Goal: Information Seeking & Learning: Learn about a topic

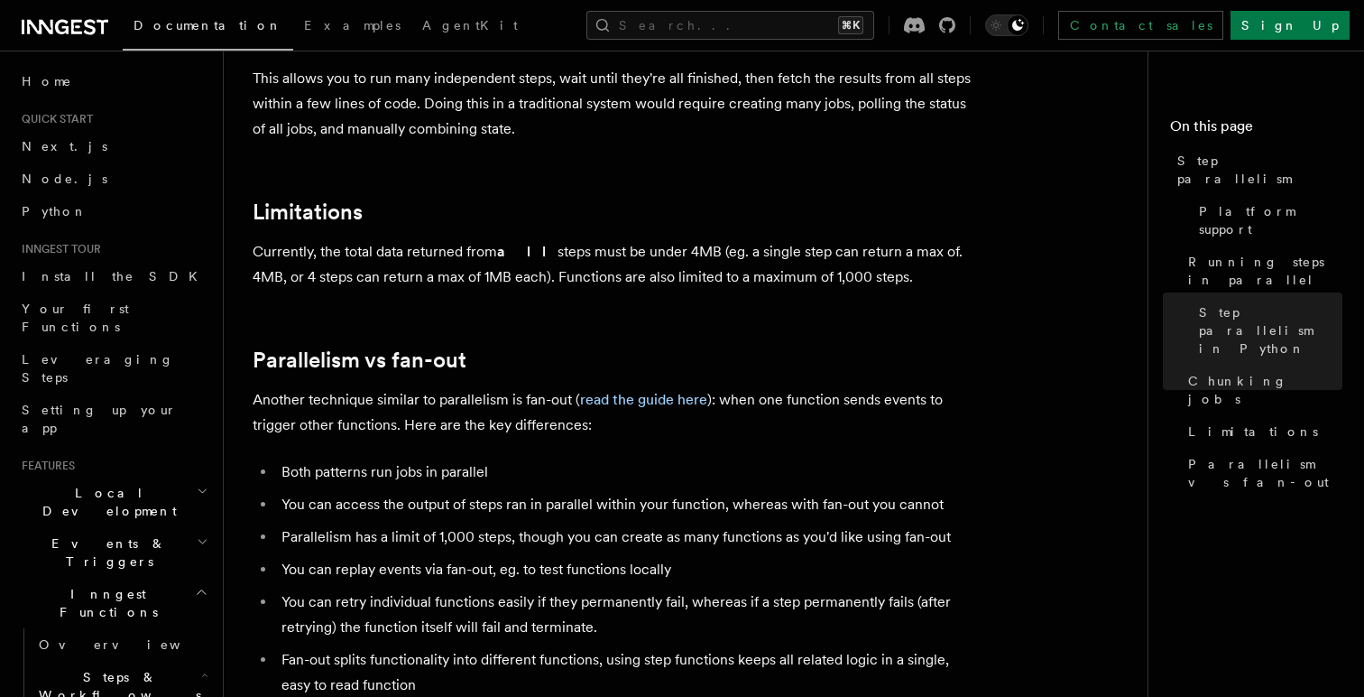
scroll to position [3209, 0]
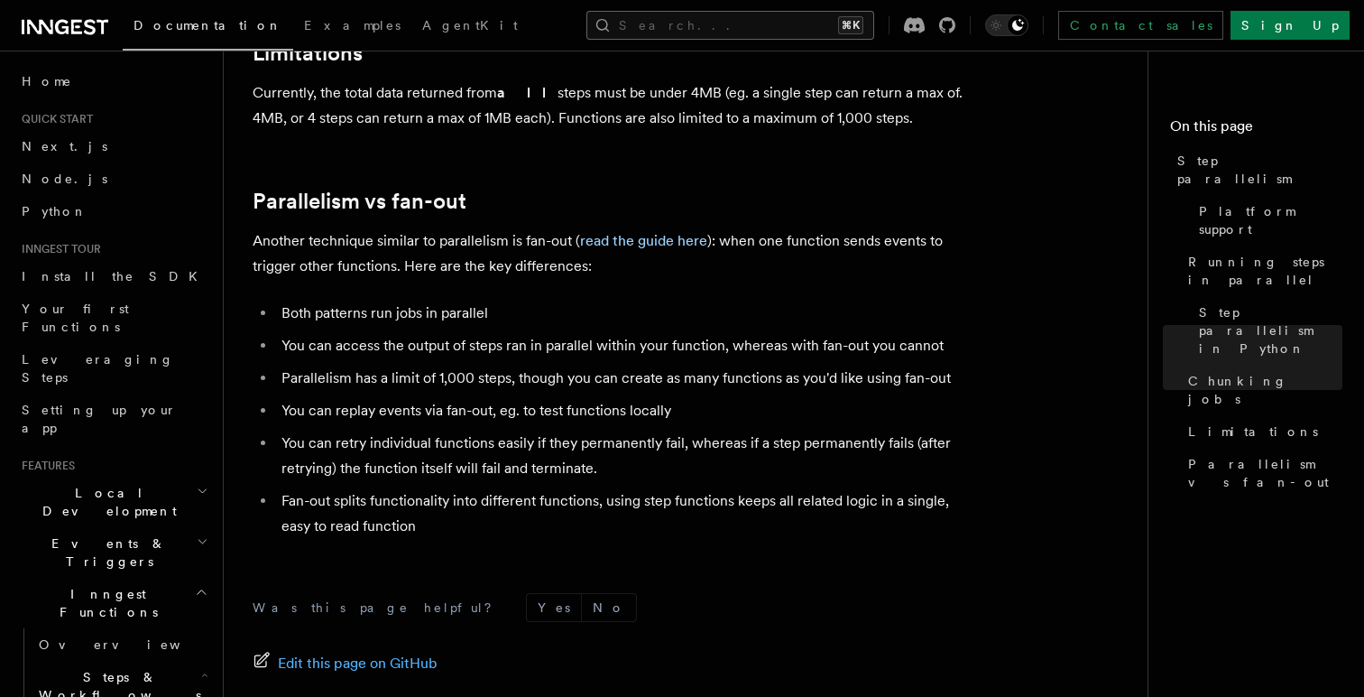
click at [770, 30] on button "Search... ⌘K" at bounding box center [730, 25] width 288 height 29
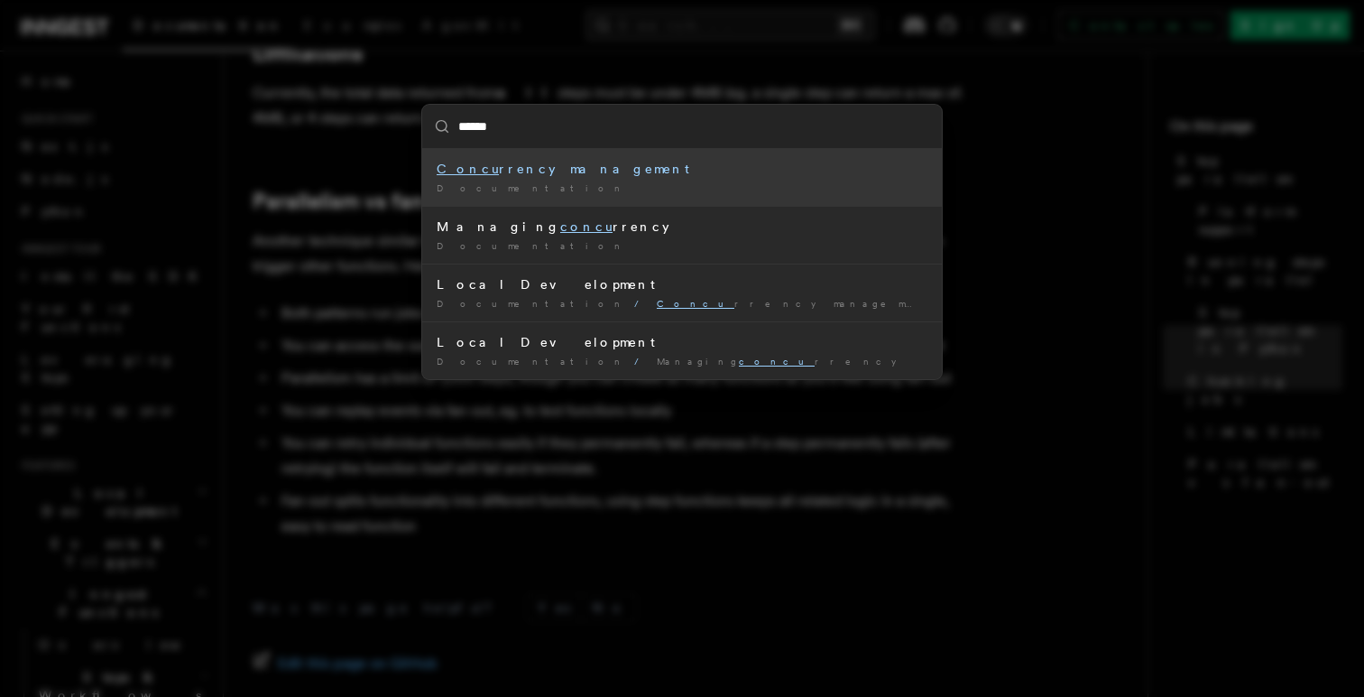
type input "*******"
click at [667, 176] on div "Concurr ency management" at bounding box center [682, 169] width 491 height 18
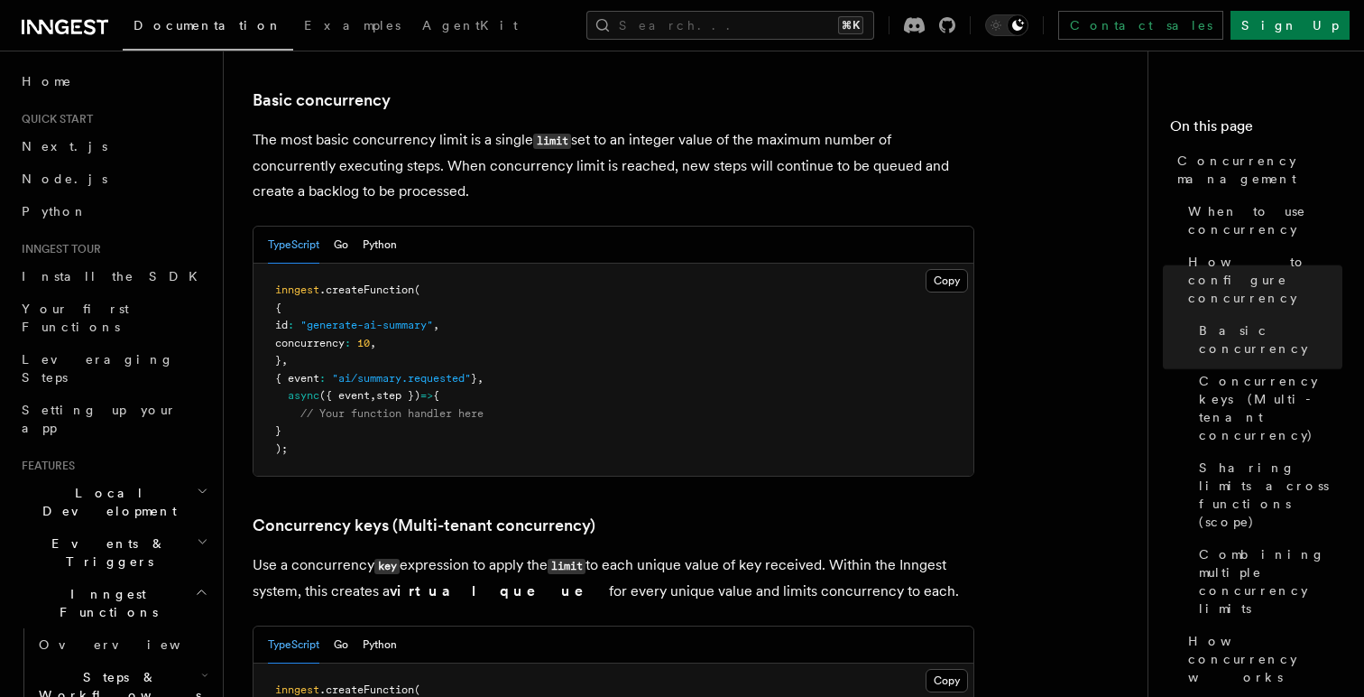
scroll to position [1151, 0]
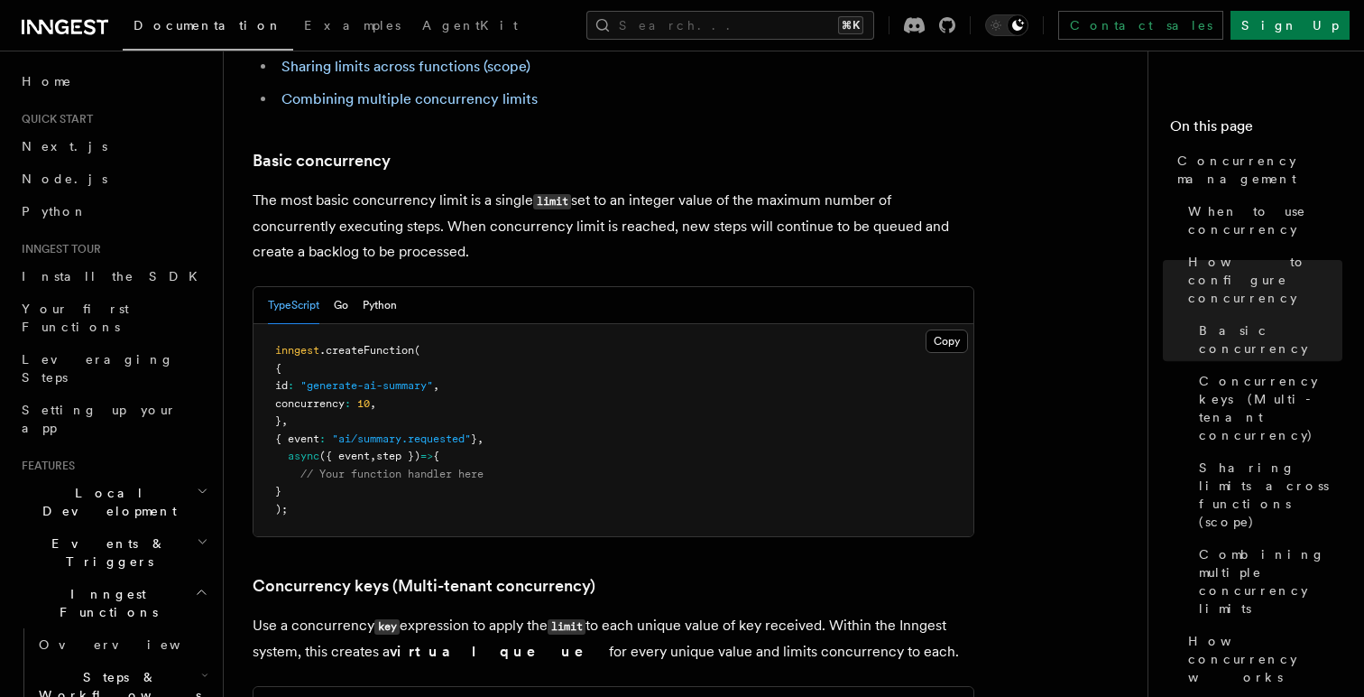
click at [345, 397] on span "concurrency" at bounding box center [309, 403] width 69 height 13
copy span "concurrency"
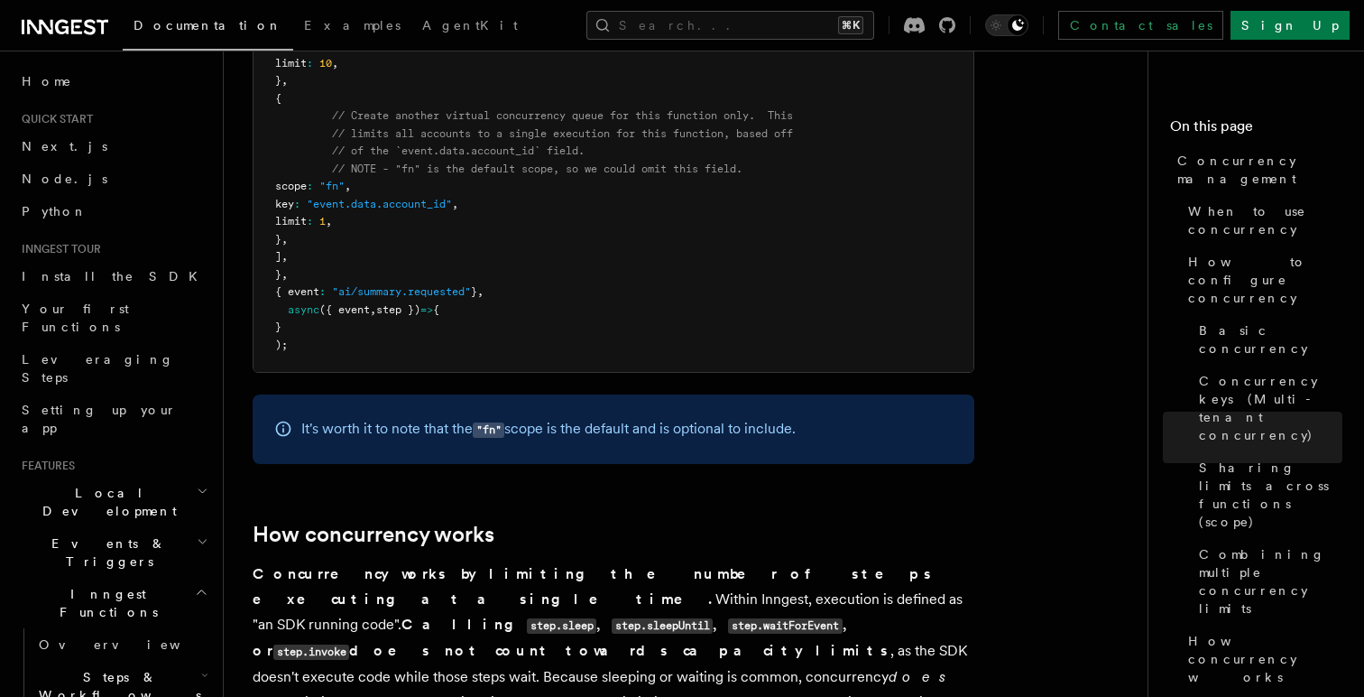
scroll to position [3350, 0]
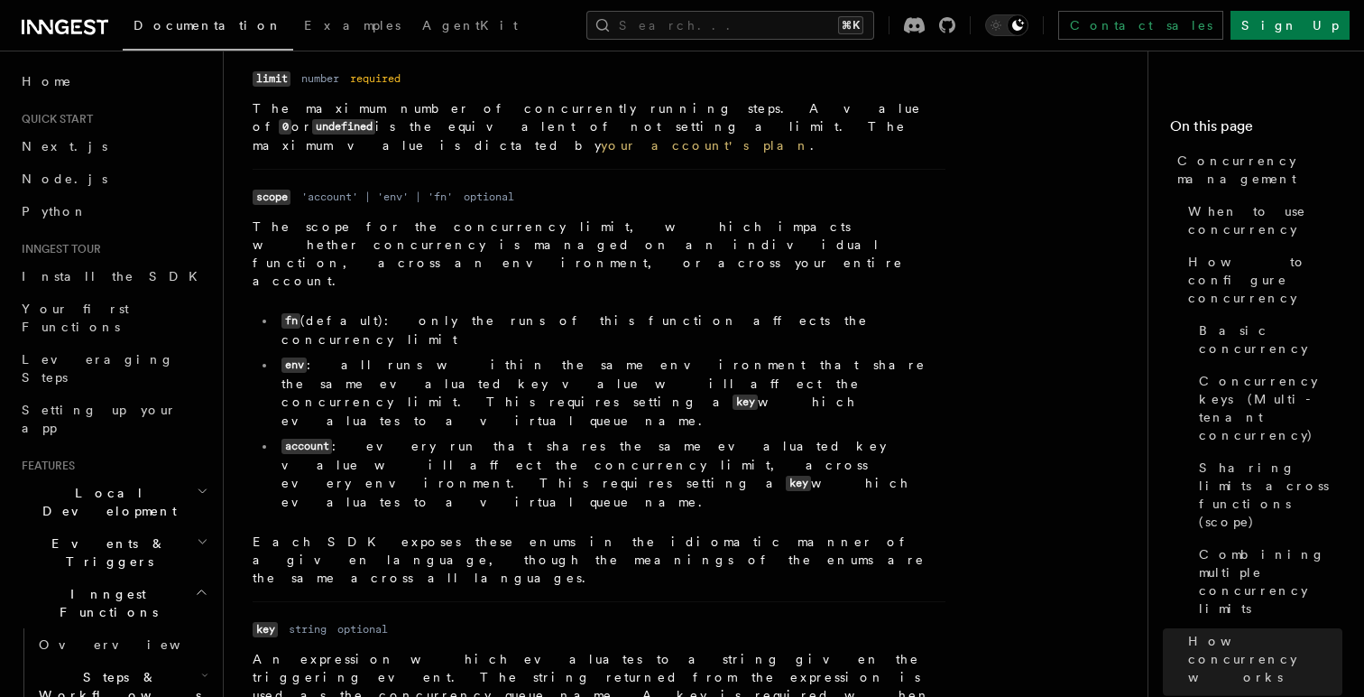
scroll to position [6322, 0]
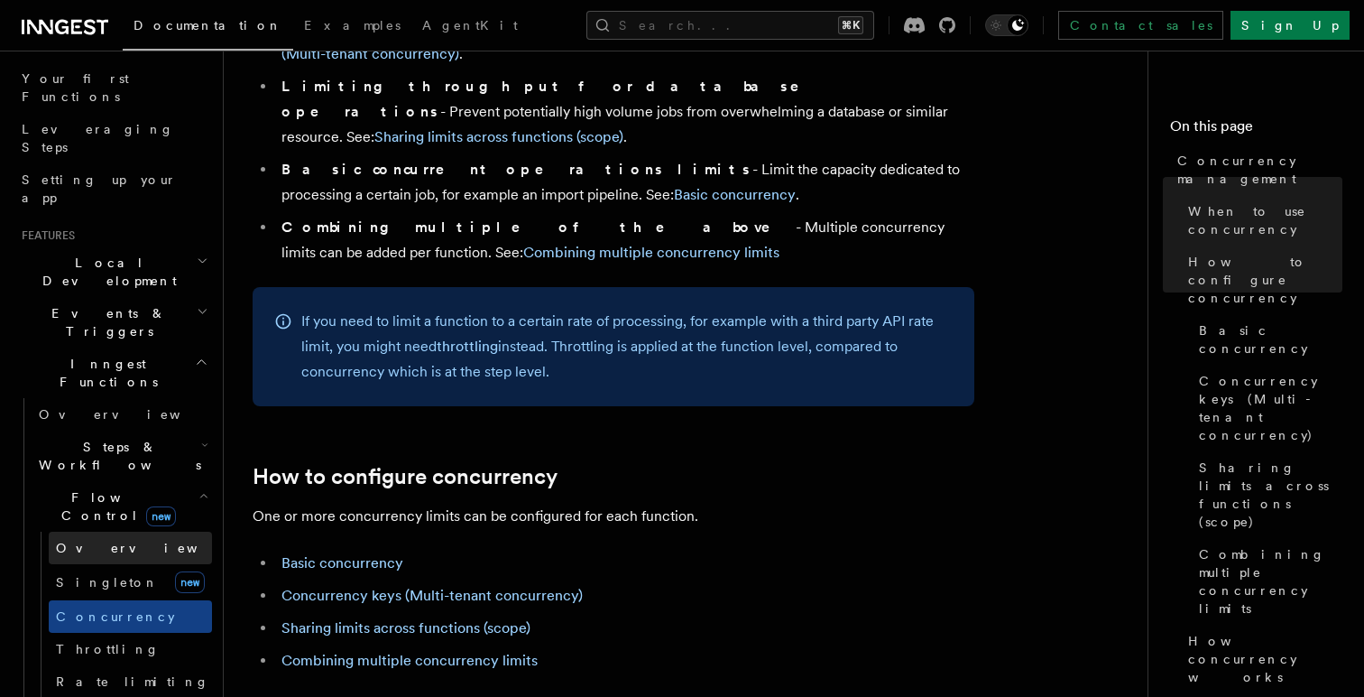
scroll to position [279, 0]
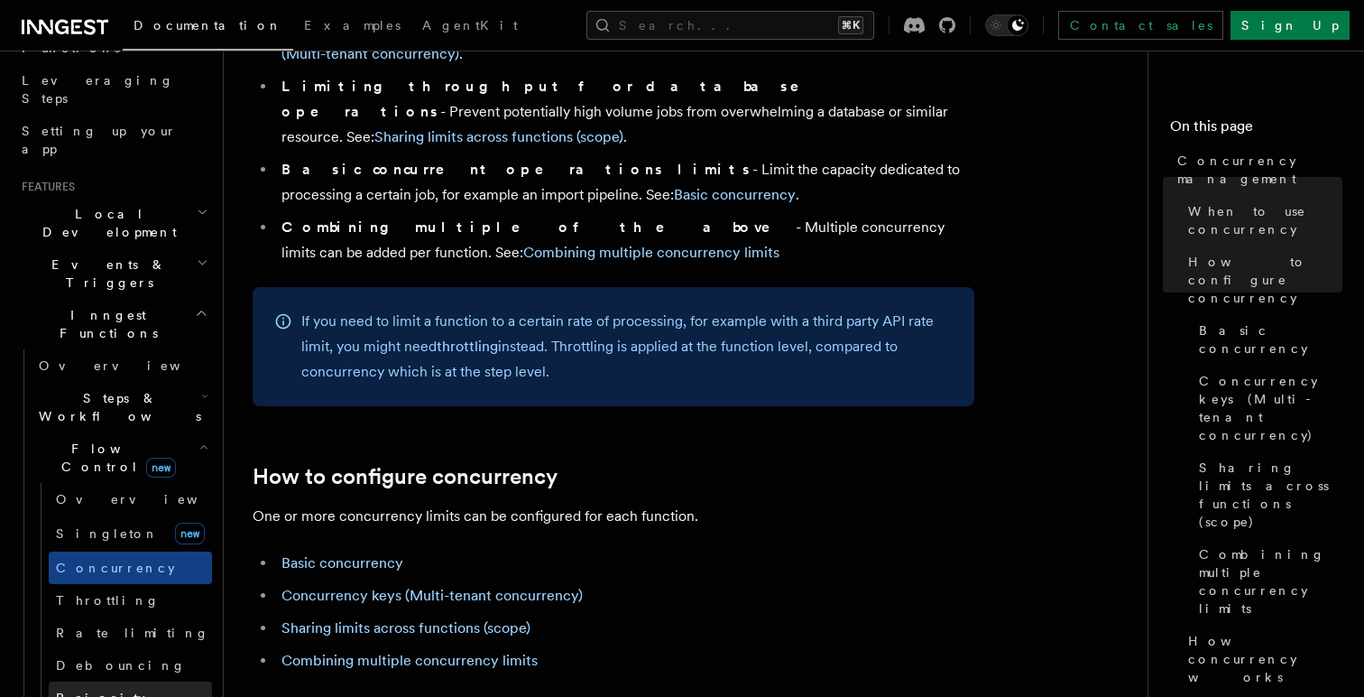
click at [109, 681] on link "Priority" at bounding box center [130, 697] width 163 height 32
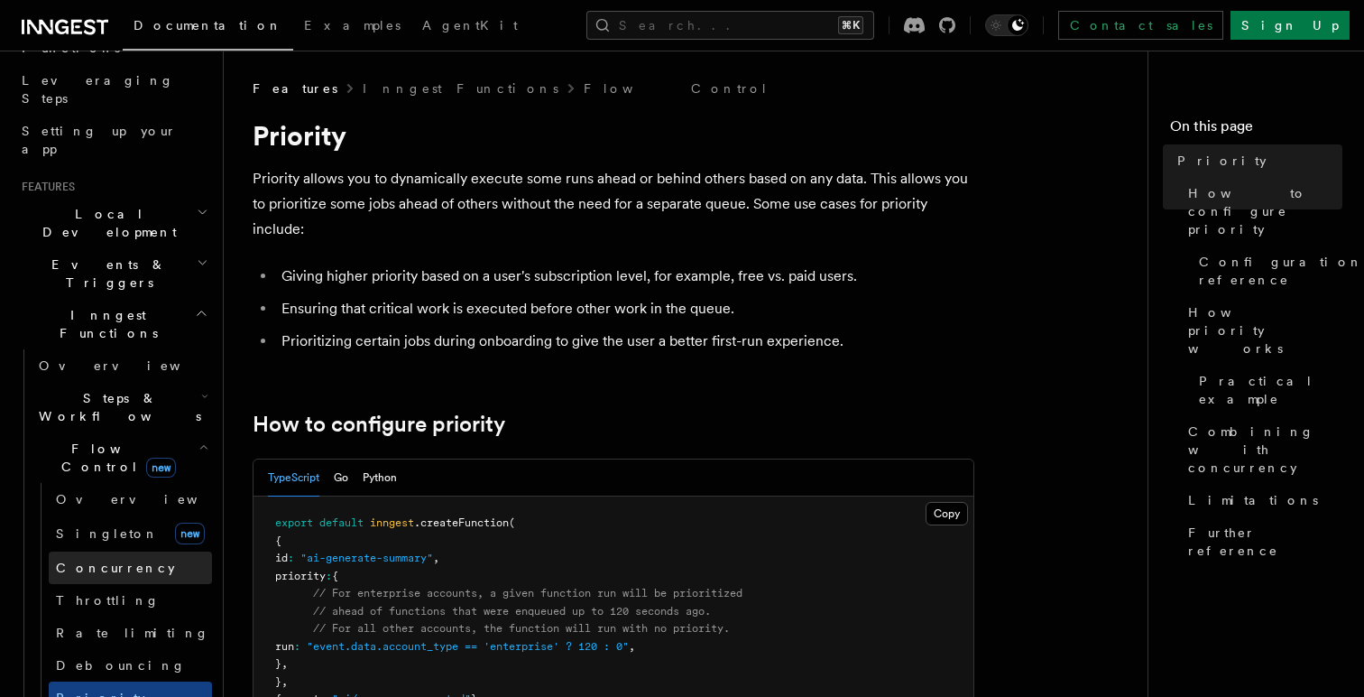
click at [118, 560] on span "Concurrency" at bounding box center [115, 567] width 119 height 14
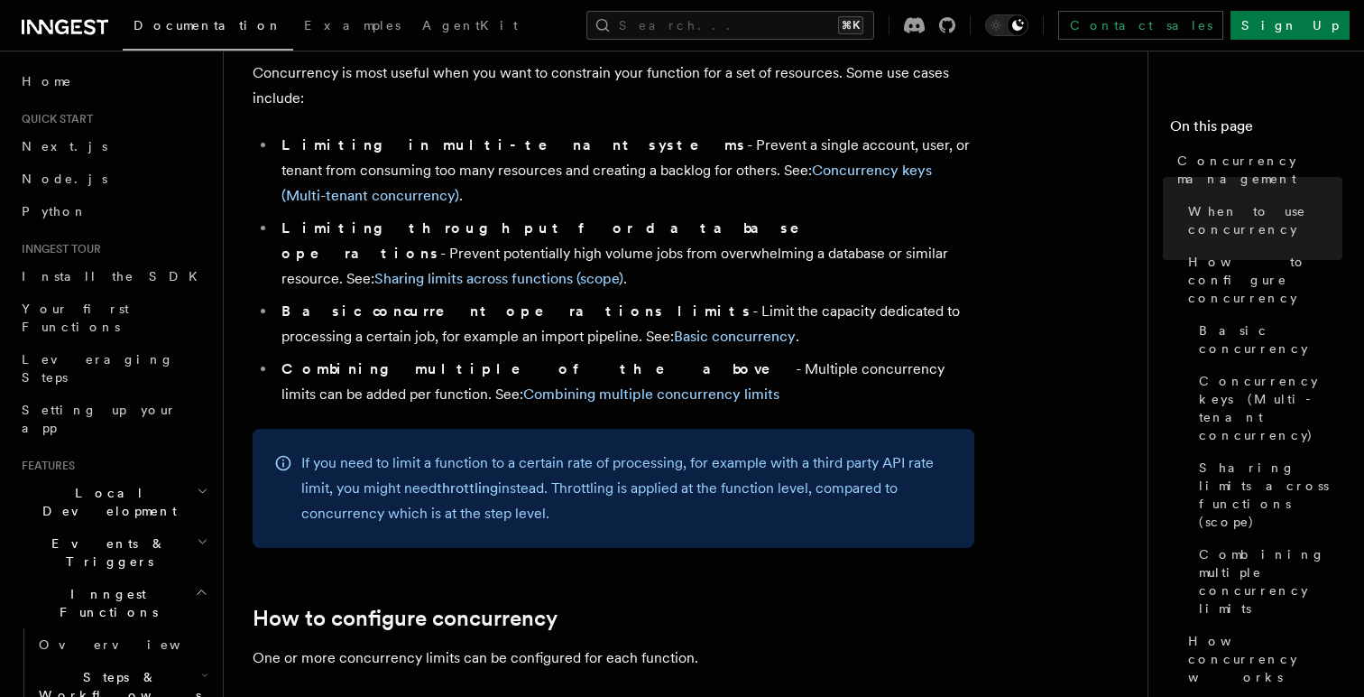
scroll to position [436, 0]
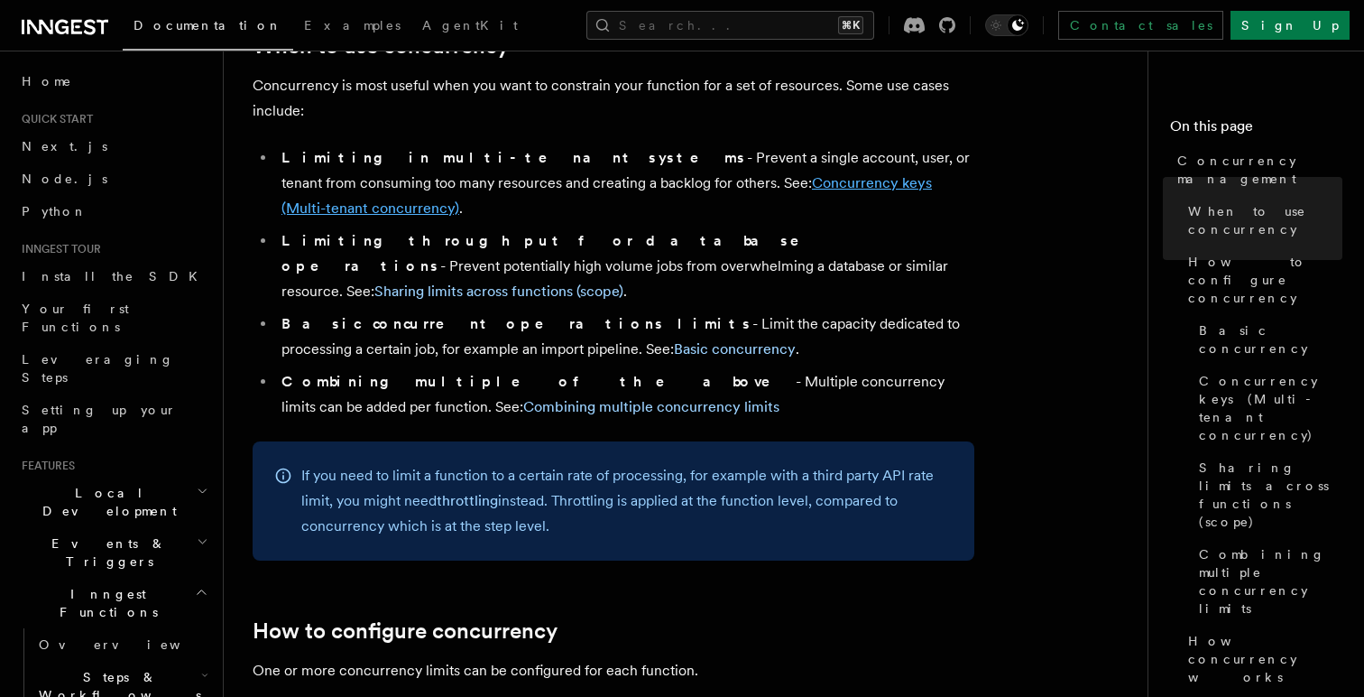
click at [723, 174] on link "Concurrency keys (Multi-tenant concurrency)" at bounding box center [607, 195] width 651 height 42
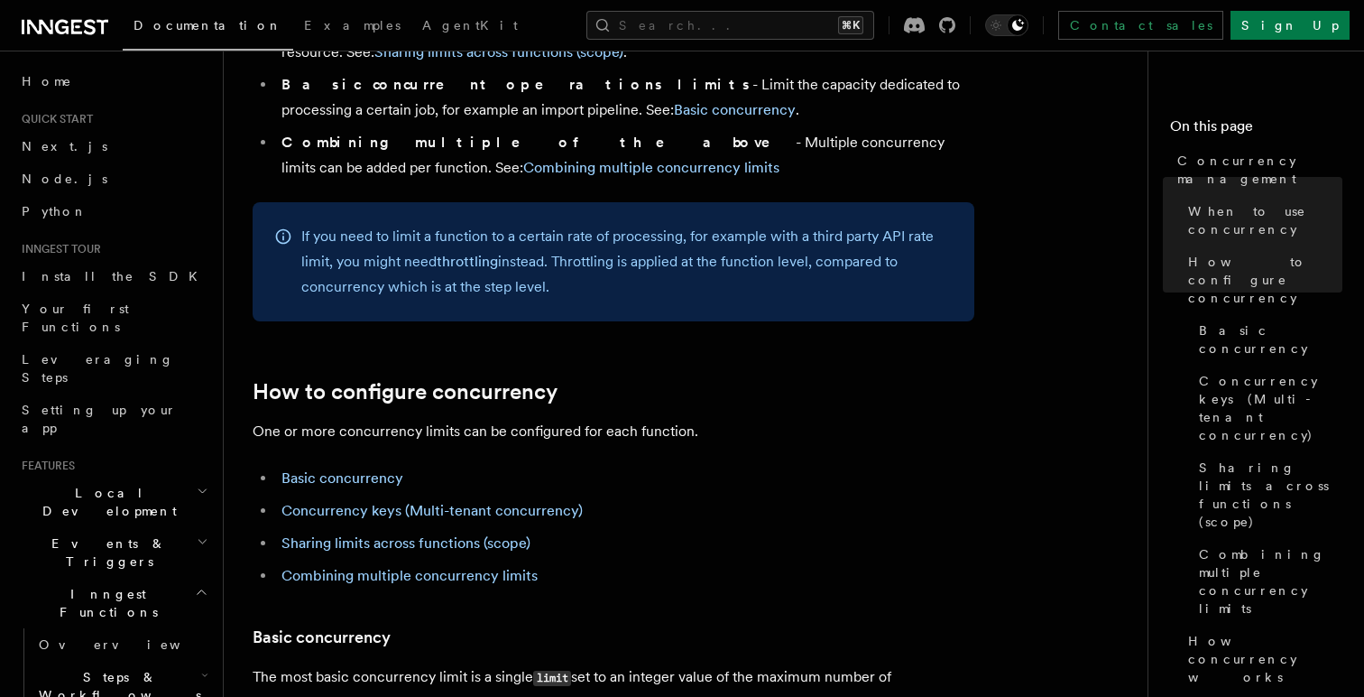
scroll to position [716, 0]
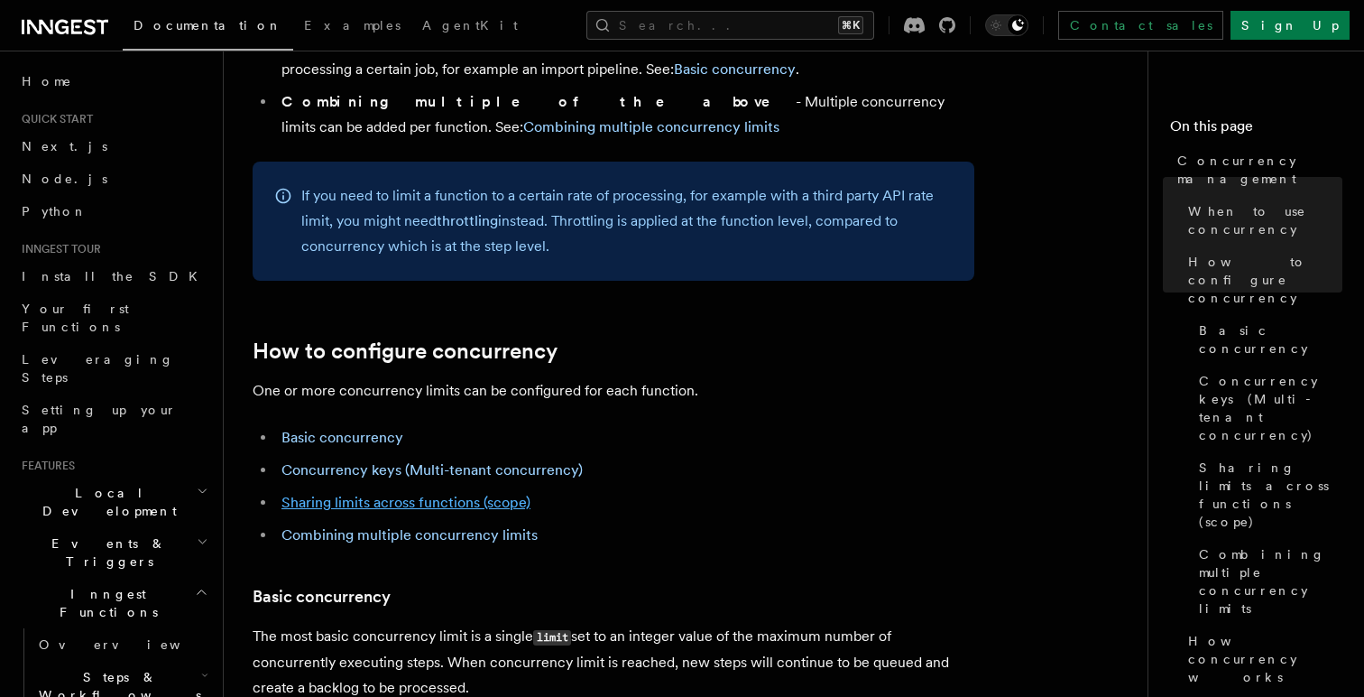
click at [463, 494] on link "Sharing limits across functions (scope)" at bounding box center [406, 502] width 249 height 17
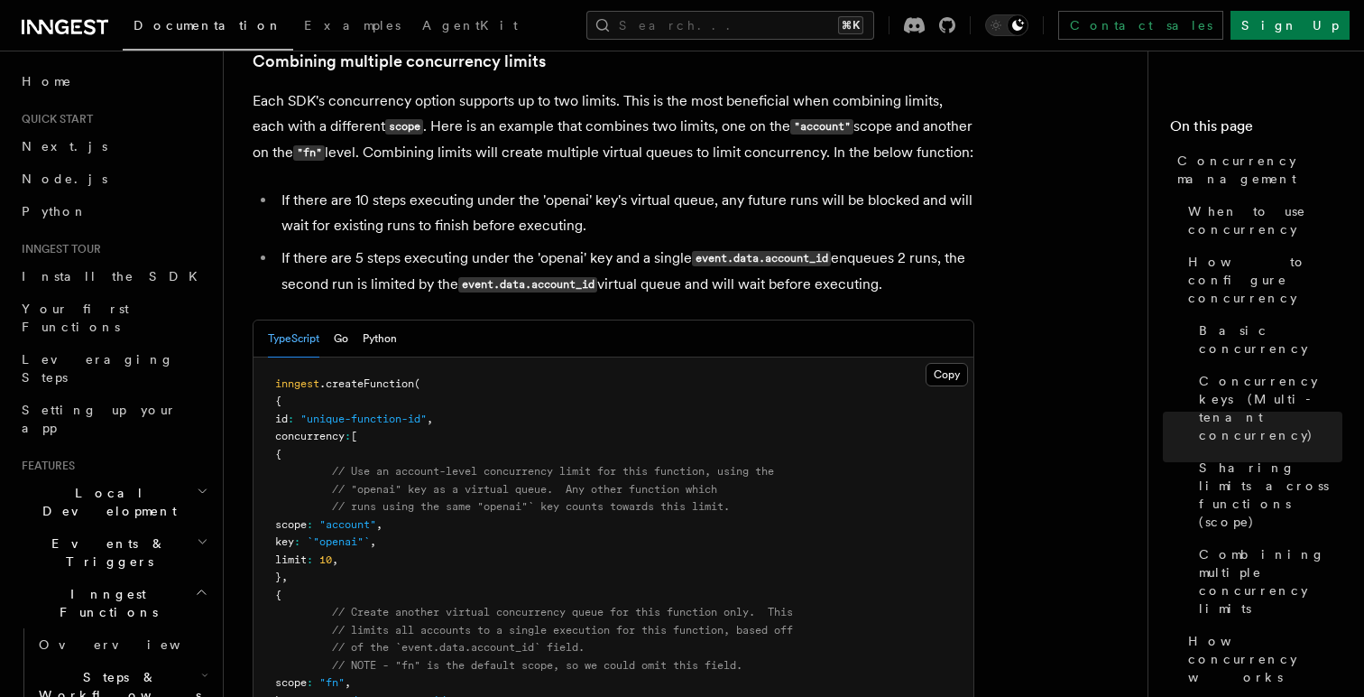
scroll to position [2694, 0]
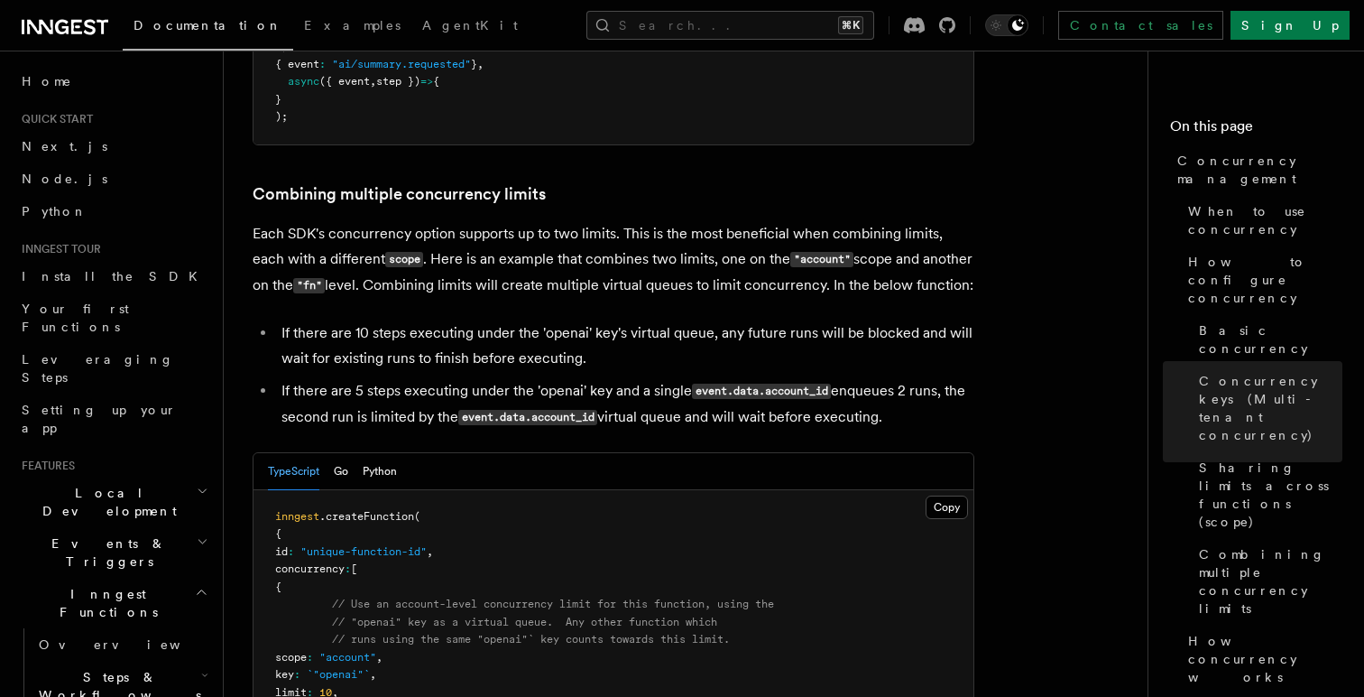
click at [498, 221] on p "Each SDK's concurrency option supports up to two limits. This is the most benef…" at bounding box center [614, 260] width 722 height 78
click at [293, 278] on code ""fn"" at bounding box center [309, 285] width 32 height 15
copy code "fn"
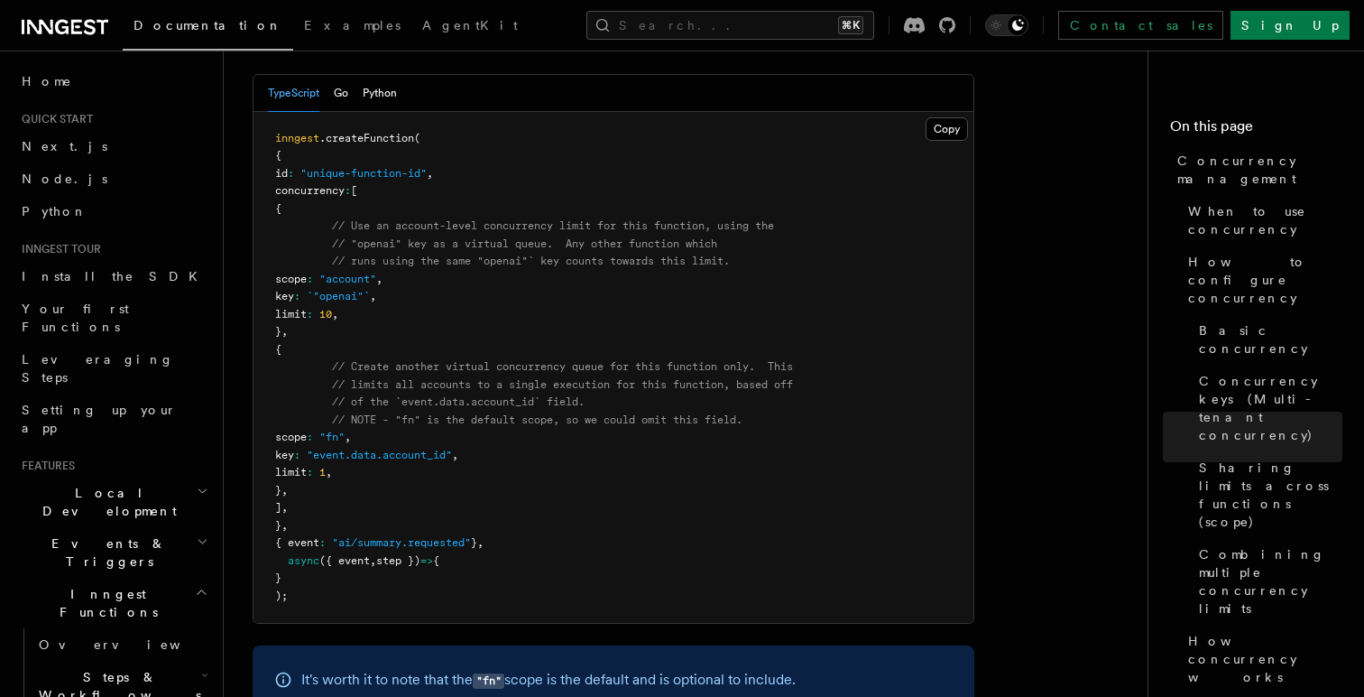
click at [442, 378] on span "// limits all accounts to a single execution for this function, based off" at bounding box center [562, 384] width 461 height 13
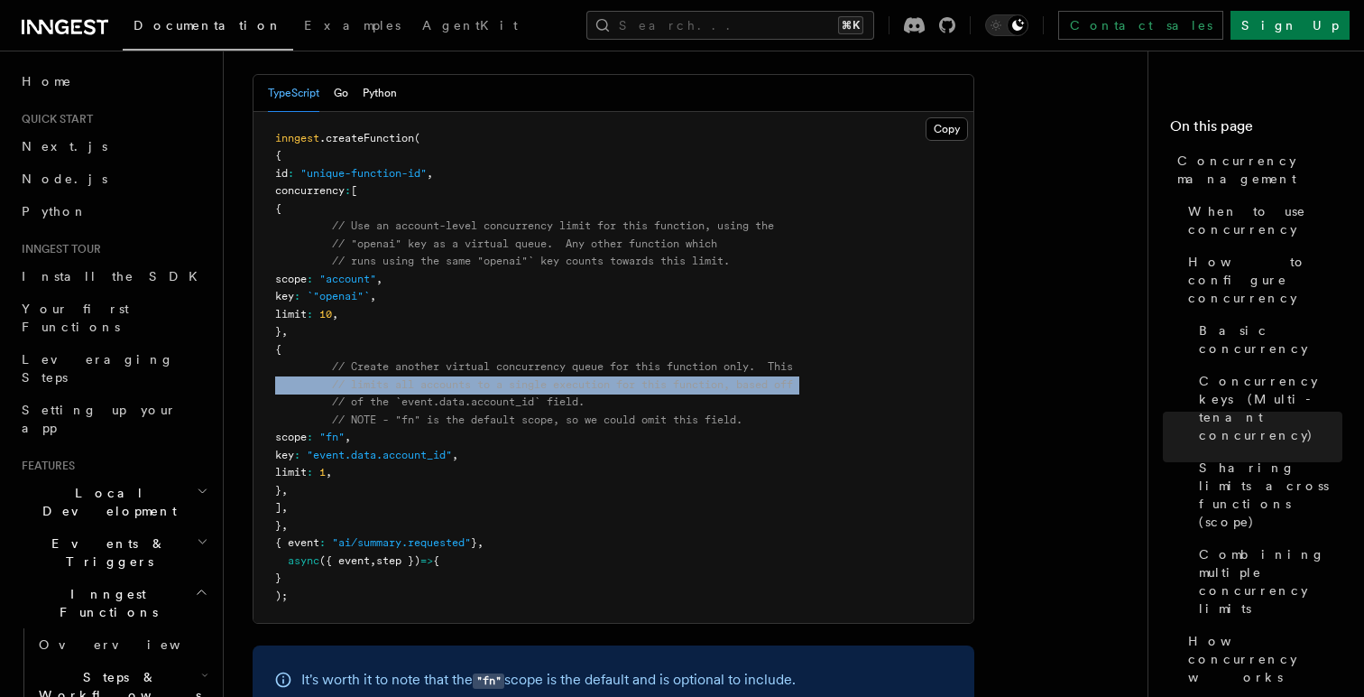
click at [442, 378] on span "// limits all accounts to a single execution for this function, based off" at bounding box center [562, 384] width 461 height 13
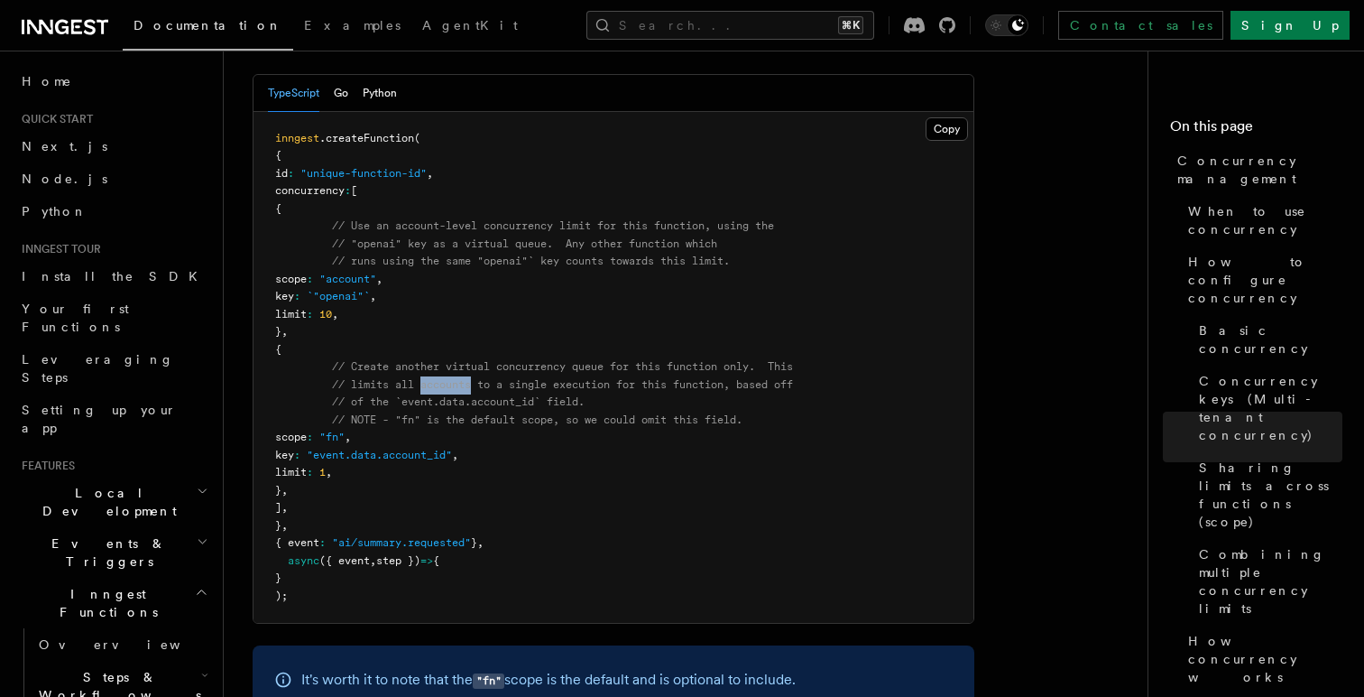
click at [442, 378] on span "// limits all accounts to a single execution for this function, based off" at bounding box center [562, 384] width 461 height 13
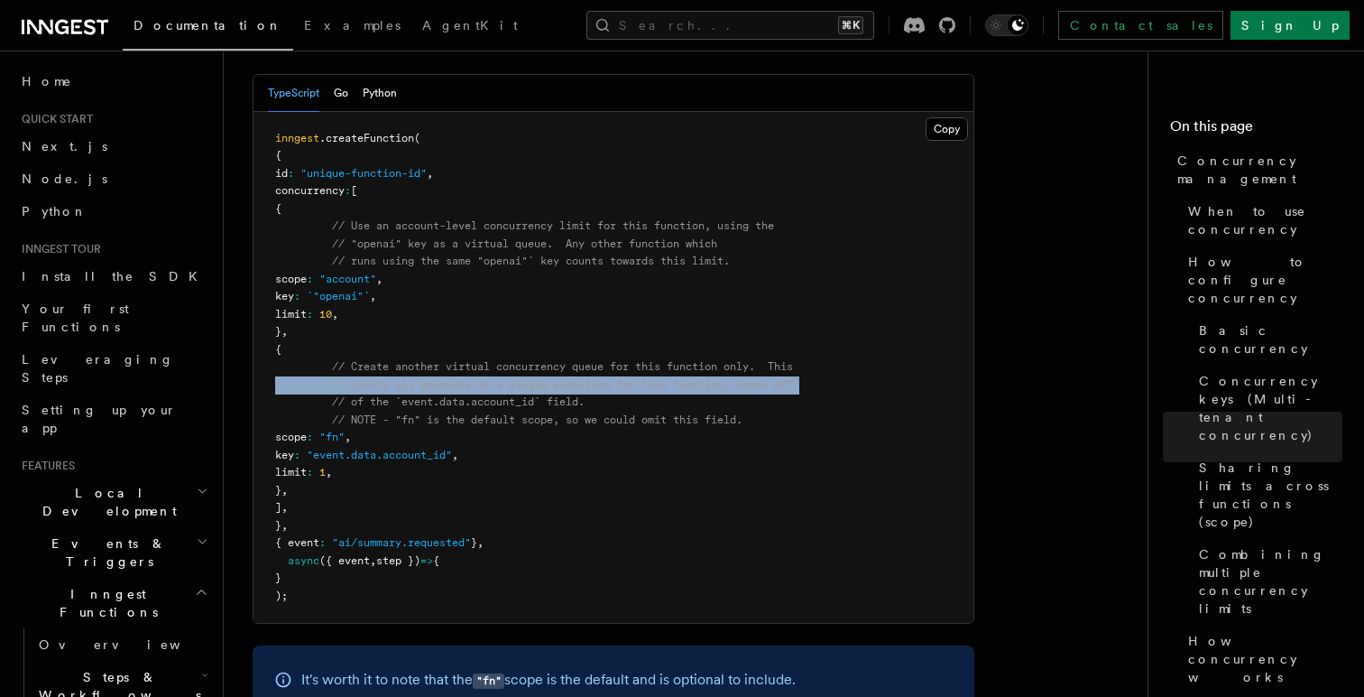
click at [442, 378] on span "// limits all accounts to a single execution for this function, based off" at bounding box center [562, 384] width 461 height 13
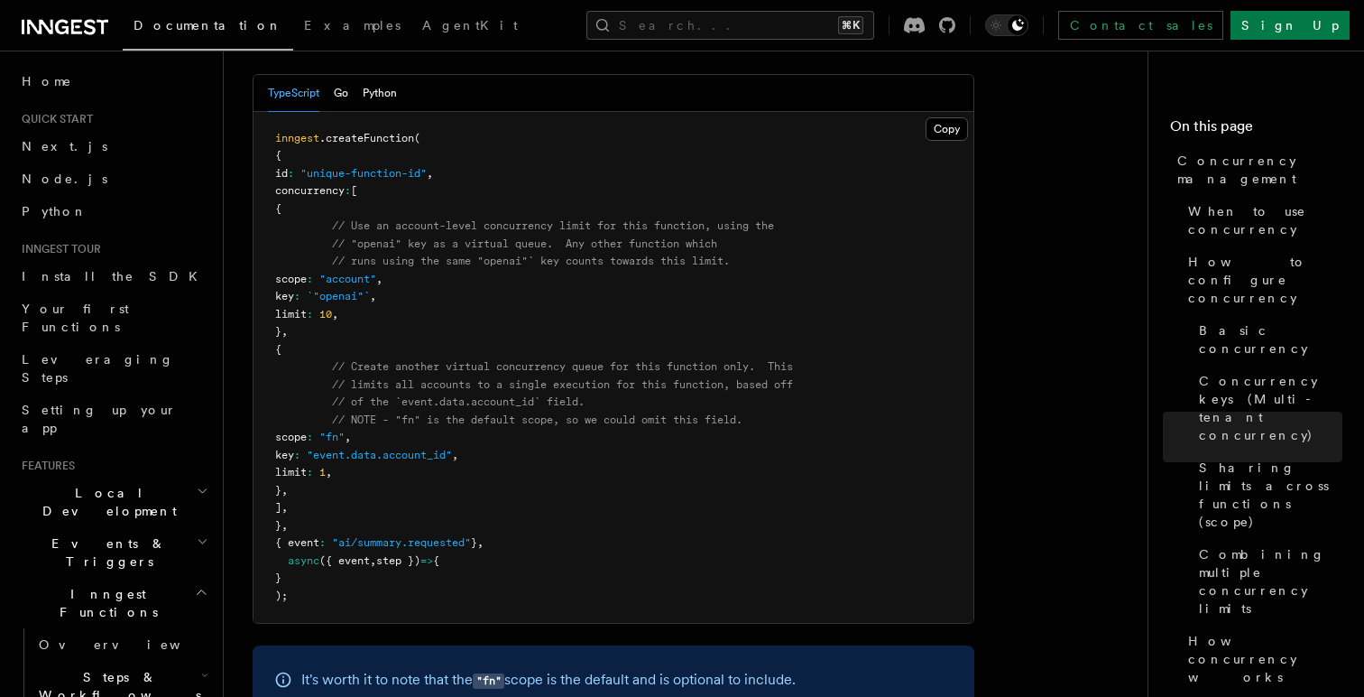
click at [457, 413] on span "// NOTE - "fn" is the default scope, so we could omit this field." at bounding box center [537, 419] width 411 height 13
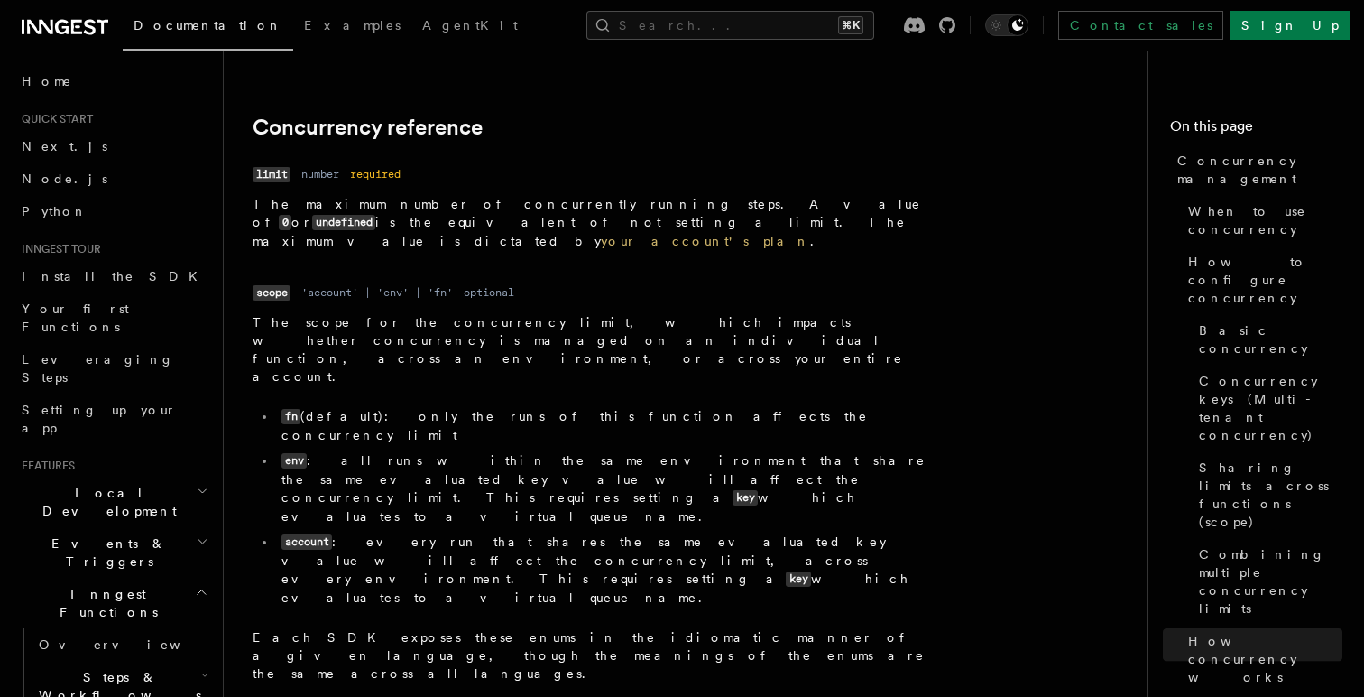
scroll to position [6254, 0]
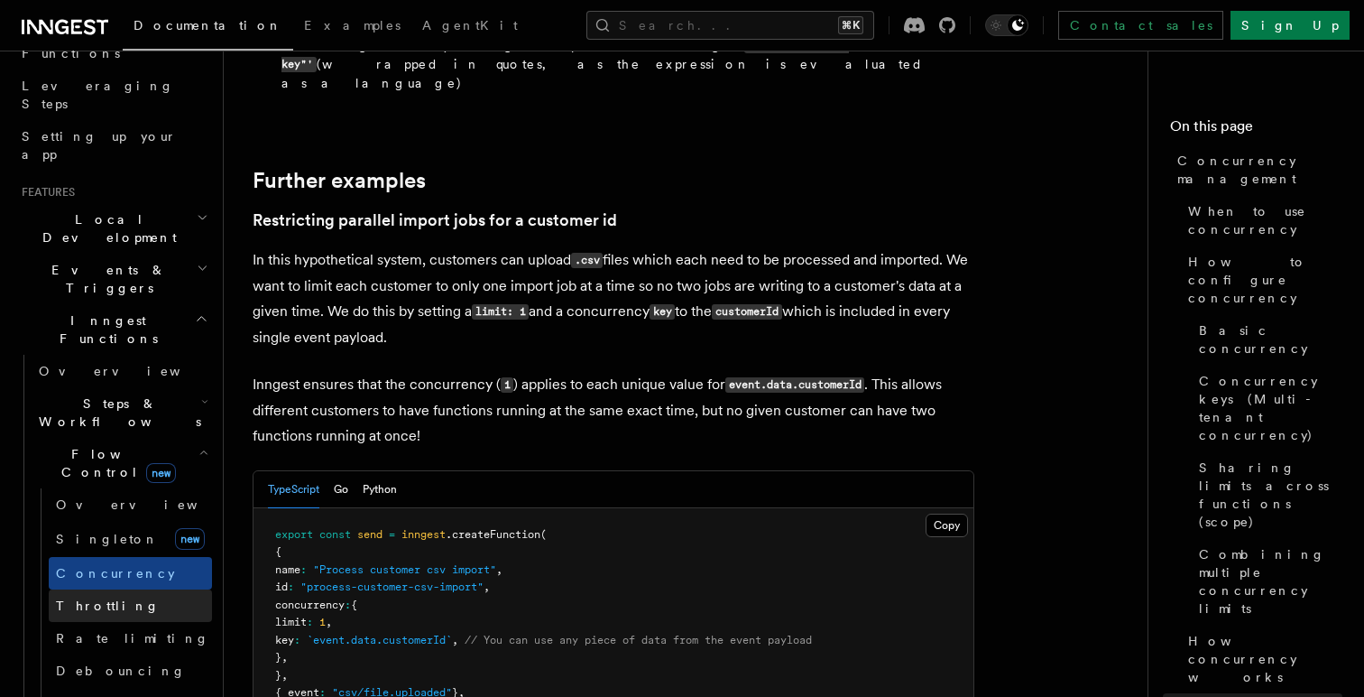
scroll to position [7179, 0]
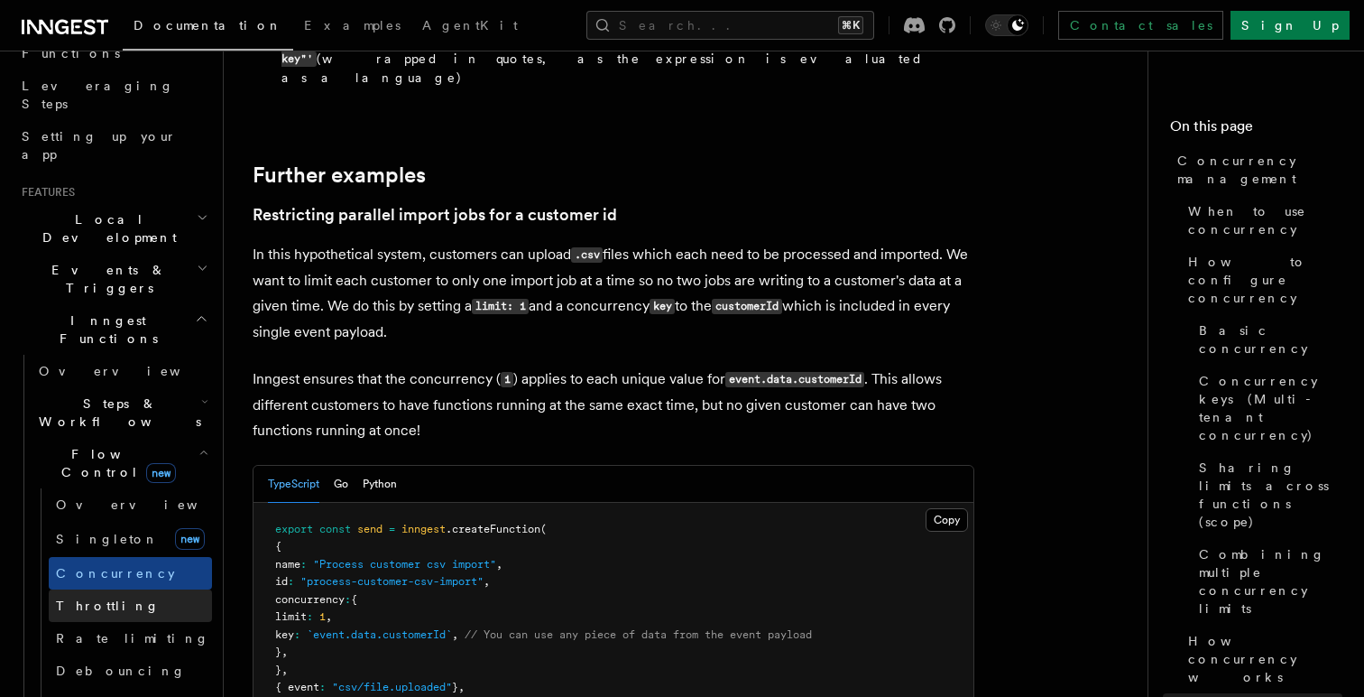
click at [60, 589] on link "Throttling" at bounding box center [130, 605] width 163 height 32
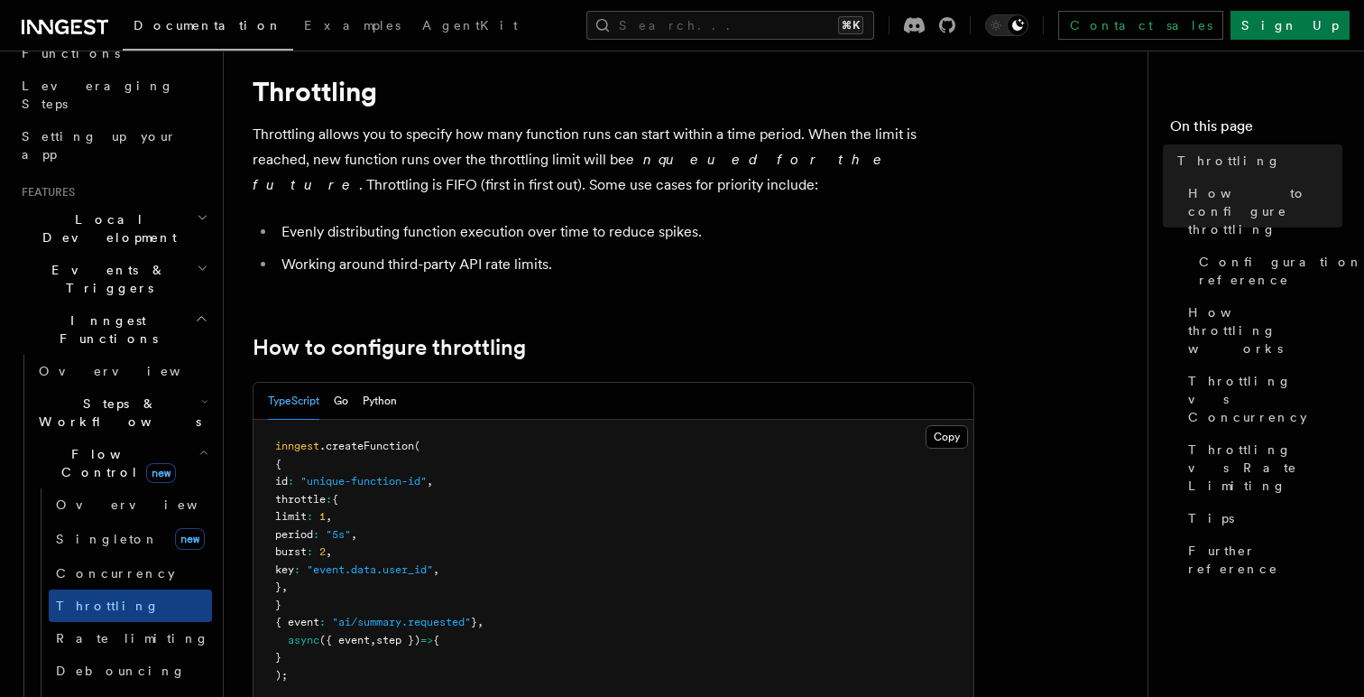
scroll to position [76, 0]
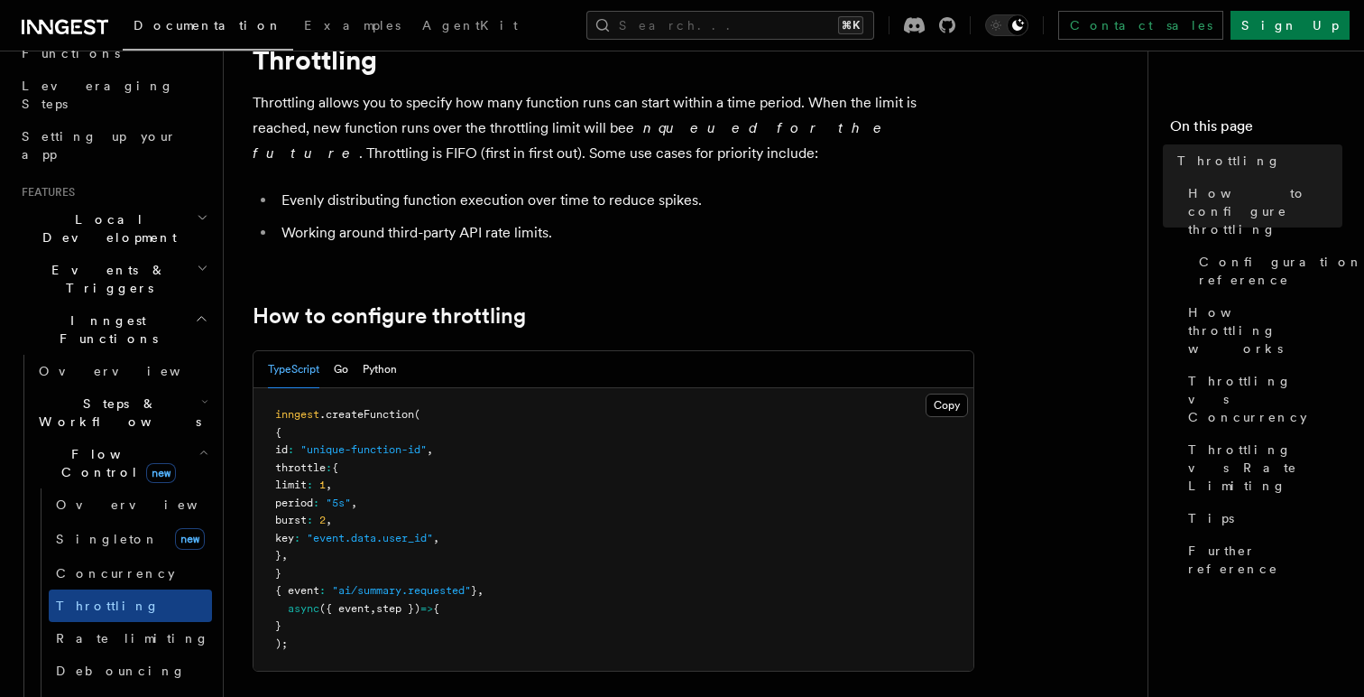
click at [476, 208] on li "Evenly distributing function execution over time to reduce spikes." at bounding box center [625, 200] width 698 height 25
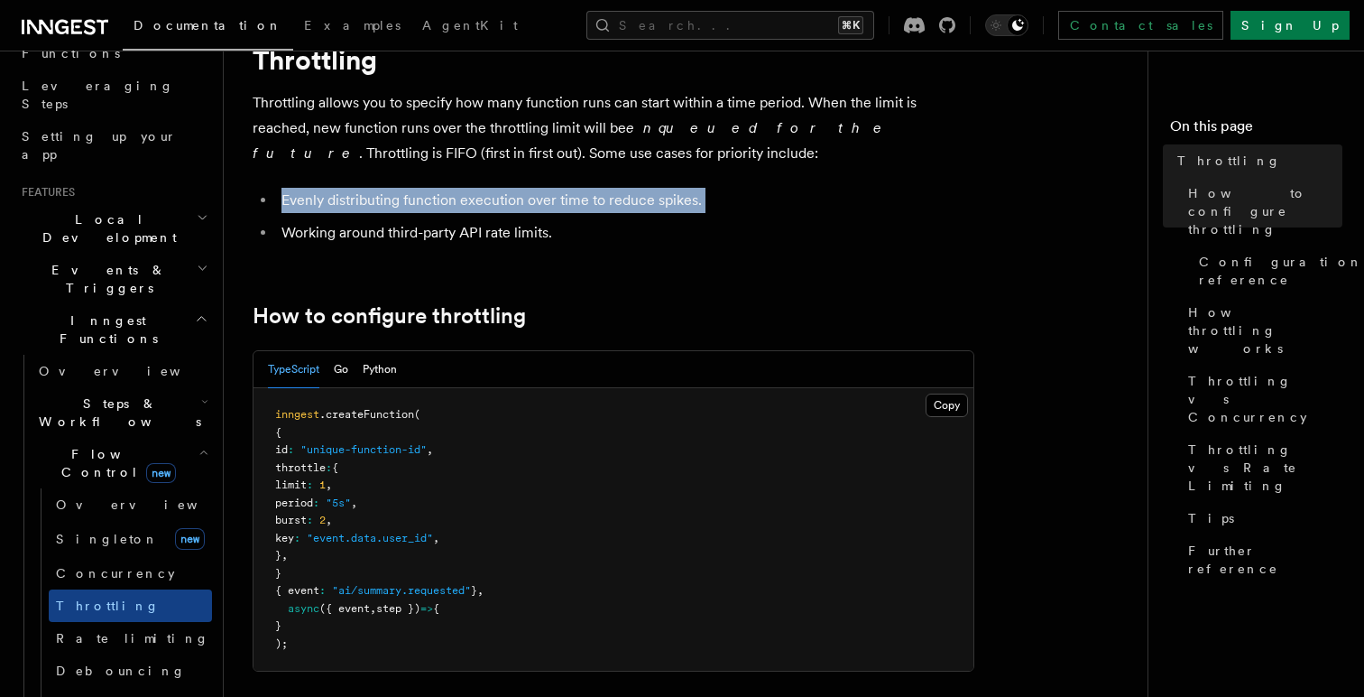
click at [476, 208] on li "Evenly distributing function execution over time to reduce spikes." at bounding box center [625, 200] width 698 height 25
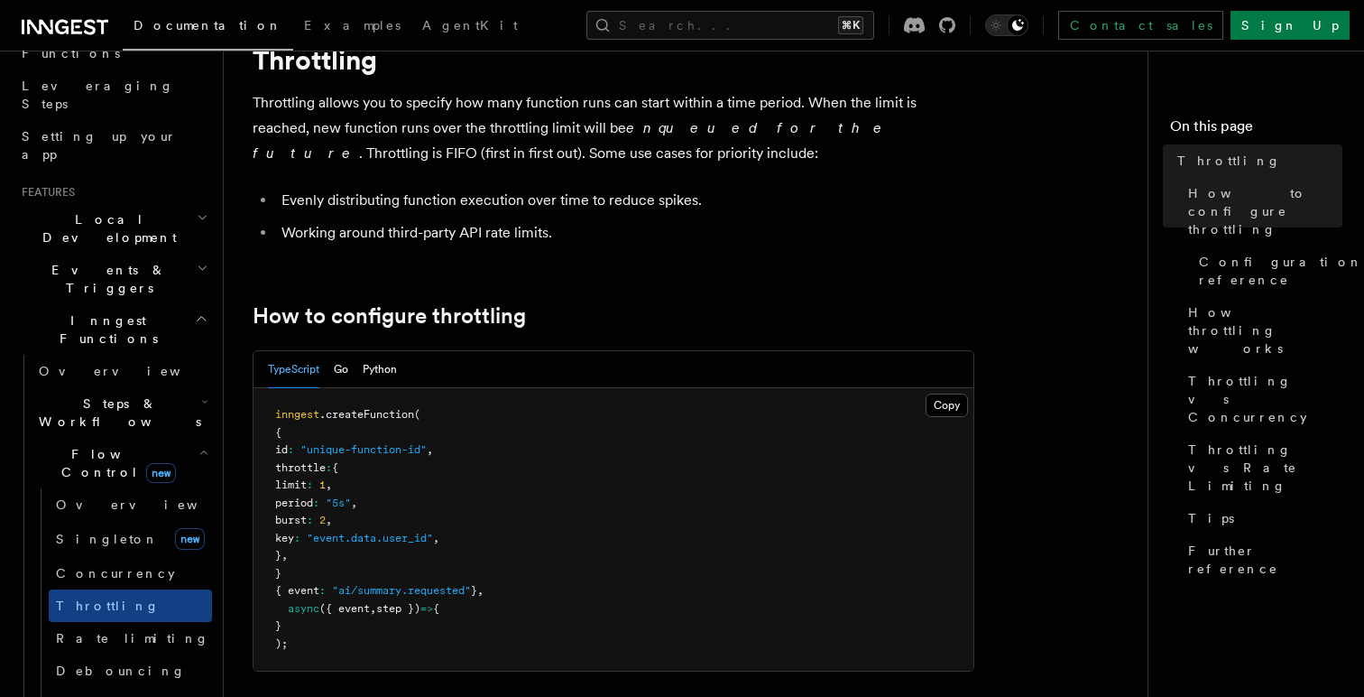
click at [476, 220] on li "Working around third-party API rate limits." at bounding box center [625, 232] width 698 height 25
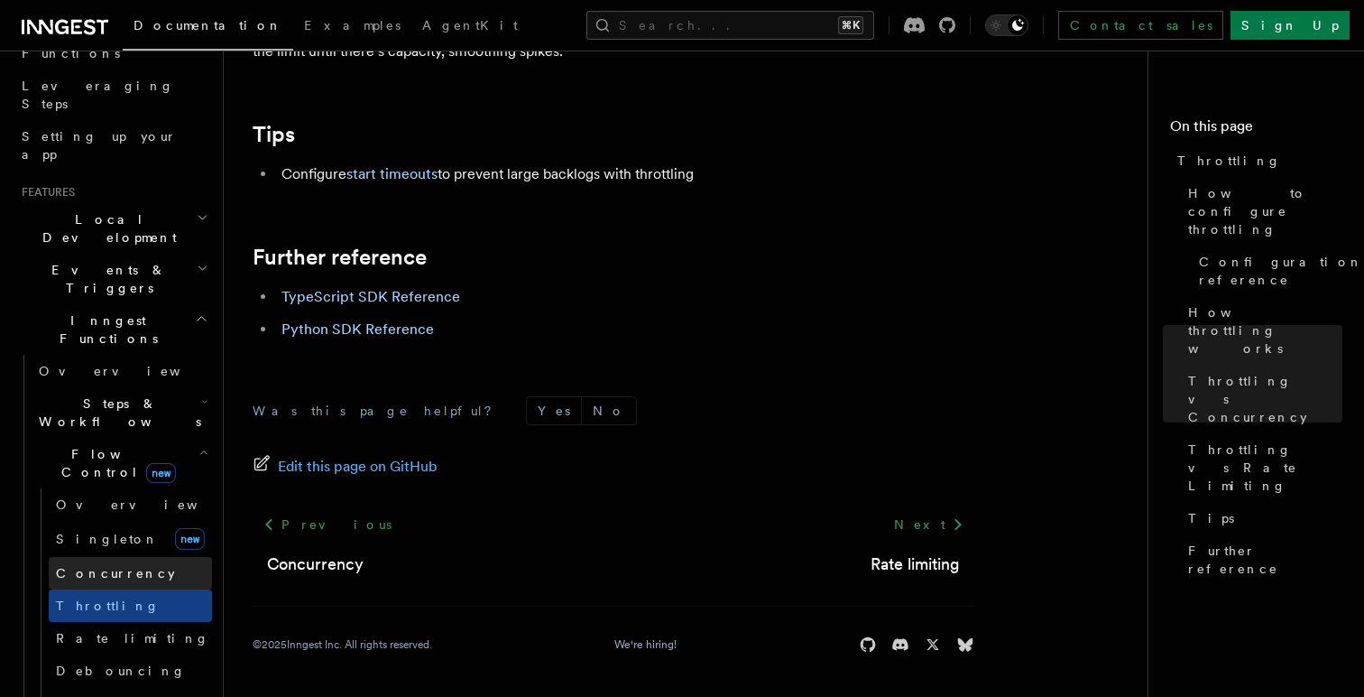
scroll to position [312, 0]
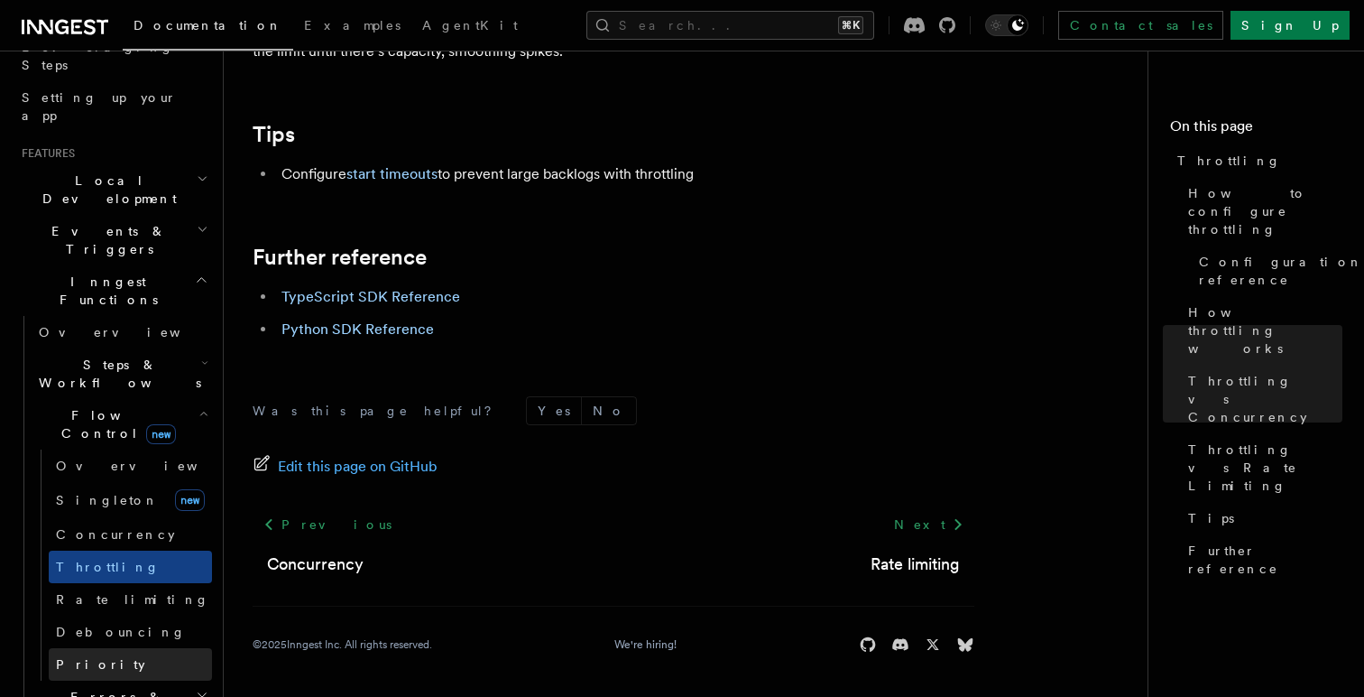
click at [101, 648] on link "Priority" at bounding box center [130, 664] width 163 height 32
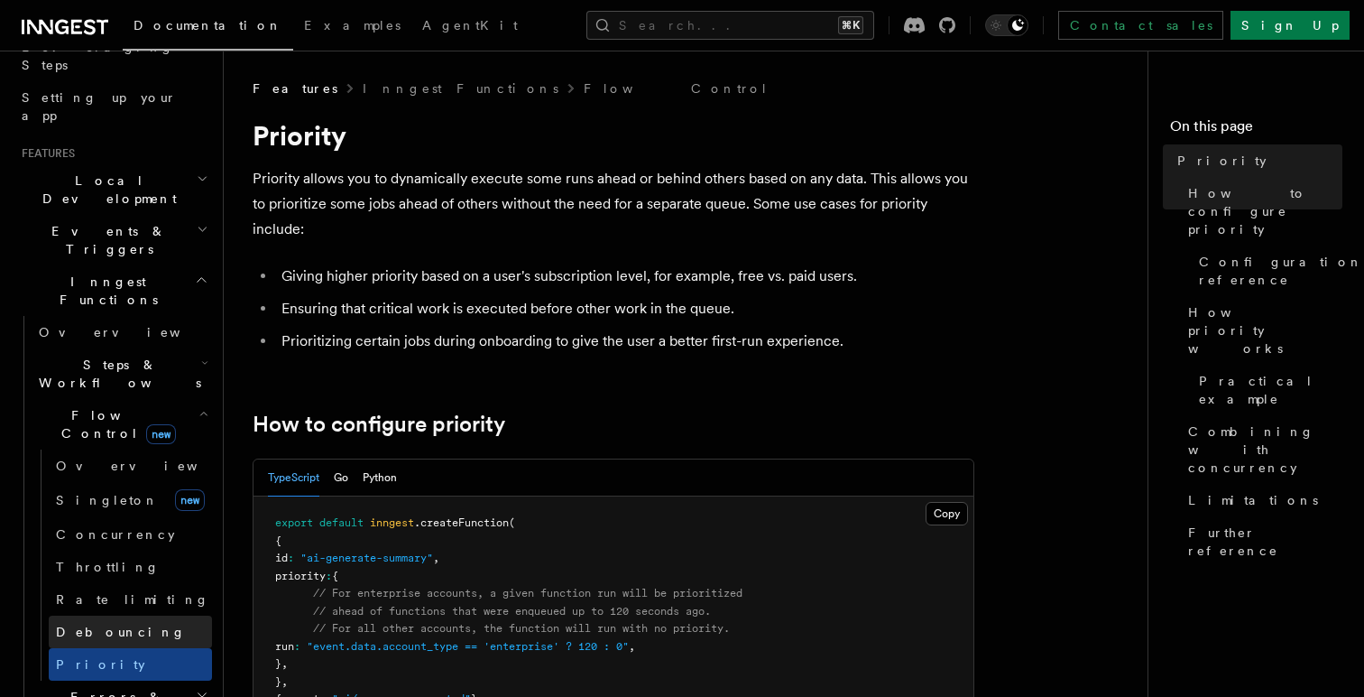
click at [150, 615] on link "Debouncing" at bounding box center [130, 631] width 163 height 32
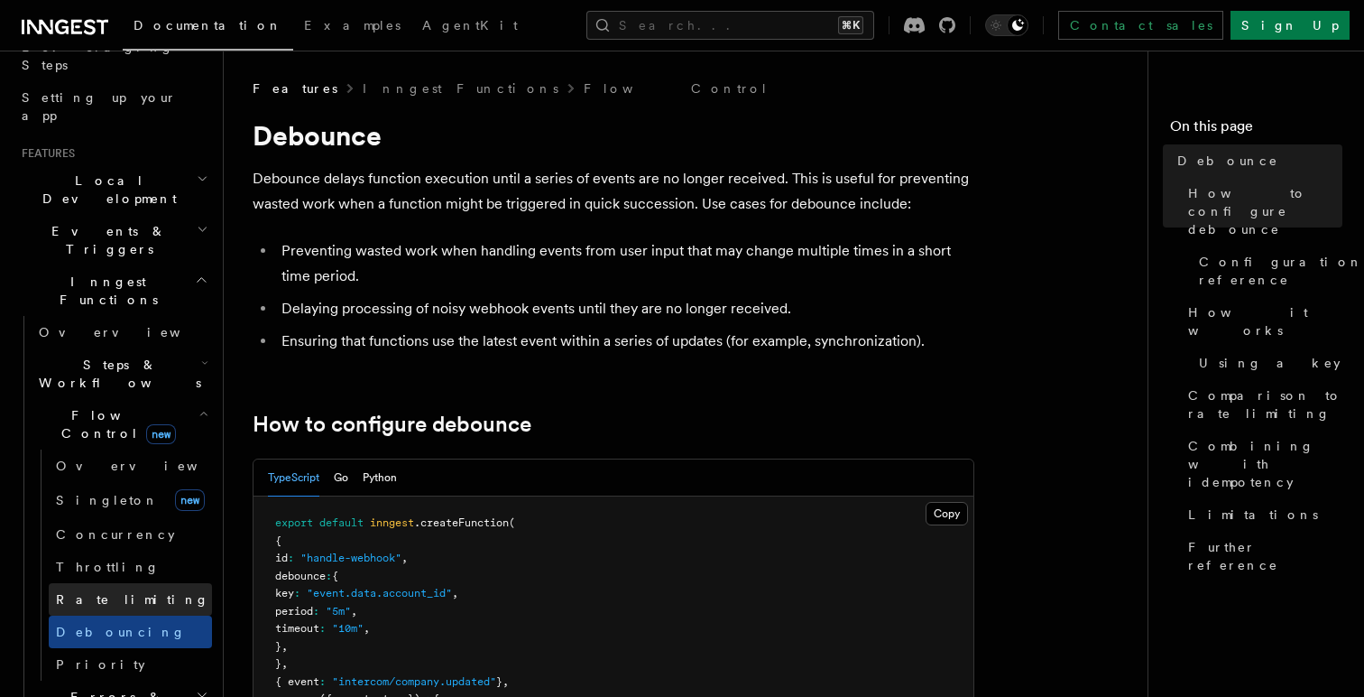
click at [141, 583] on link "Rate limiting" at bounding box center [130, 599] width 163 height 32
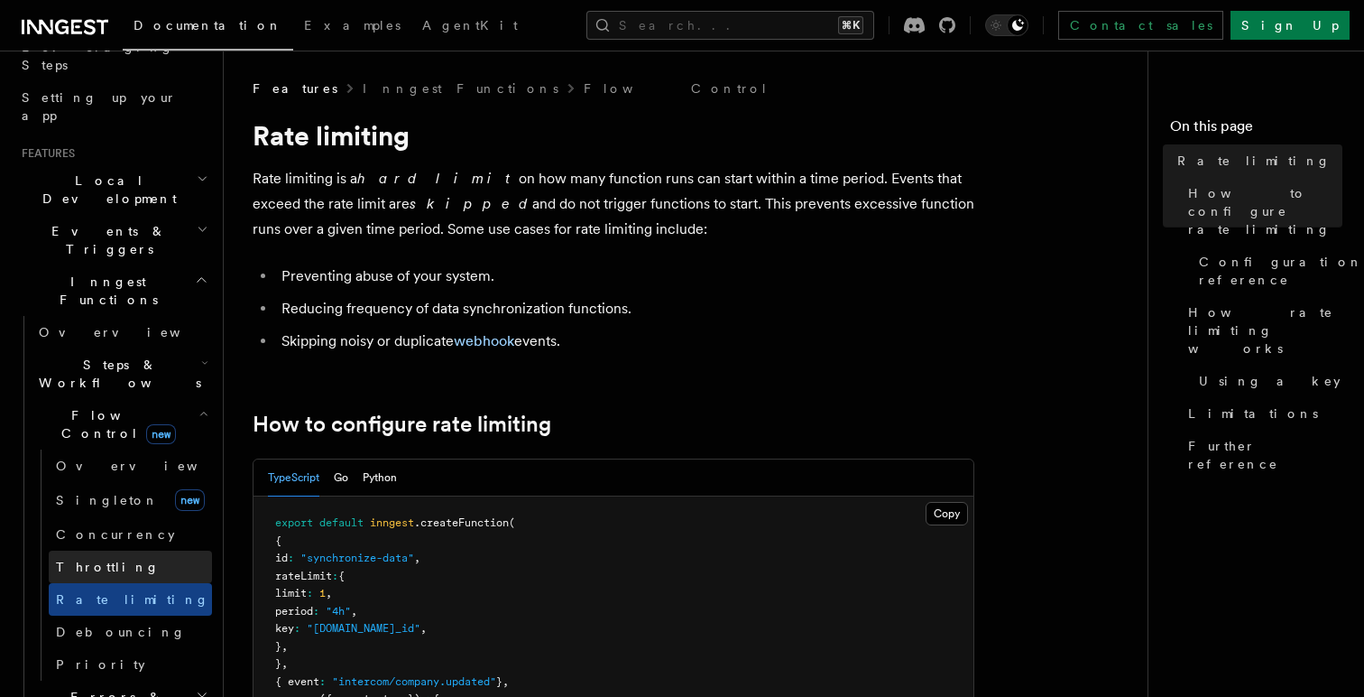
click at [131, 550] on link "Throttling" at bounding box center [130, 566] width 163 height 32
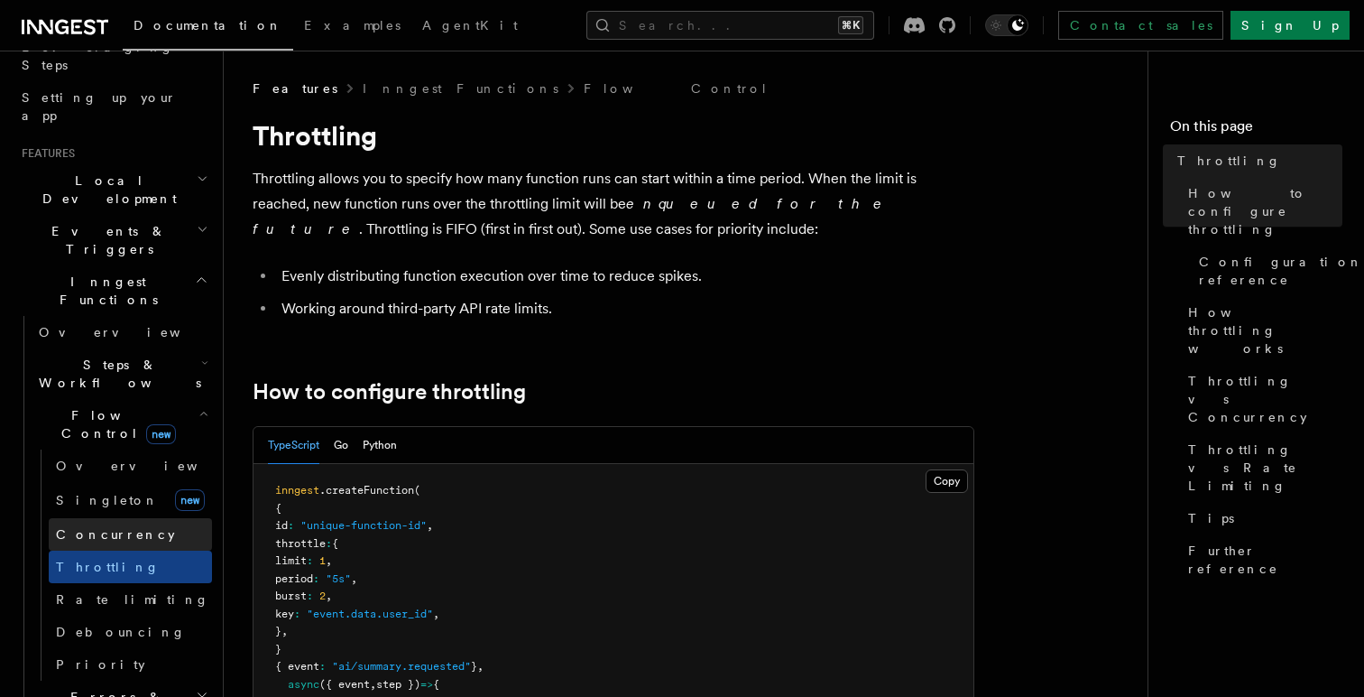
click at [126, 518] on link "Concurrency" at bounding box center [130, 534] width 163 height 32
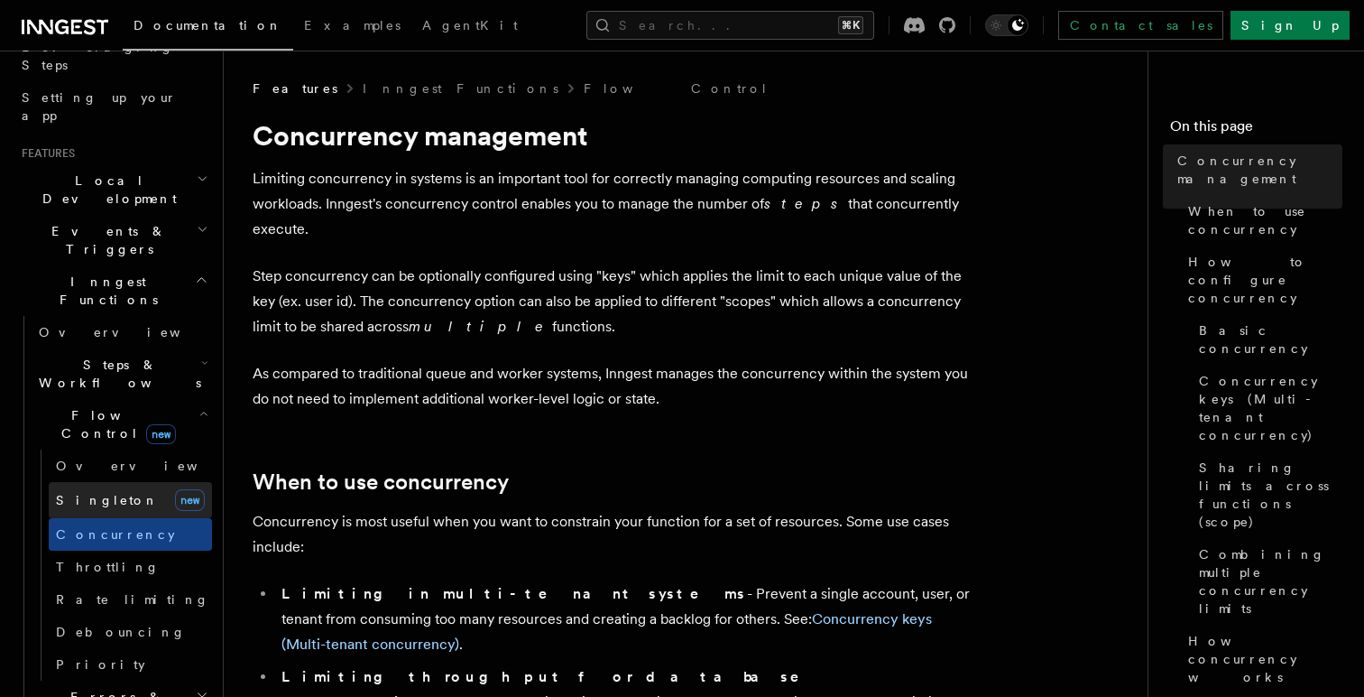
click at [116, 482] on link "Singleton new" at bounding box center [130, 500] width 163 height 36
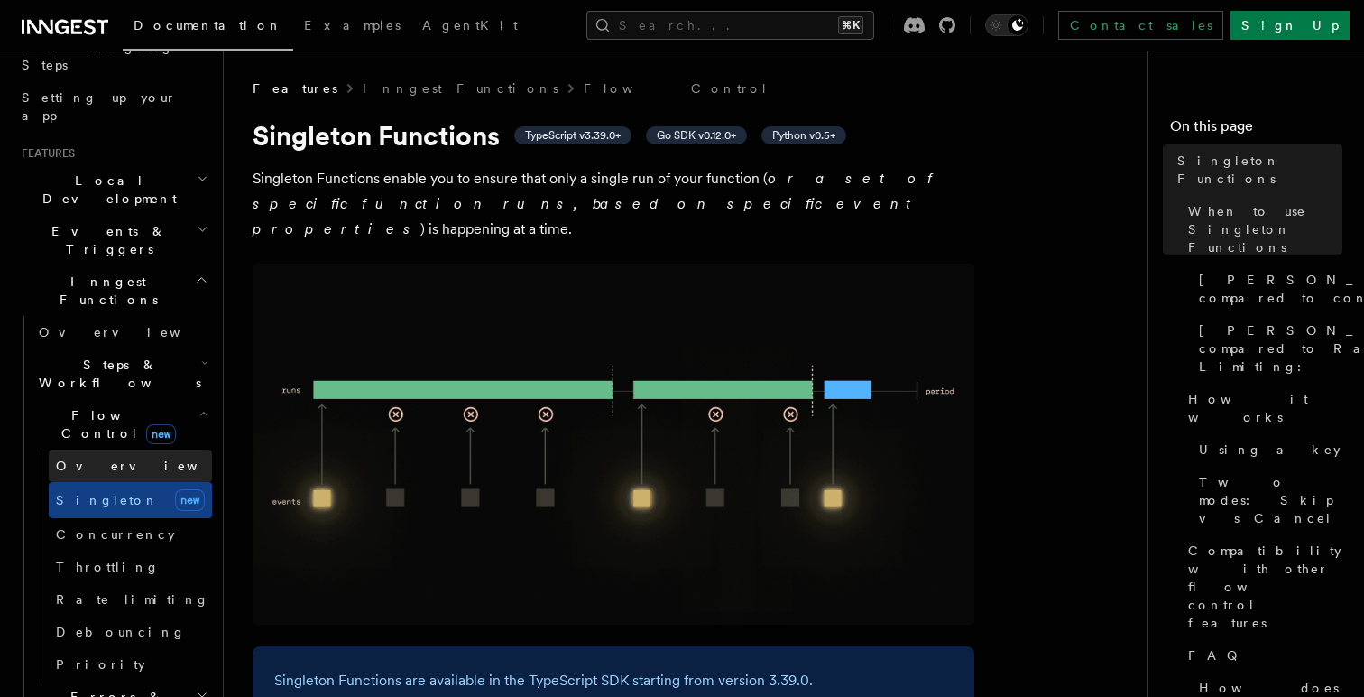
click at [111, 449] on link "Overview" at bounding box center [130, 465] width 163 height 32
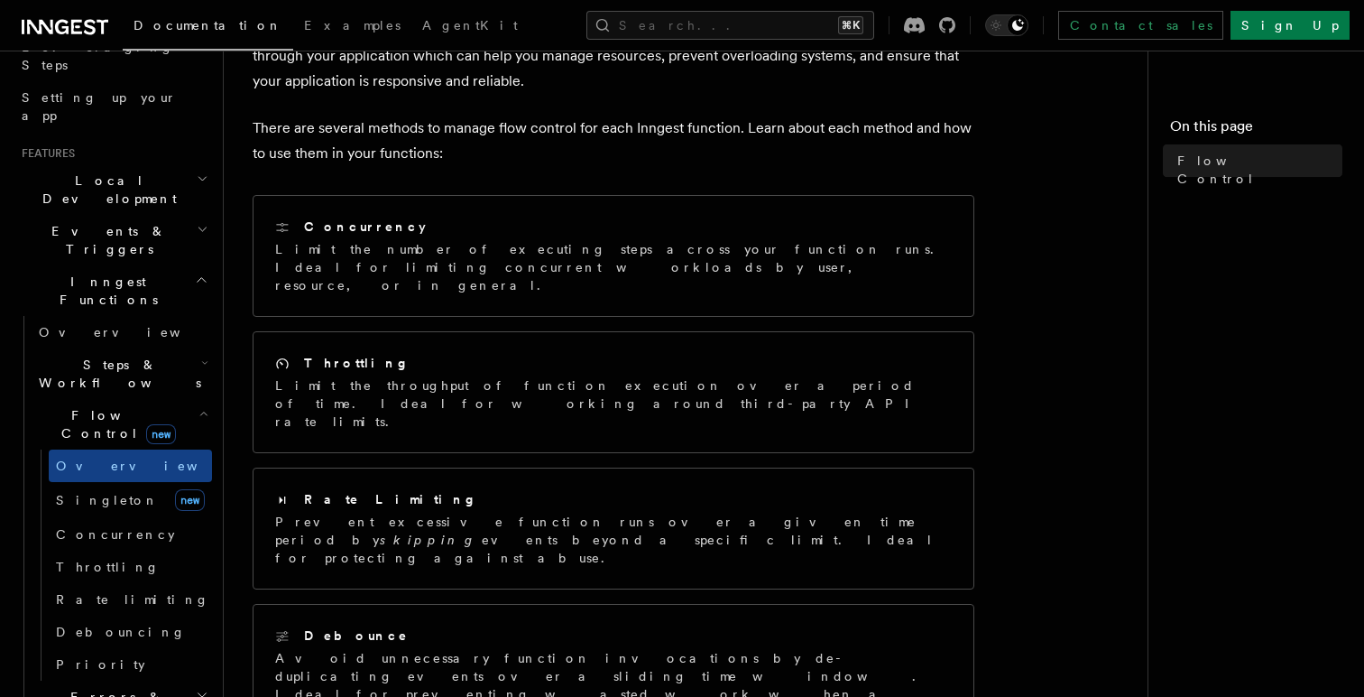
scroll to position [117, 0]
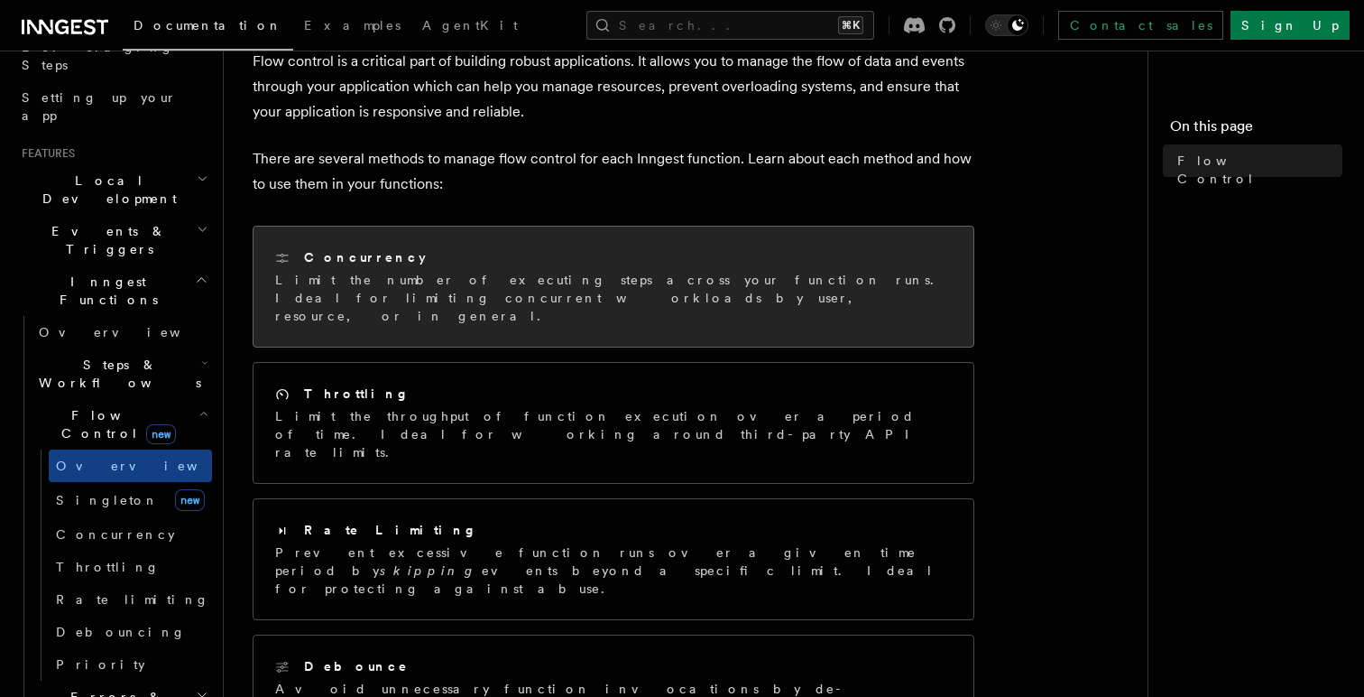
click at [506, 269] on div "Concurrency Limit the number of executing steps across your function runs. Idea…" at bounding box center [613, 286] width 677 height 77
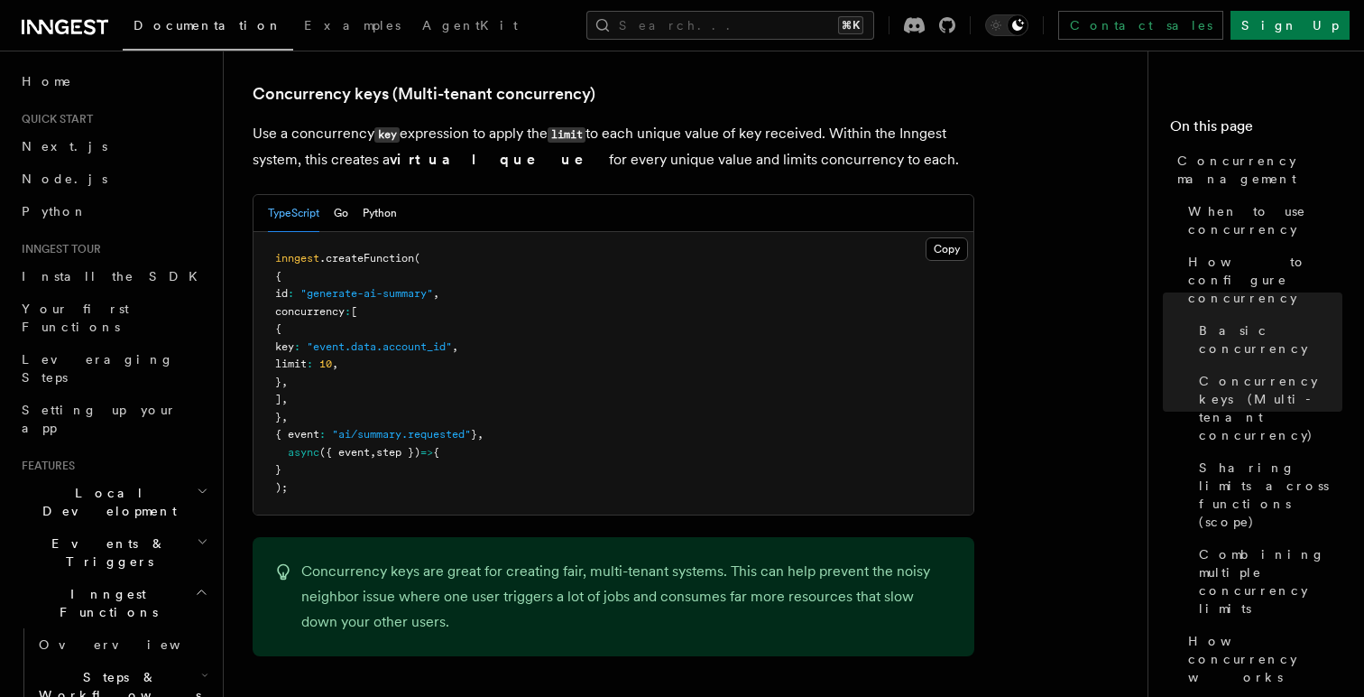
scroll to position [1689, 0]
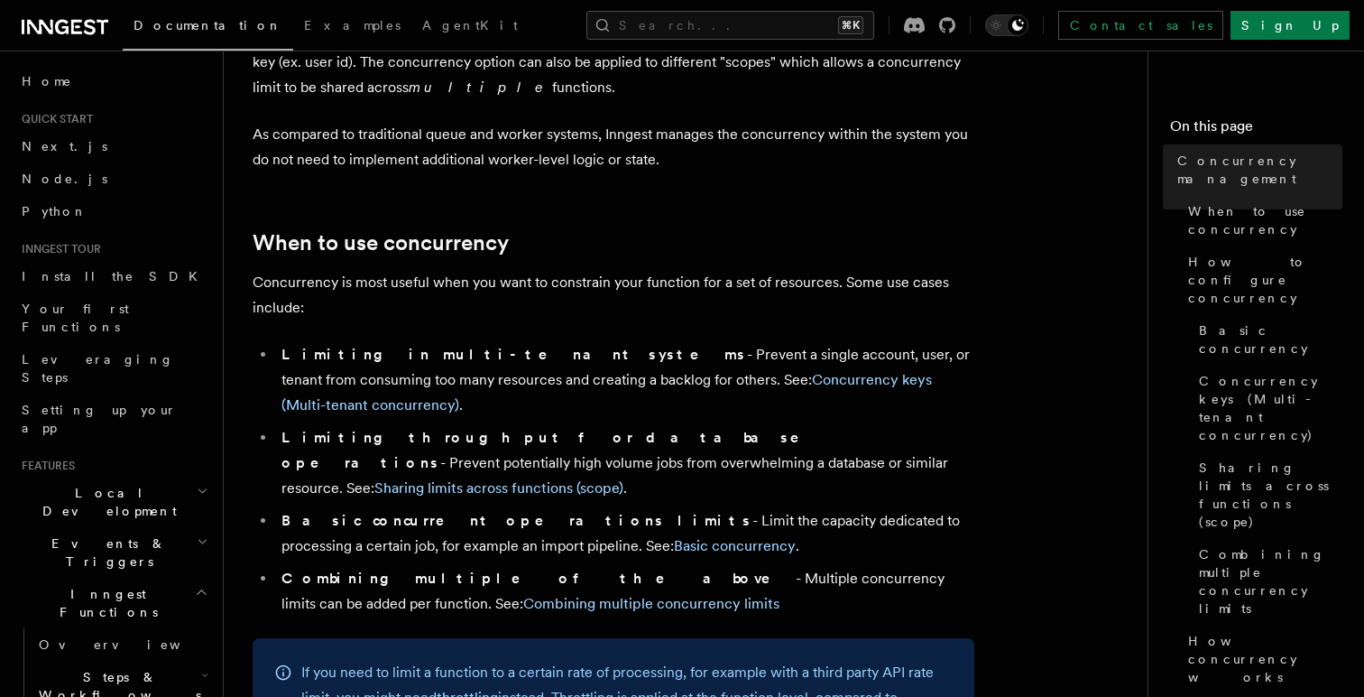
scroll to position [269, 0]
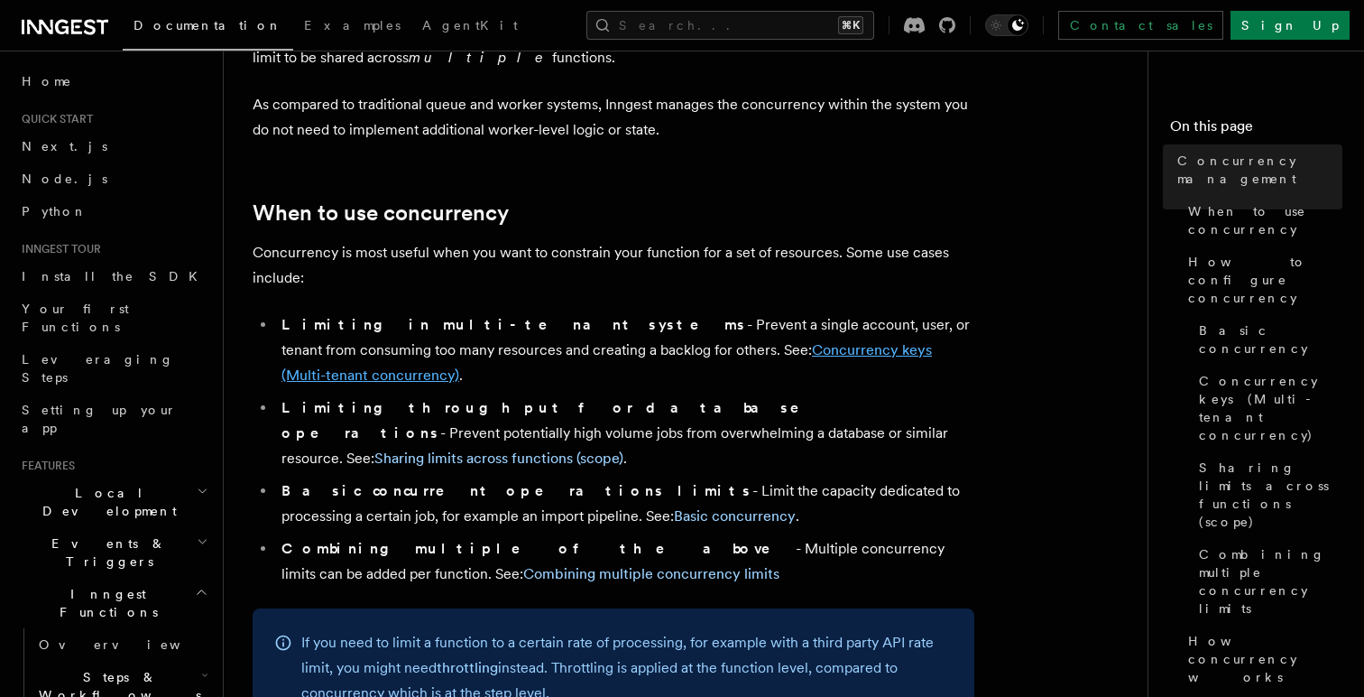
click at [760, 341] on link "Concurrency keys (Multi-tenant concurrency)" at bounding box center [607, 362] width 651 height 42
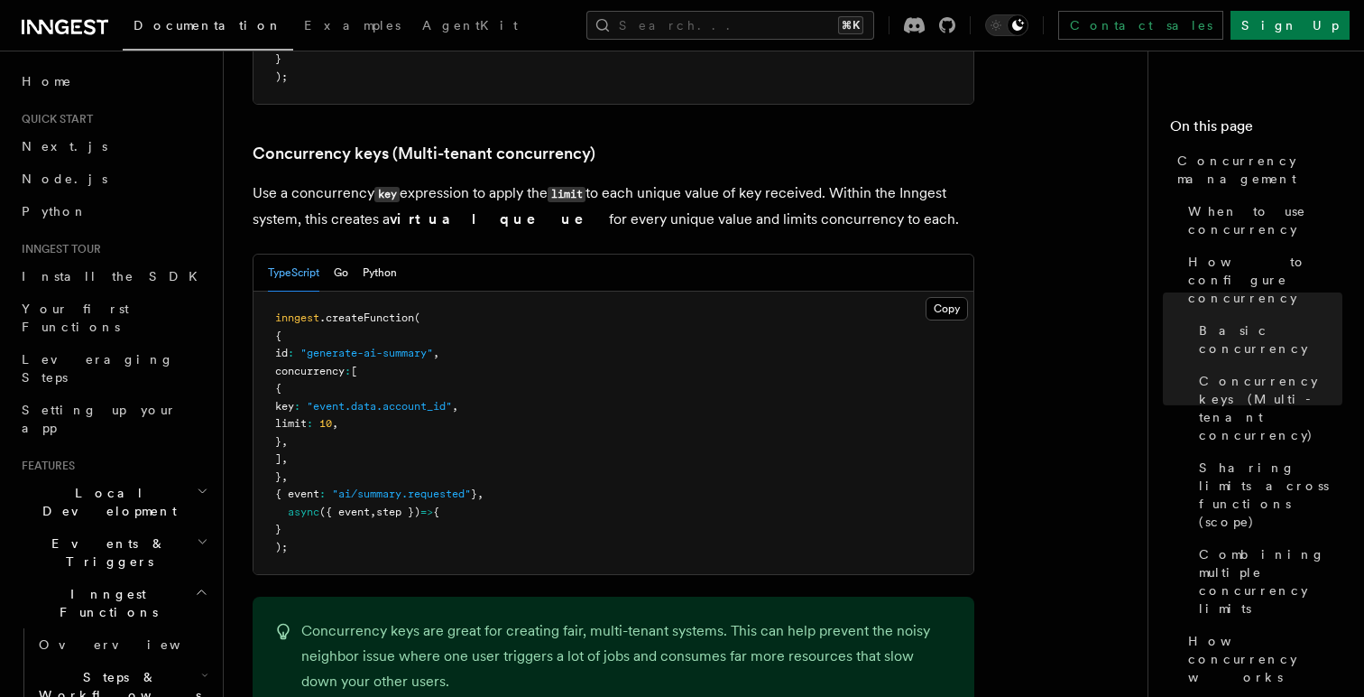
scroll to position [1593, 0]
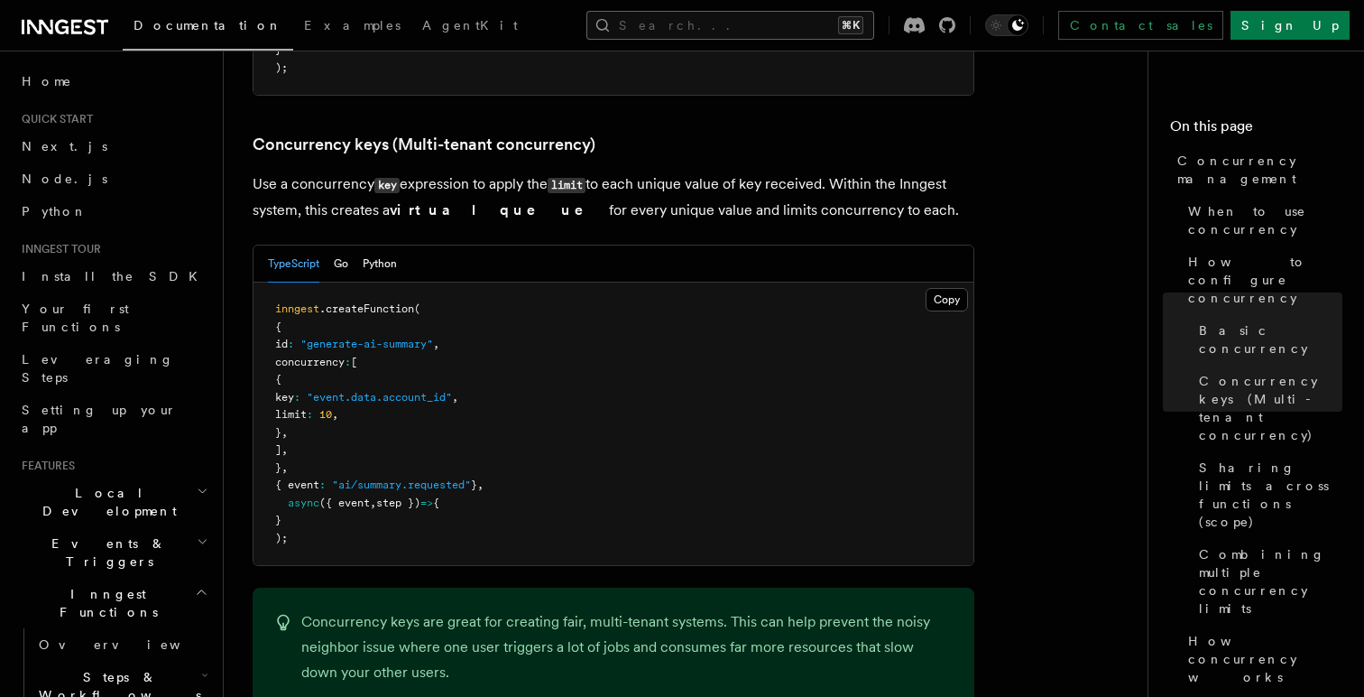
click at [707, 38] on button "Search... ⌘K" at bounding box center [730, 25] width 288 height 29
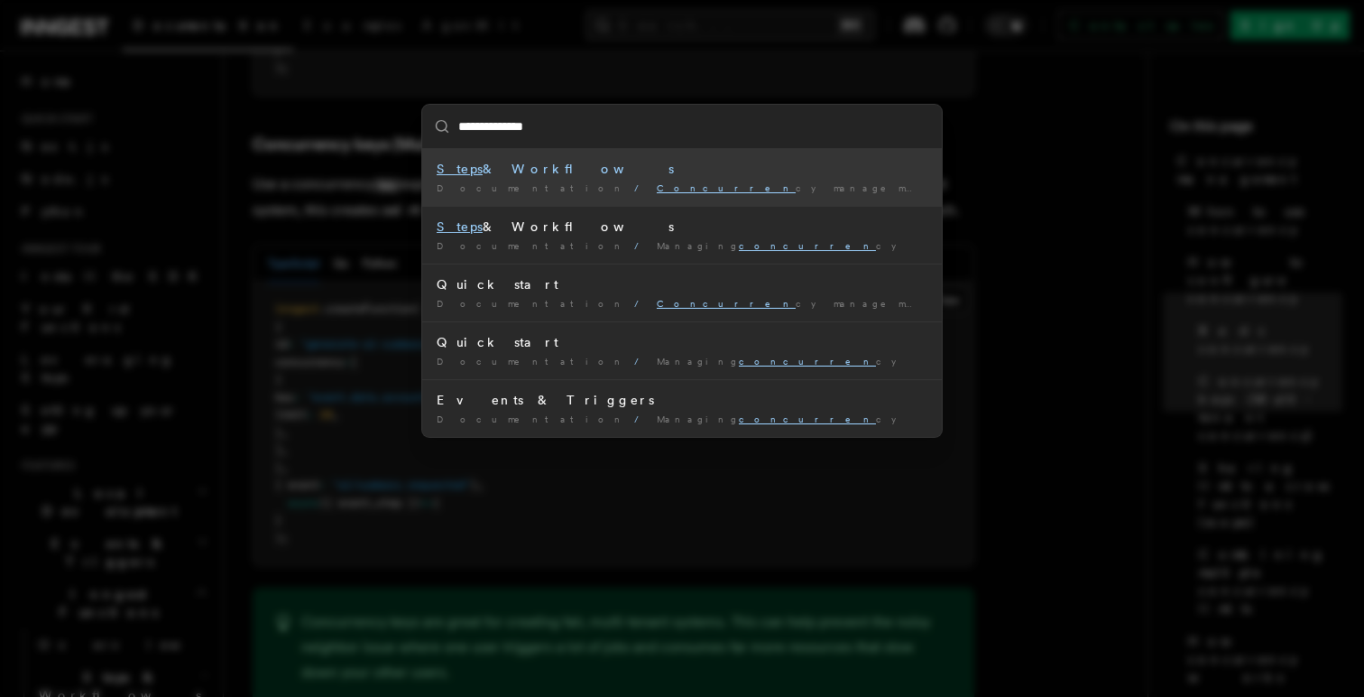
type input "**********"
click at [496, 168] on div "Steps & Workflows" at bounding box center [682, 169] width 491 height 18
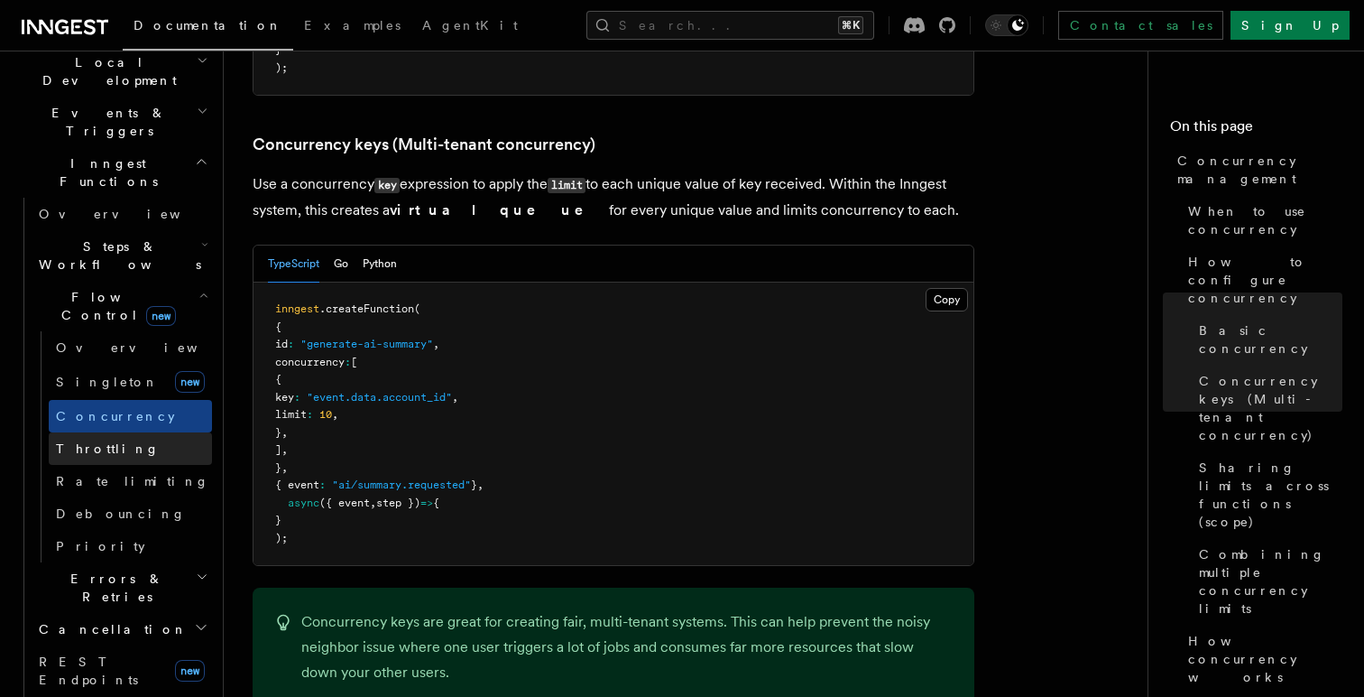
scroll to position [405, 0]
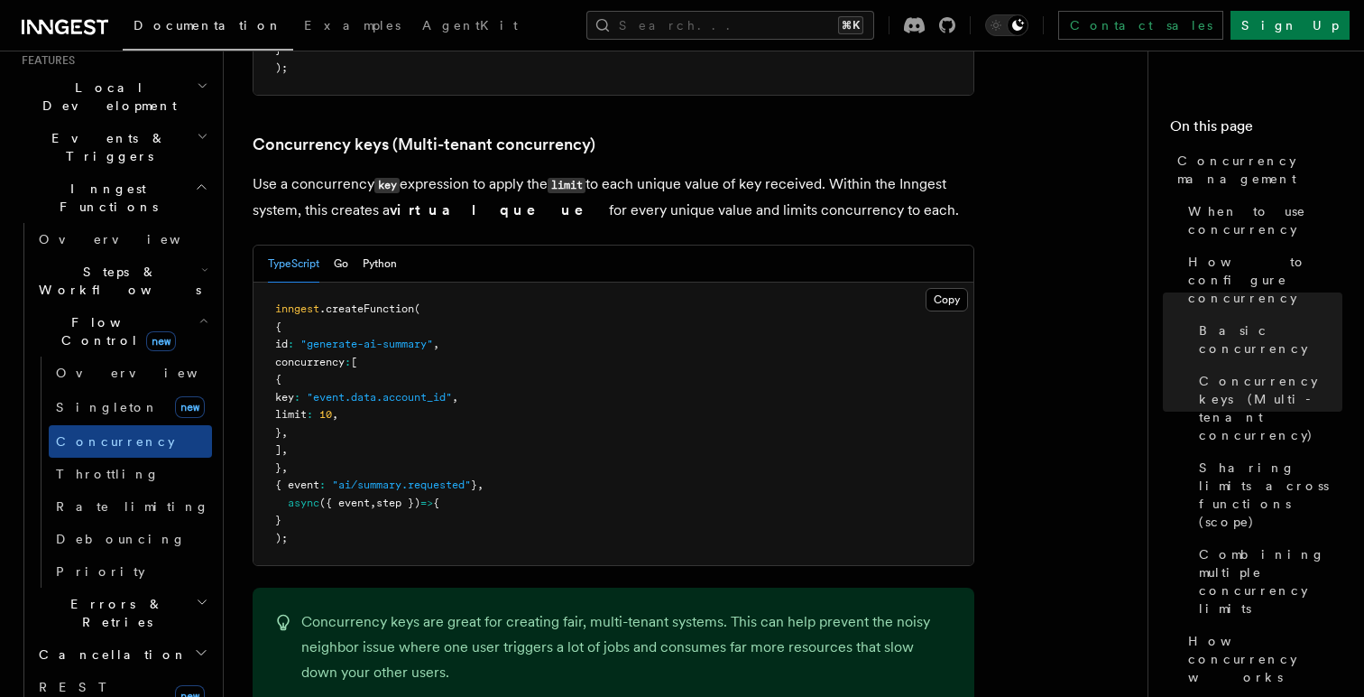
click at [206, 263] on icon "button" at bounding box center [204, 270] width 7 height 14
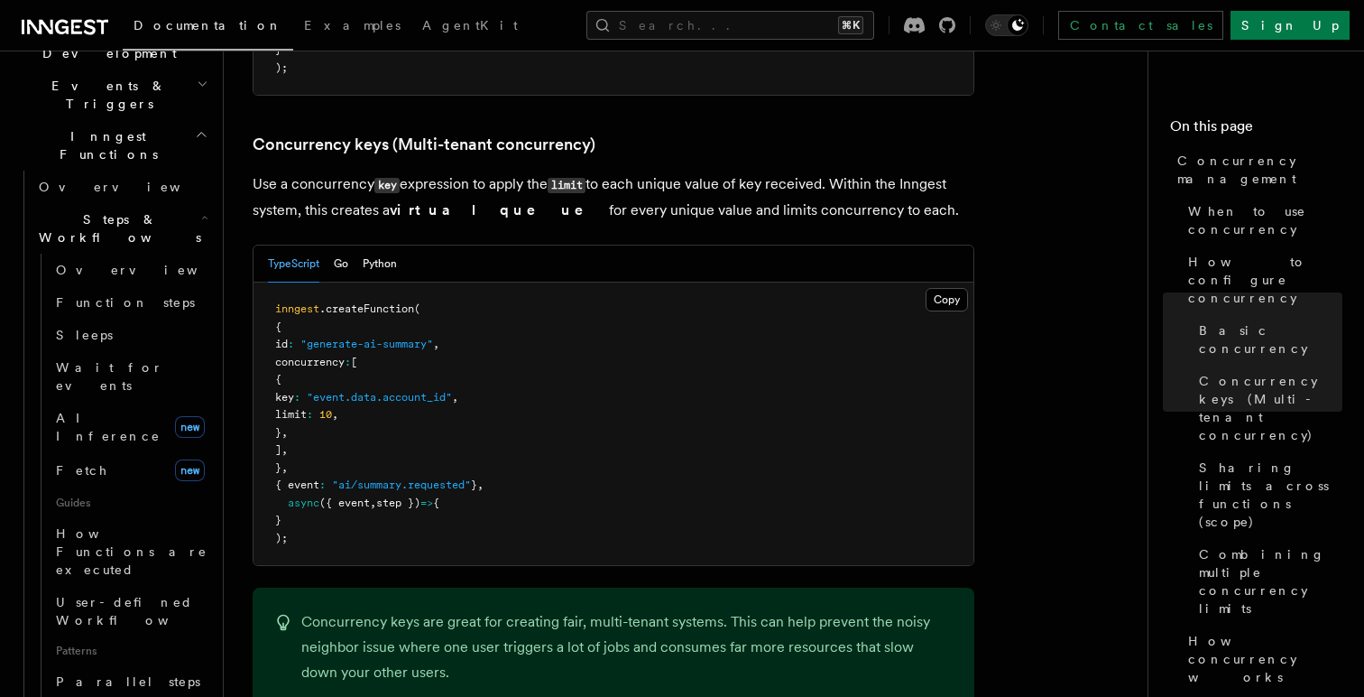
scroll to position [484, 0]
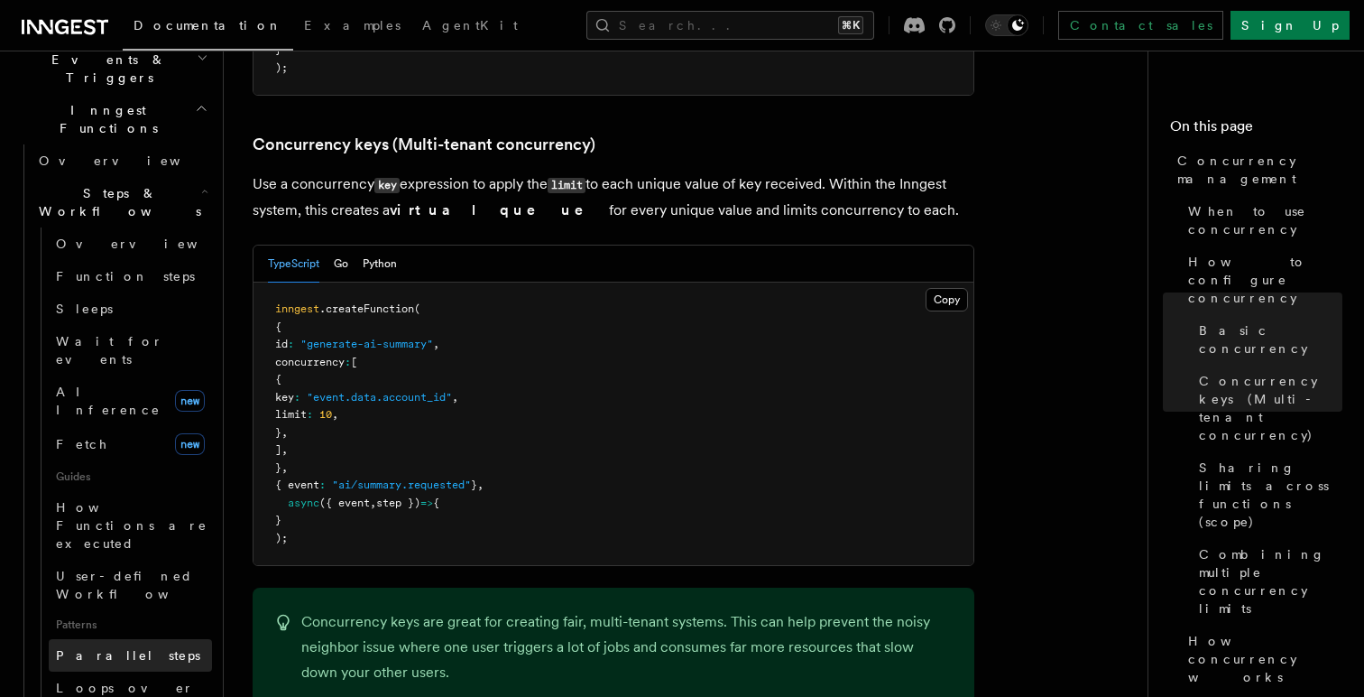
click at [131, 639] on link "Parallel steps" at bounding box center [130, 655] width 163 height 32
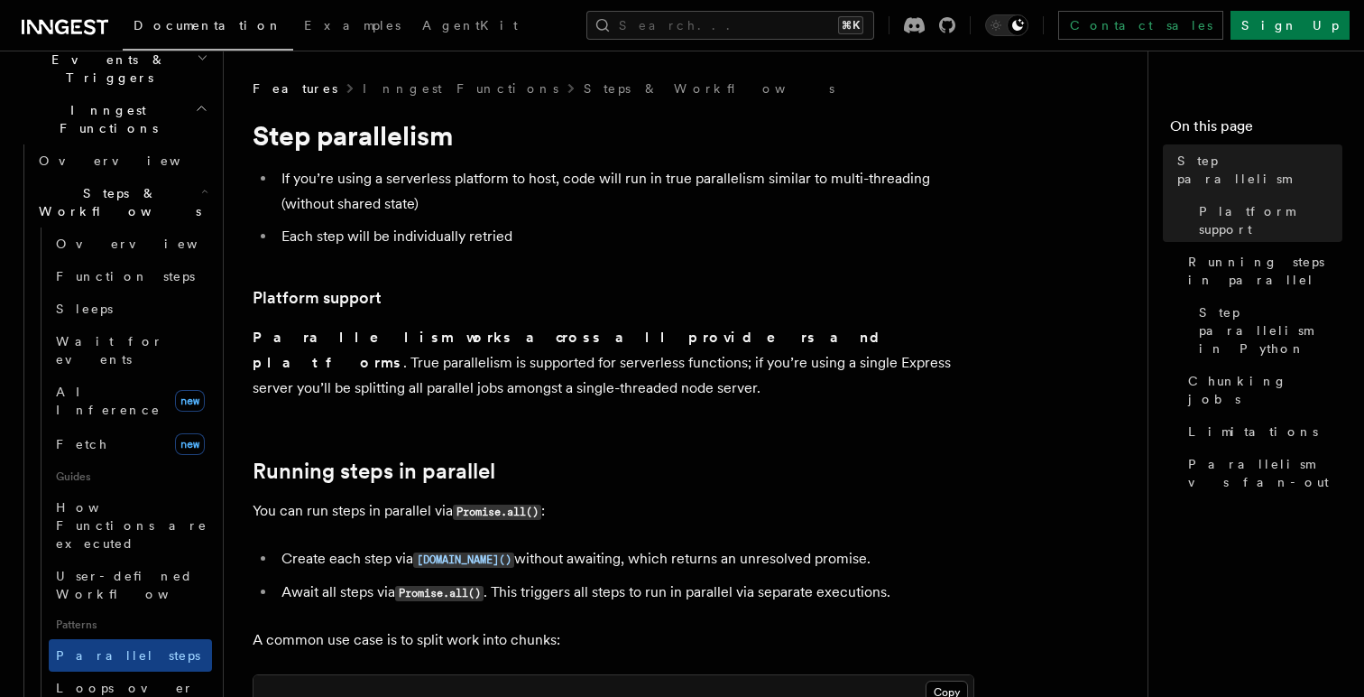
click at [394, 336] on strong "Parallelism works across all providers and platforms" at bounding box center [574, 349] width 642 height 42
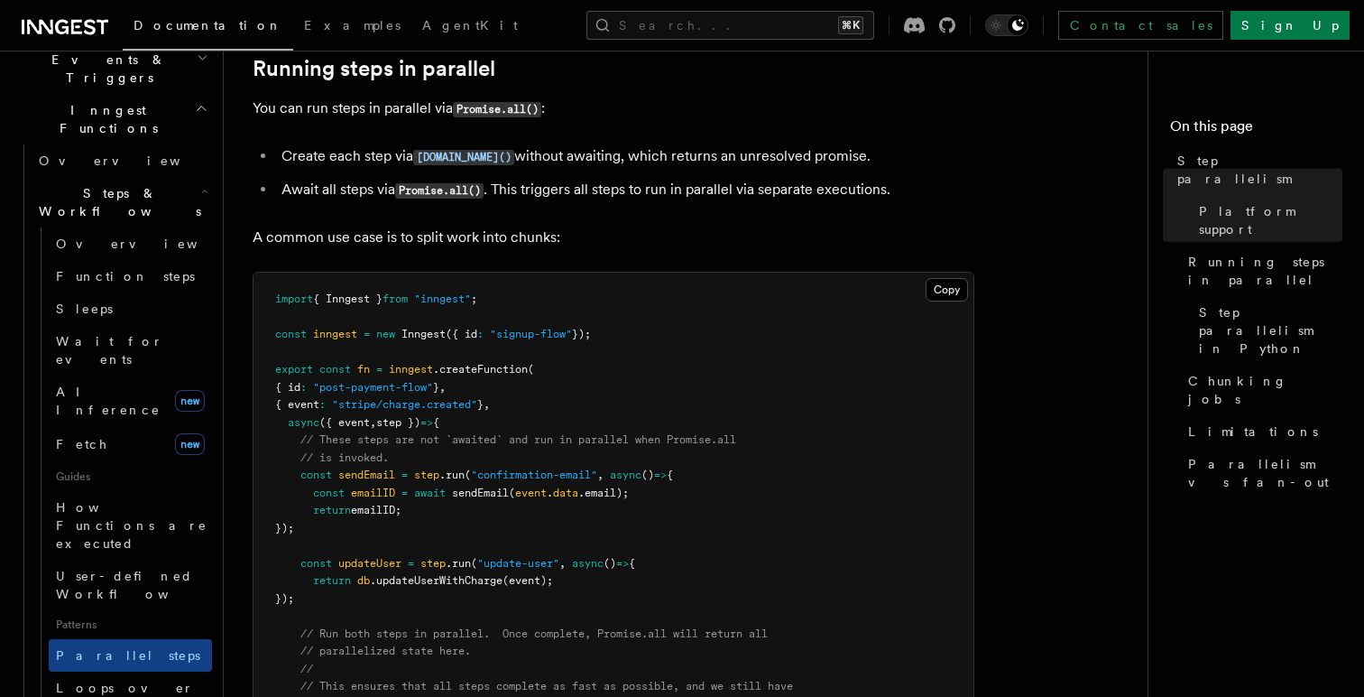
scroll to position [438, 0]
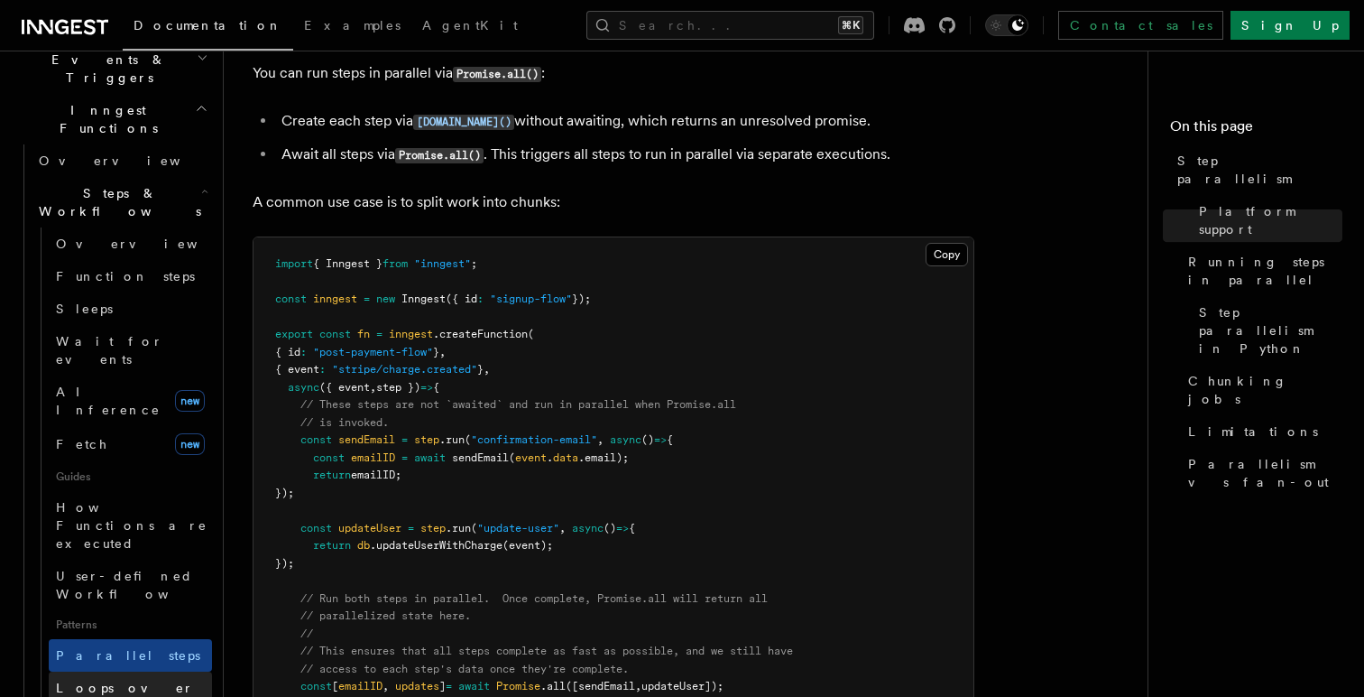
click at [102, 680] on span "Loops over steps" at bounding box center [125, 696] width 138 height 32
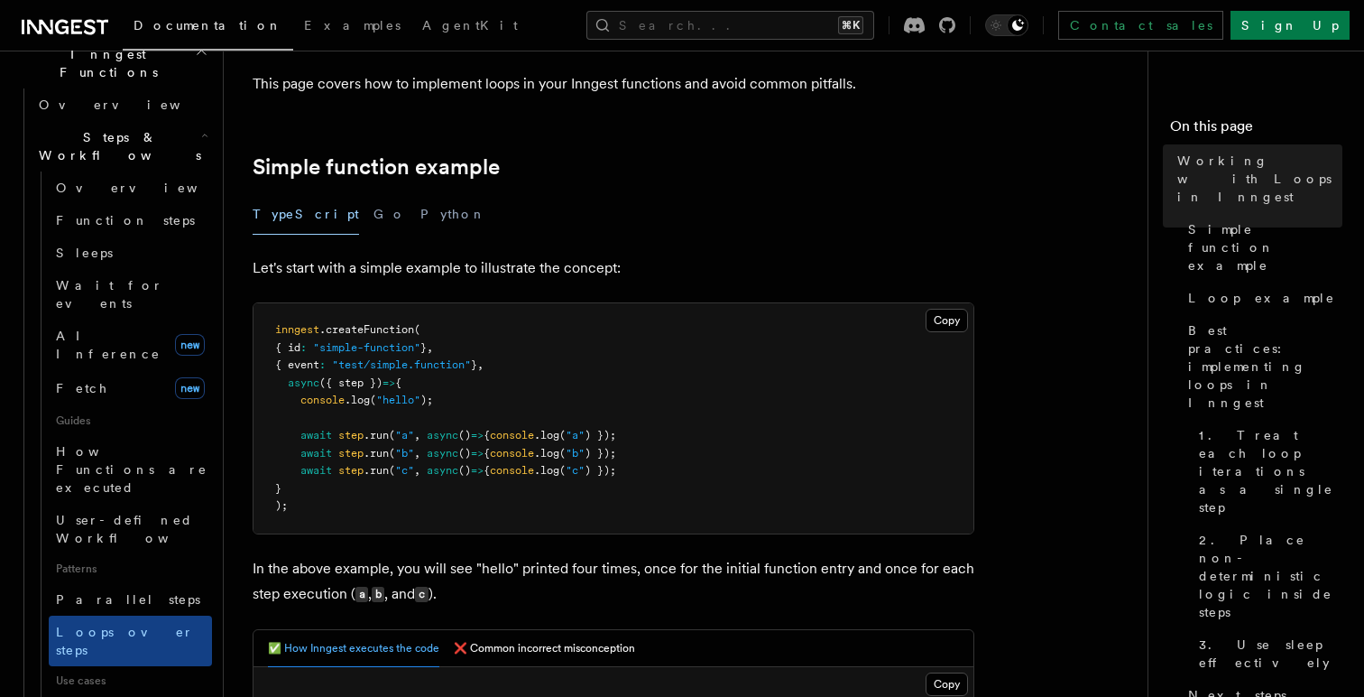
scroll to position [559, 0]
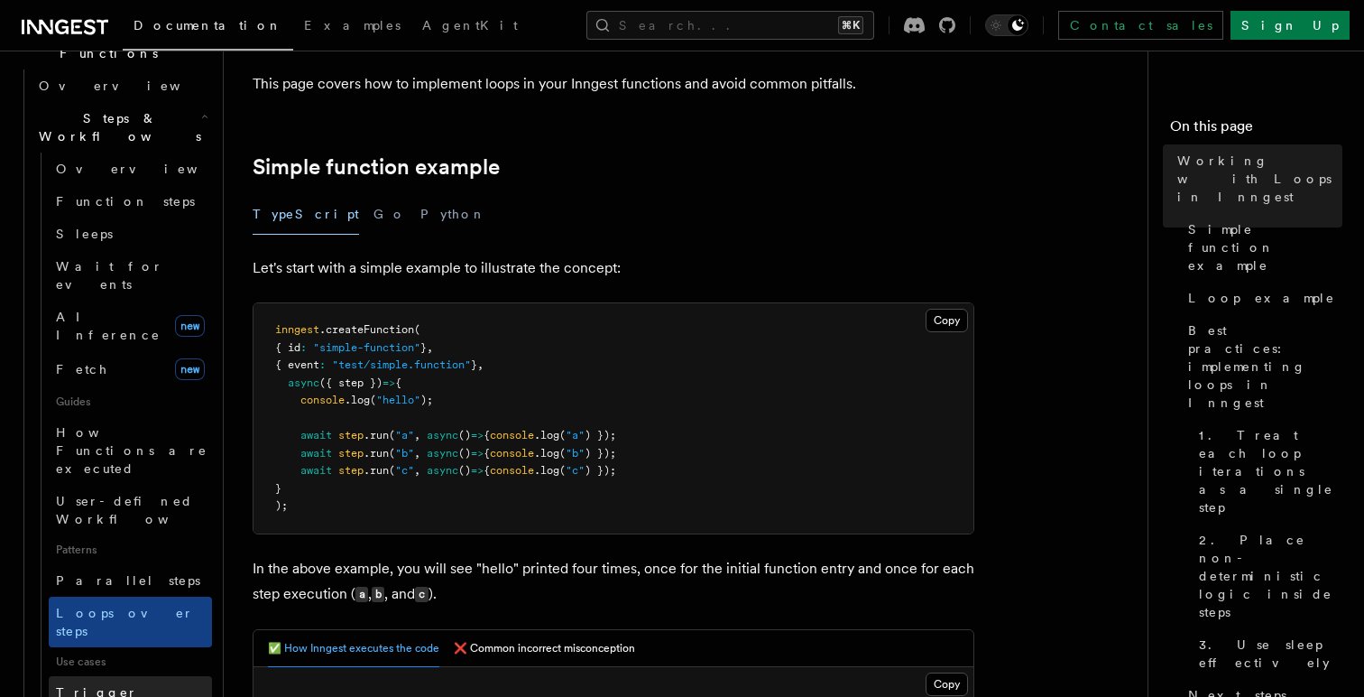
click at [123, 685] on span "Trigger workflows from Retool" at bounding box center [155, 710] width 199 height 51
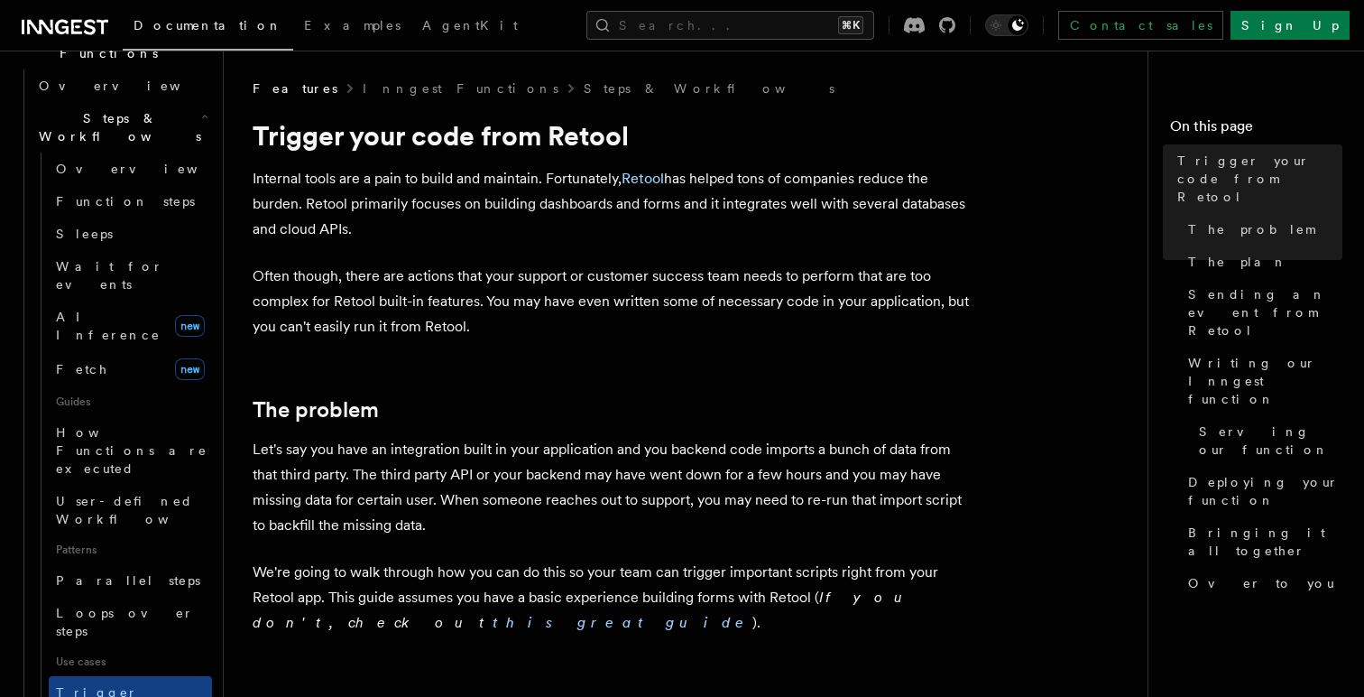
click at [478, 503] on p "Let's say you have an integration built in your application and you backend cod…" at bounding box center [614, 487] width 722 height 101
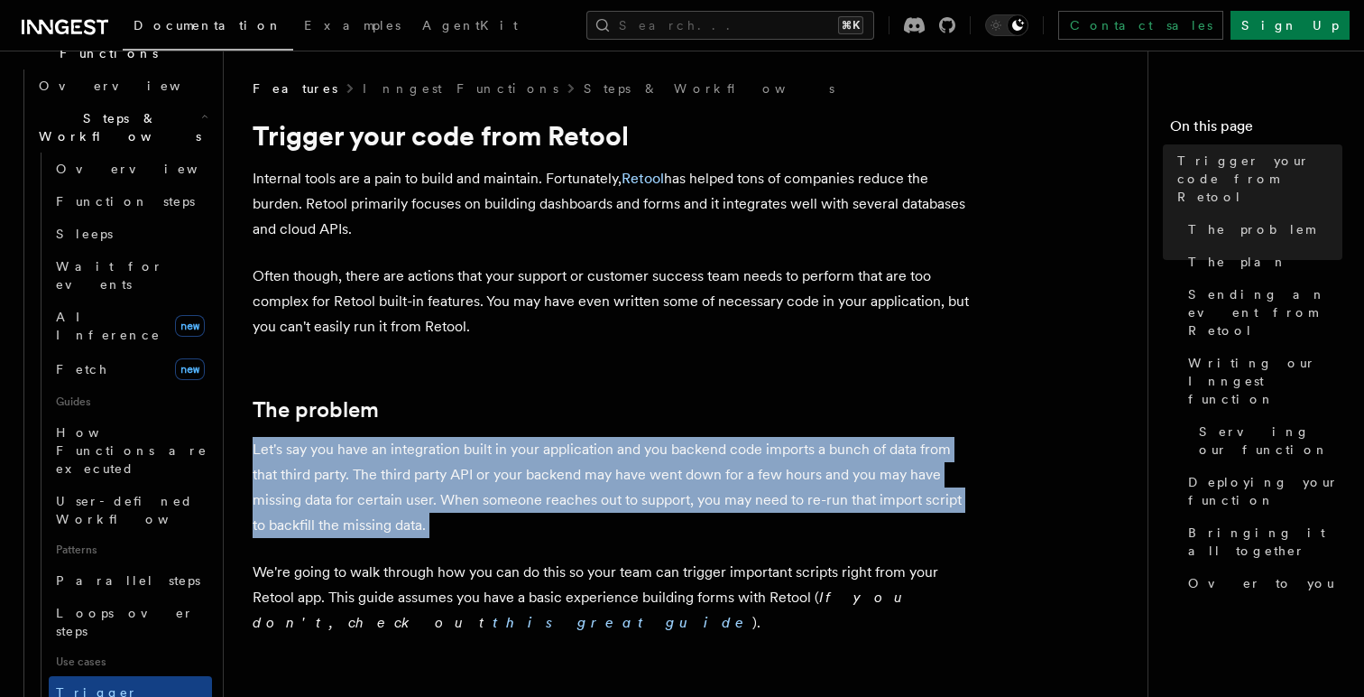
click at [478, 503] on p "Let's say you have an integration built in your application and you backend cod…" at bounding box center [614, 487] width 722 height 101
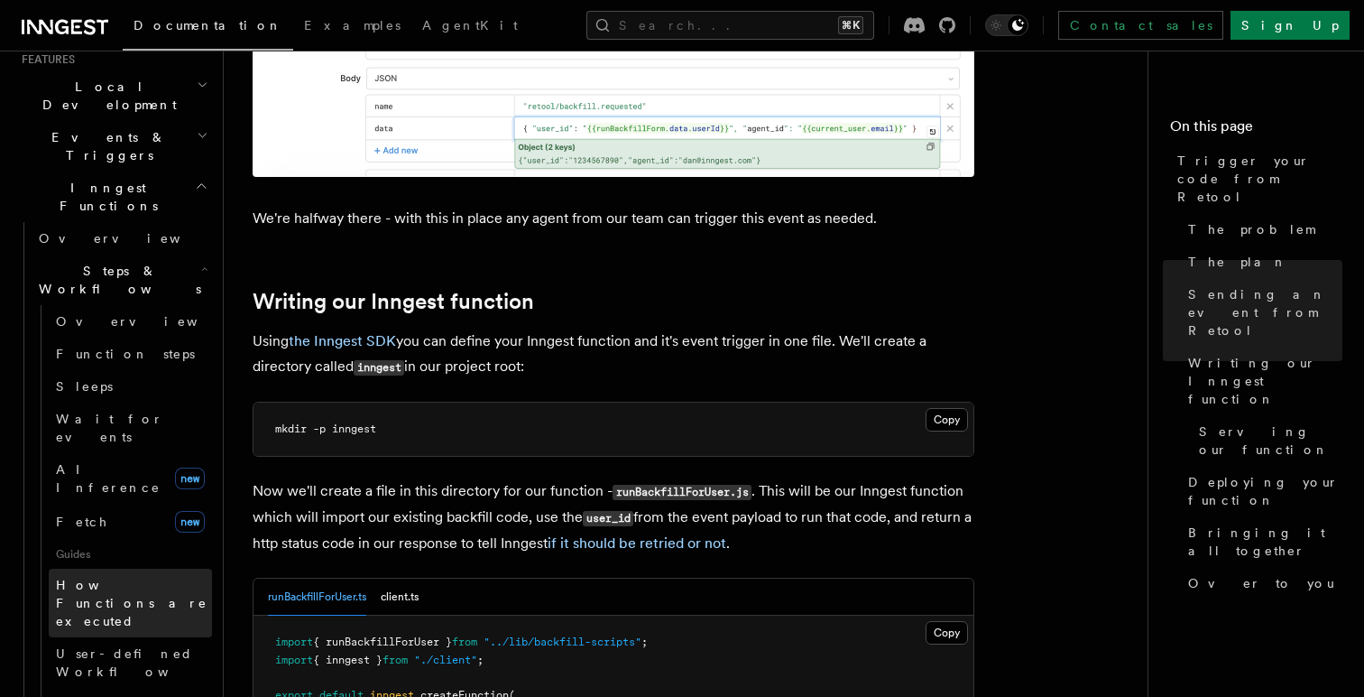
scroll to position [372, 0]
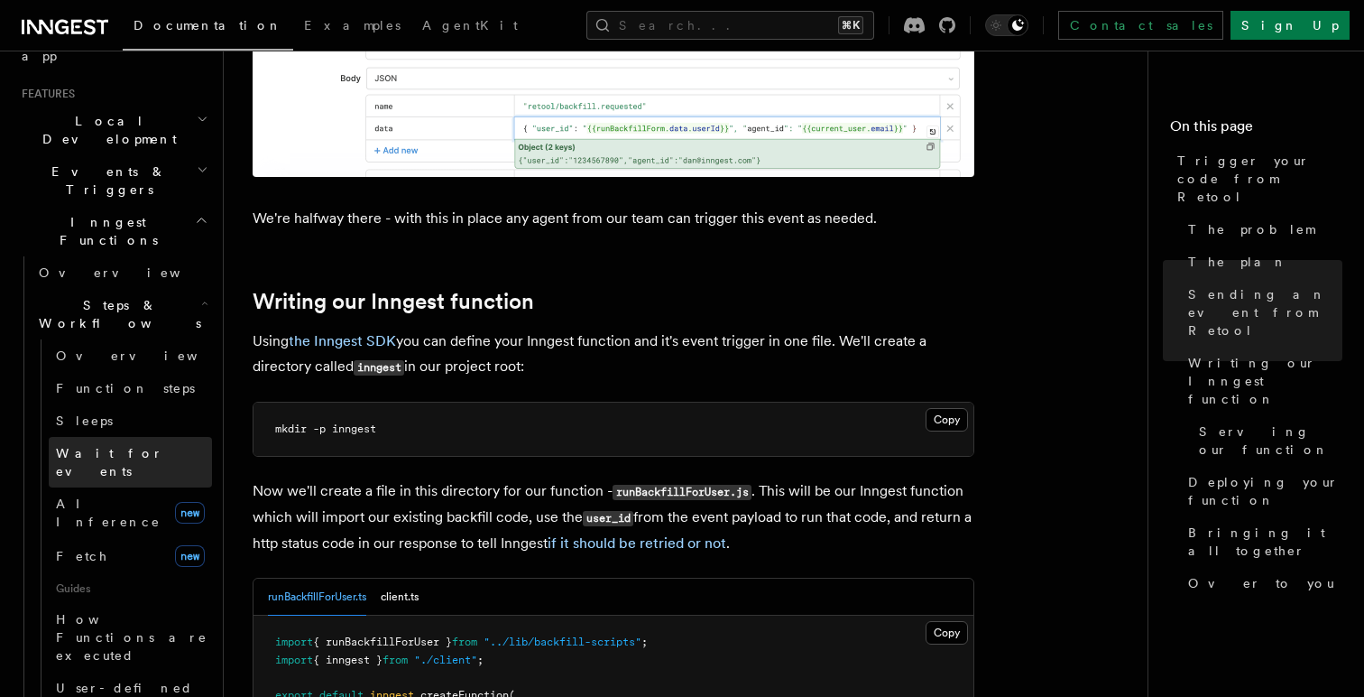
click at [134, 446] on span "Wait for events" at bounding box center [109, 462] width 107 height 32
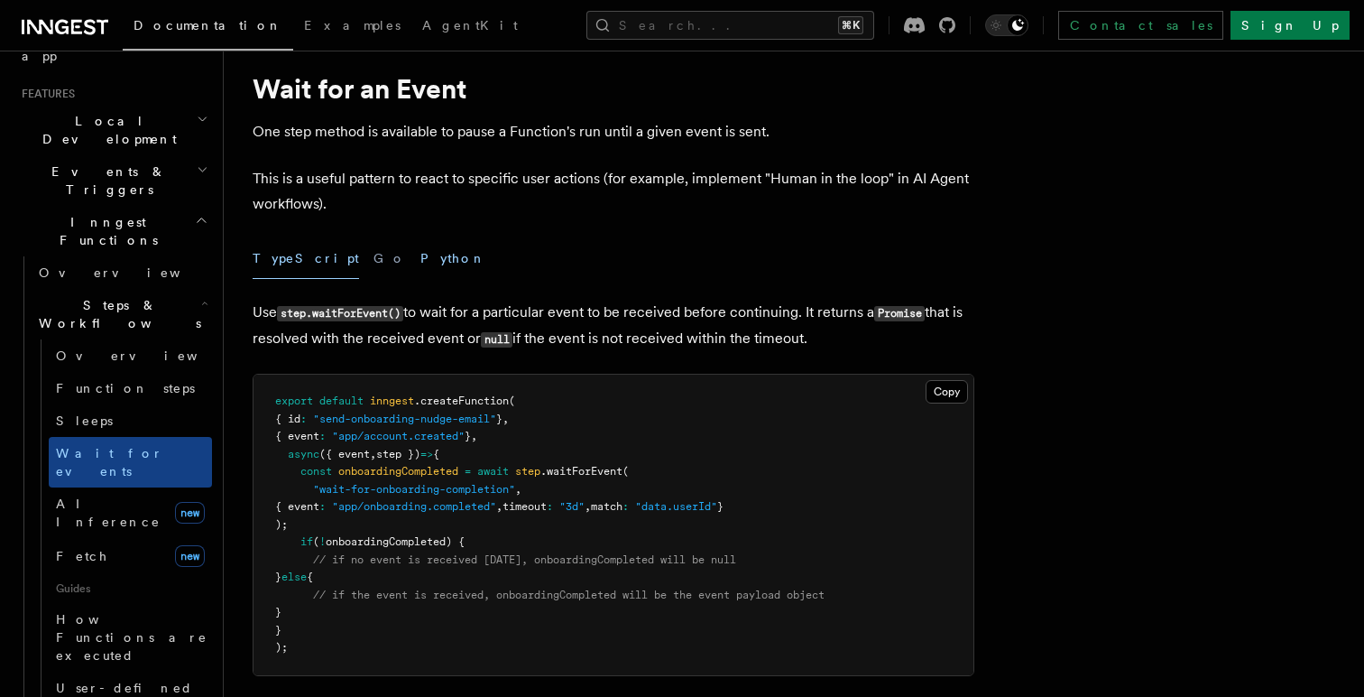
scroll to position [307, 0]
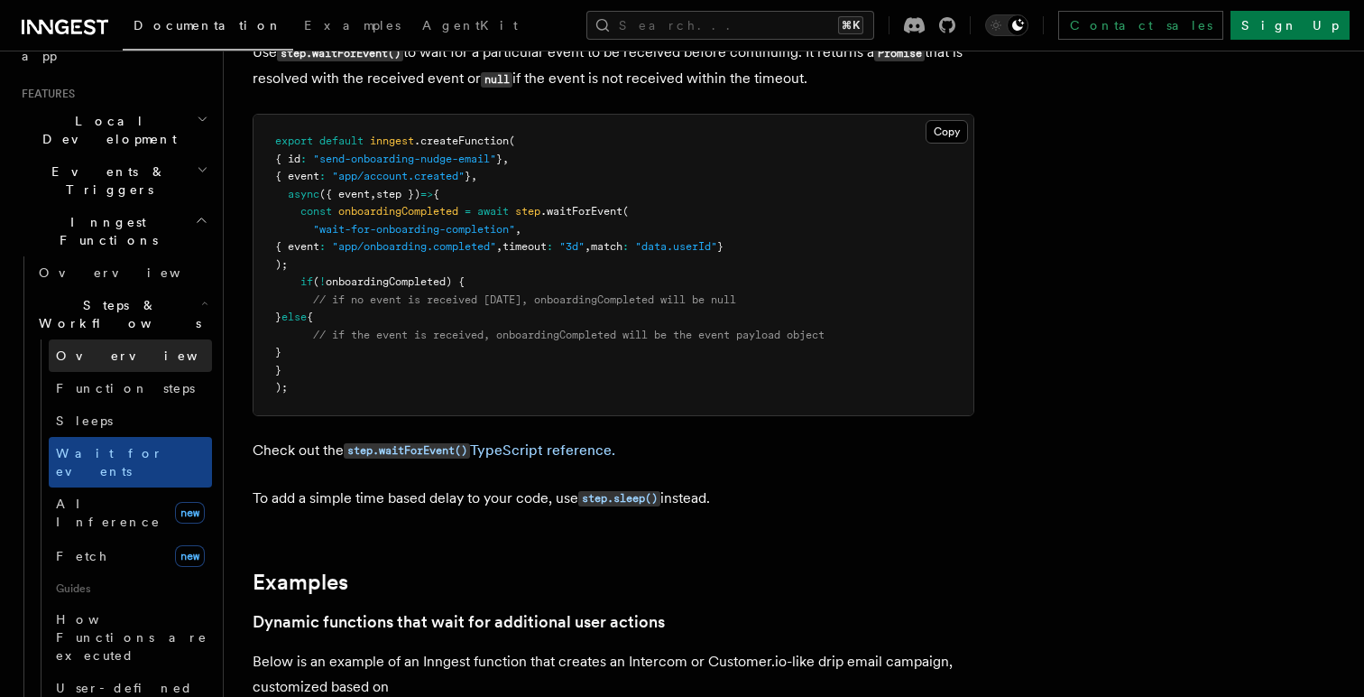
click at [99, 348] on span "Overview" at bounding box center [149, 355] width 186 height 14
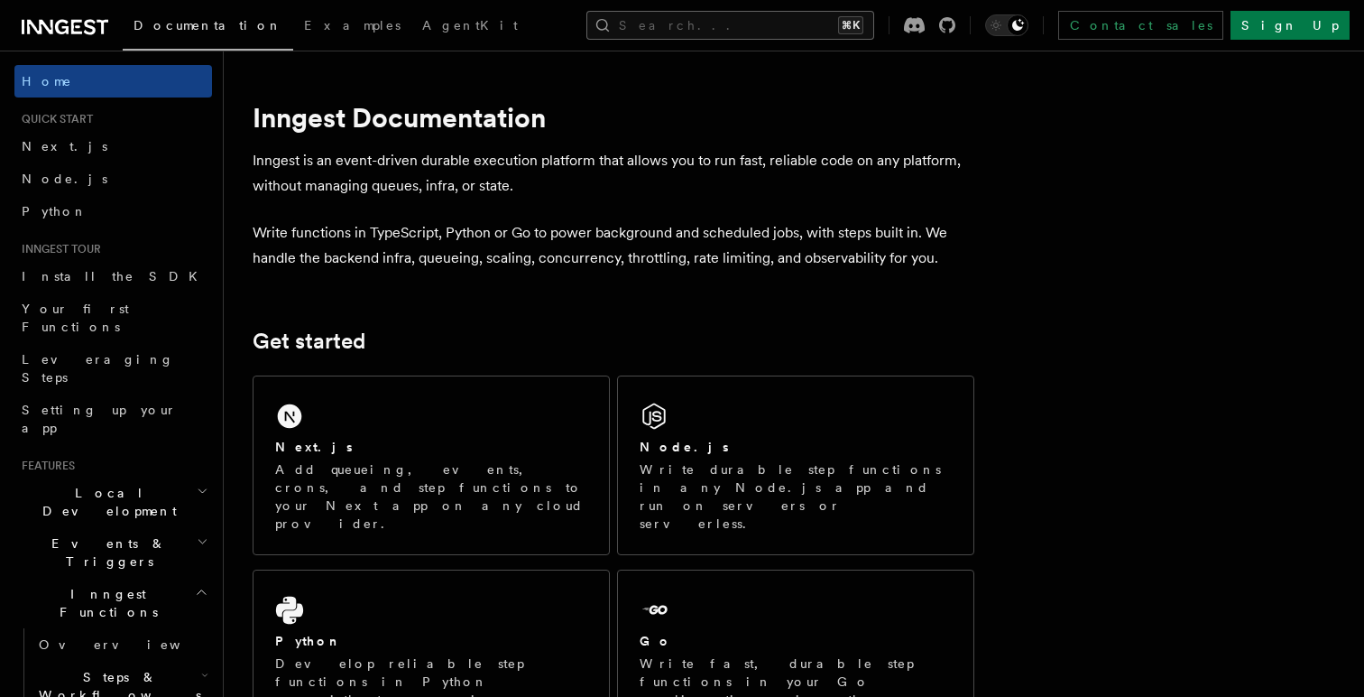
click at [734, 11] on button "Search... ⌘K" at bounding box center [730, 25] width 288 height 29
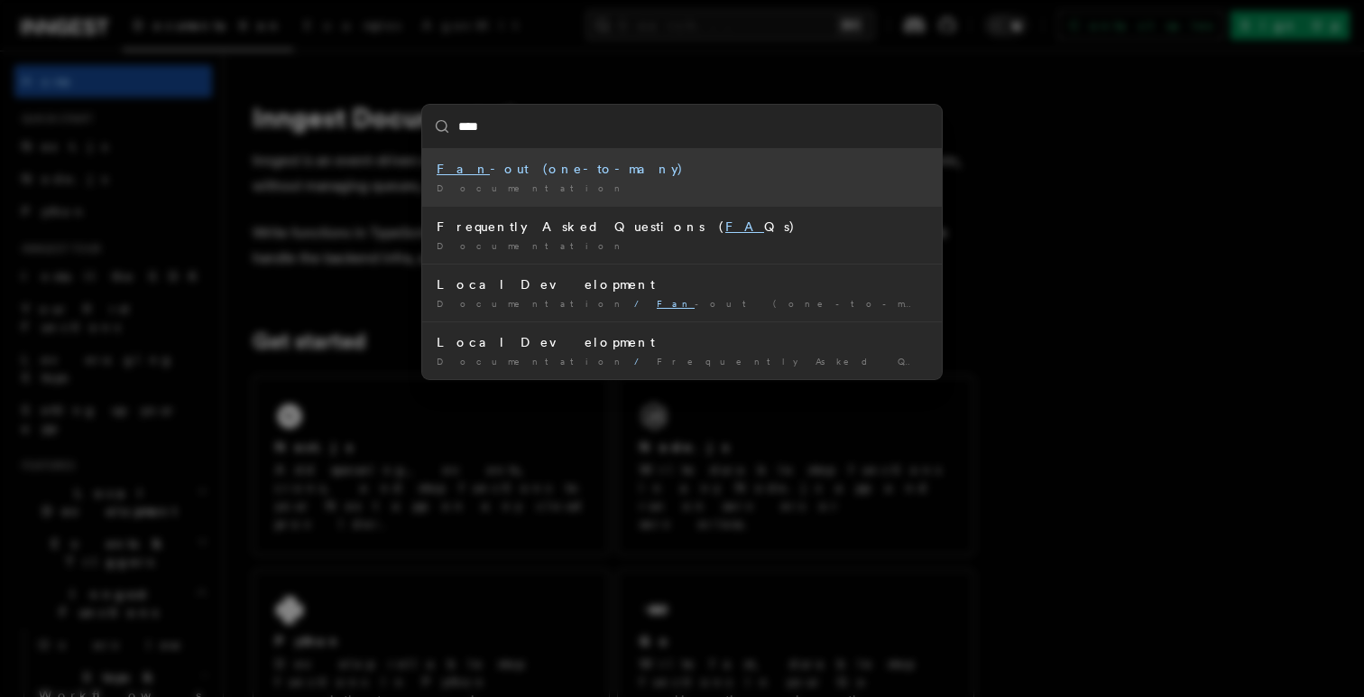
type input "*****"
click at [634, 165] on div "Fan -out (one-to-many)" at bounding box center [682, 169] width 491 height 18
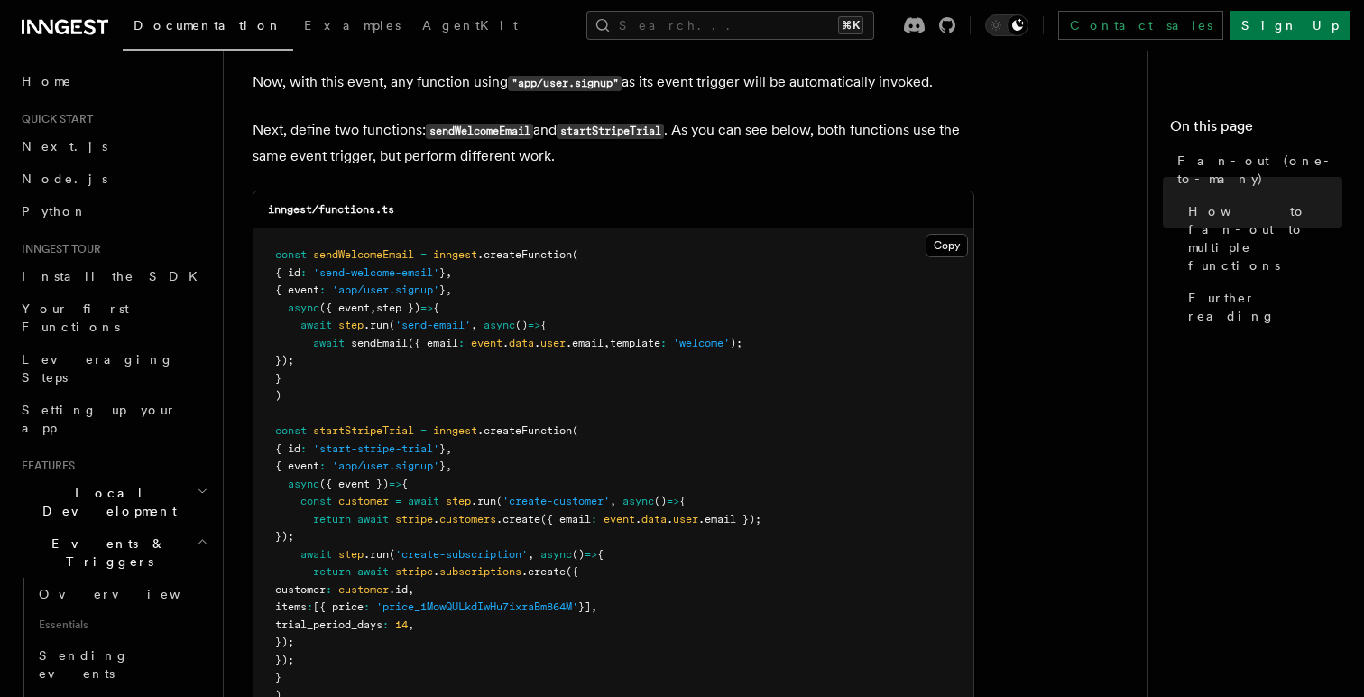
scroll to position [1792, 0]
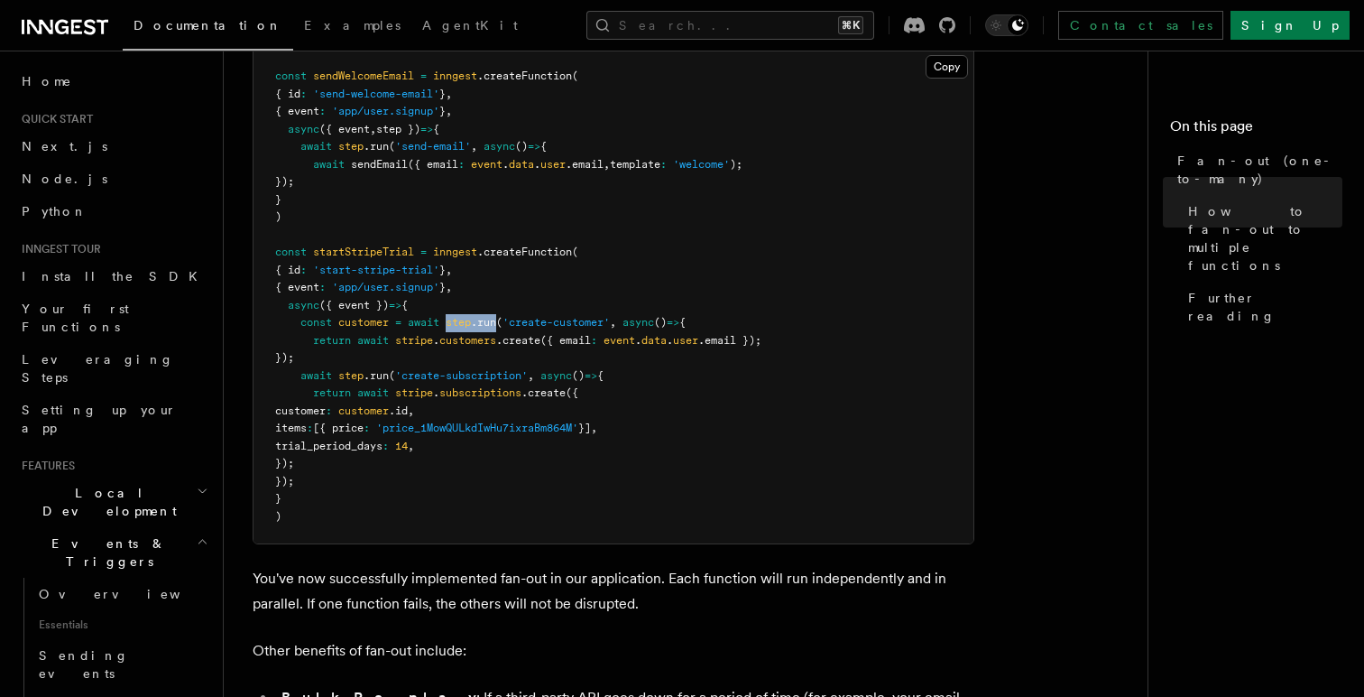
drag, startPoint x: 449, startPoint y: 298, endPoint x: 505, endPoint y: 300, distance: 56.0
click at [505, 316] on span "const customer = await step .run ( 'create-customer' , async () => {" at bounding box center [480, 322] width 411 height 13
copy span "step .run"
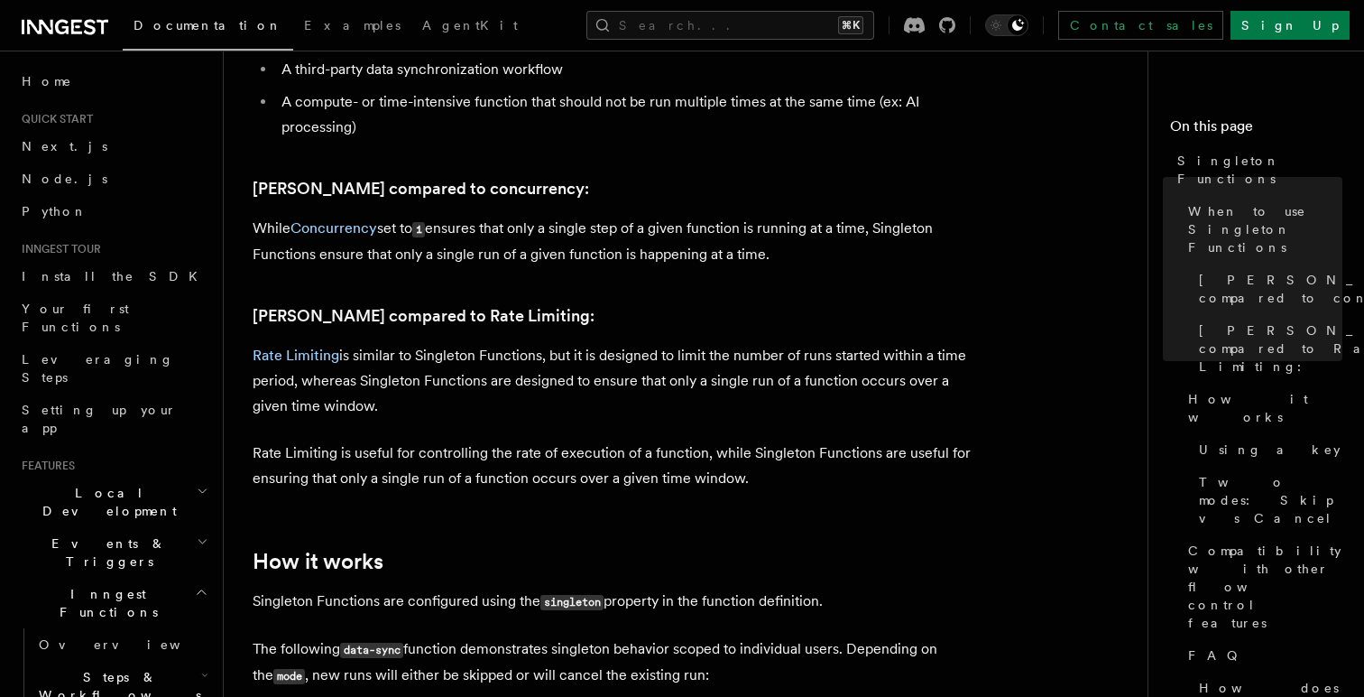
scroll to position [842, 0]
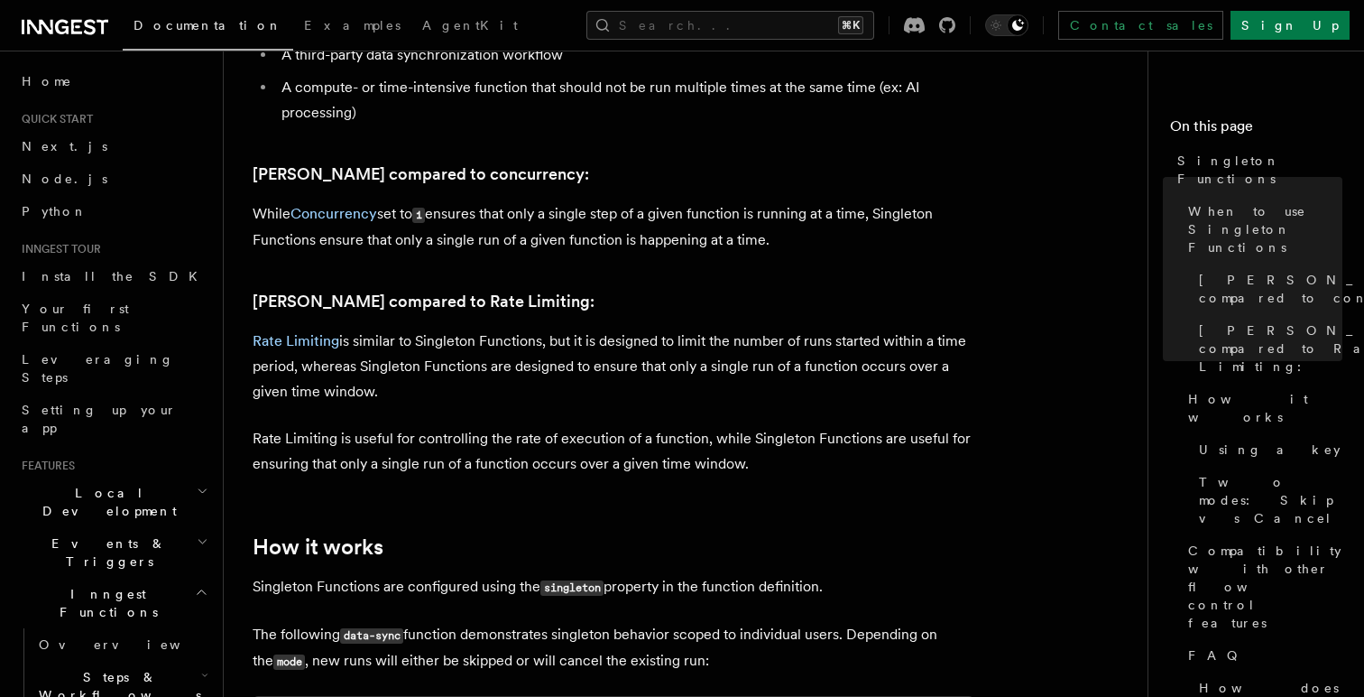
click at [460, 201] on p "While Concurrency set to 1 ensures that only a single step of a given function …" at bounding box center [614, 226] width 722 height 51
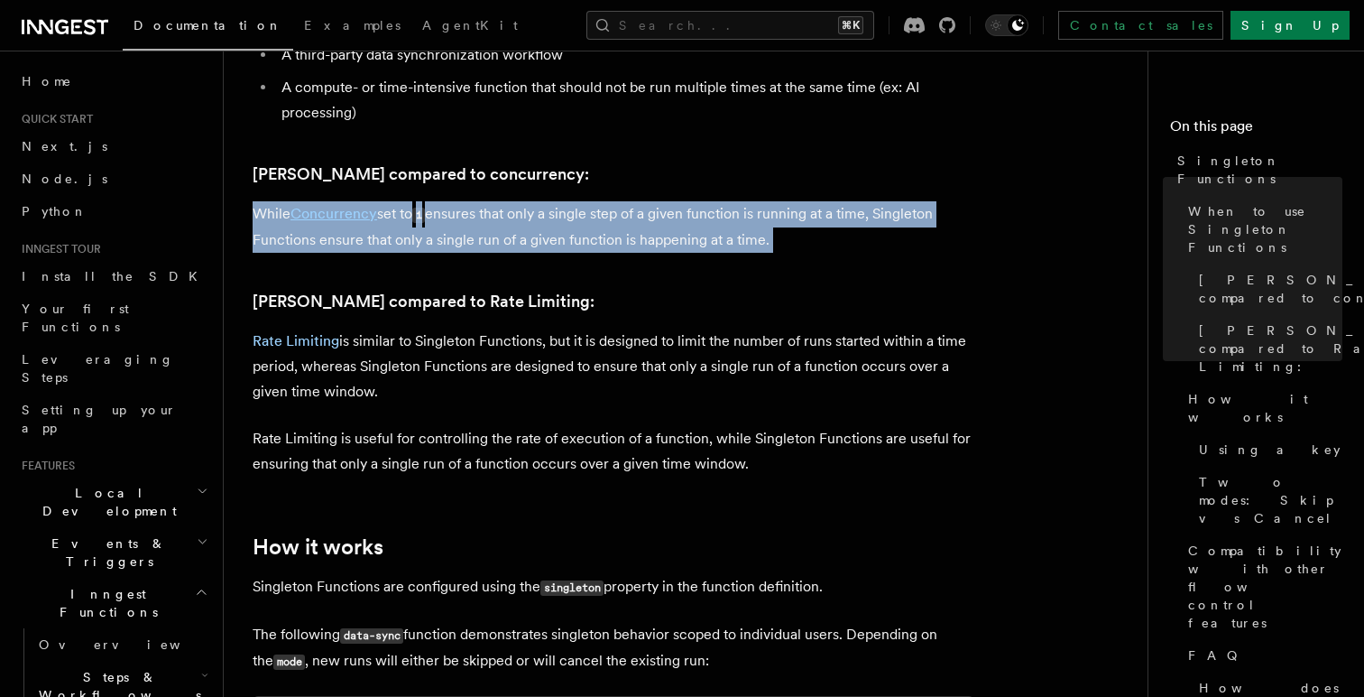
click at [460, 201] on p "While Concurrency set to 1 ensures that only a single step of a given function …" at bounding box center [614, 226] width 722 height 51
click at [572, 217] on p "While Concurrency set to 1 ensures that only a single step of a given function …" at bounding box center [614, 226] width 722 height 51
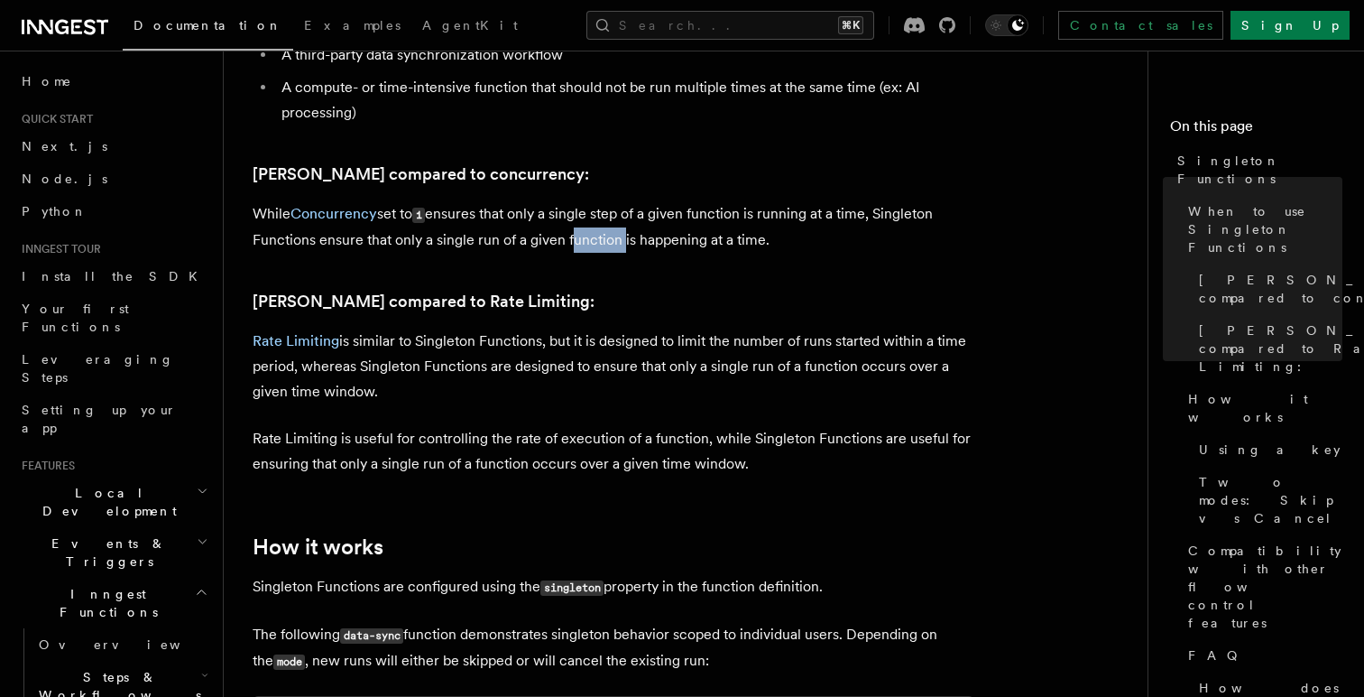
click at [572, 217] on p "While Concurrency set to 1 ensures that only a single step of a given function …" at bounding box center [614, 226] width 722 height 51
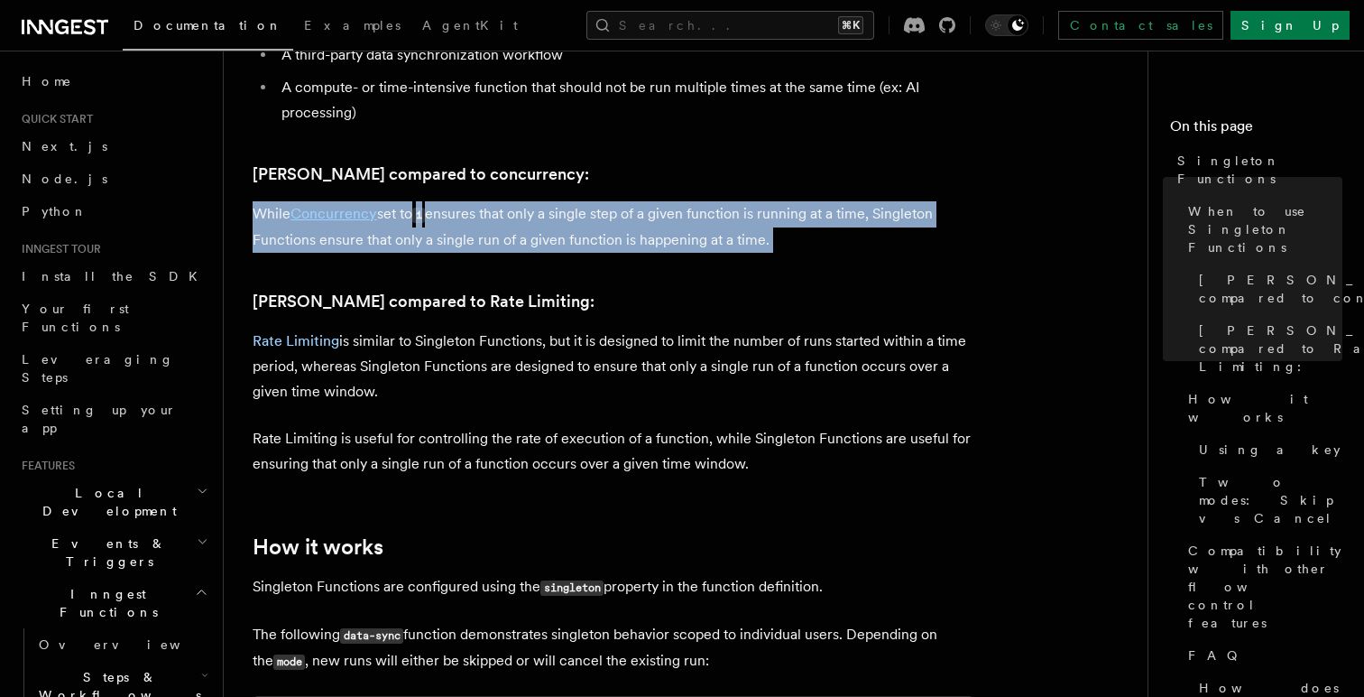
click at [572, 217] on p "While Concurrency set to 1 ensures that only a single step of a given function …" at bounding box center [614, 226] width 722 height 51
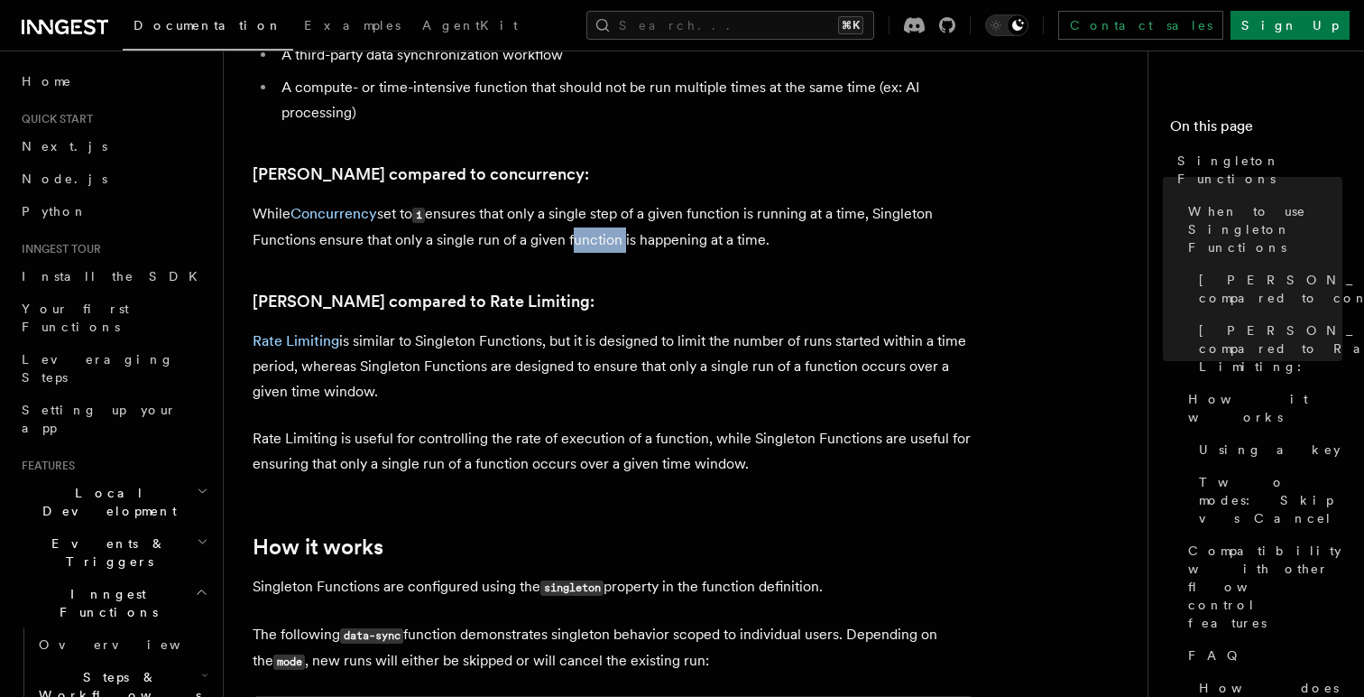
click at [572, 217] on p "While Concurrency set to 1 ensures that only a single step of a given function …" at bounding box center [614, 226] width 722 height 51
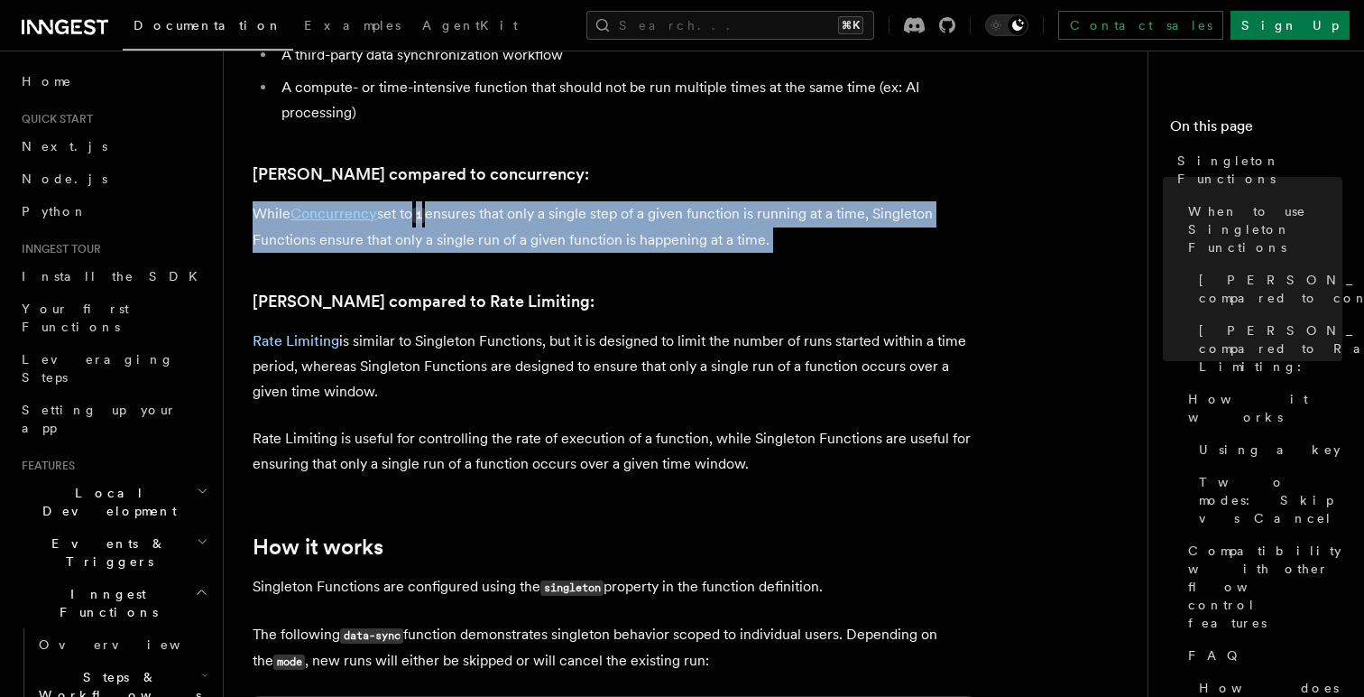
click at [572, 217] on p "While Concurrency set to 1 ensures that only a single step of a given function …" at bounding box center [614, 226] width 722 height 51
click at [540, 216] on p "While Concurrency set to 1 ensures that only a single step of a given function …" at bounding box center [614, 226] width 722 height 51
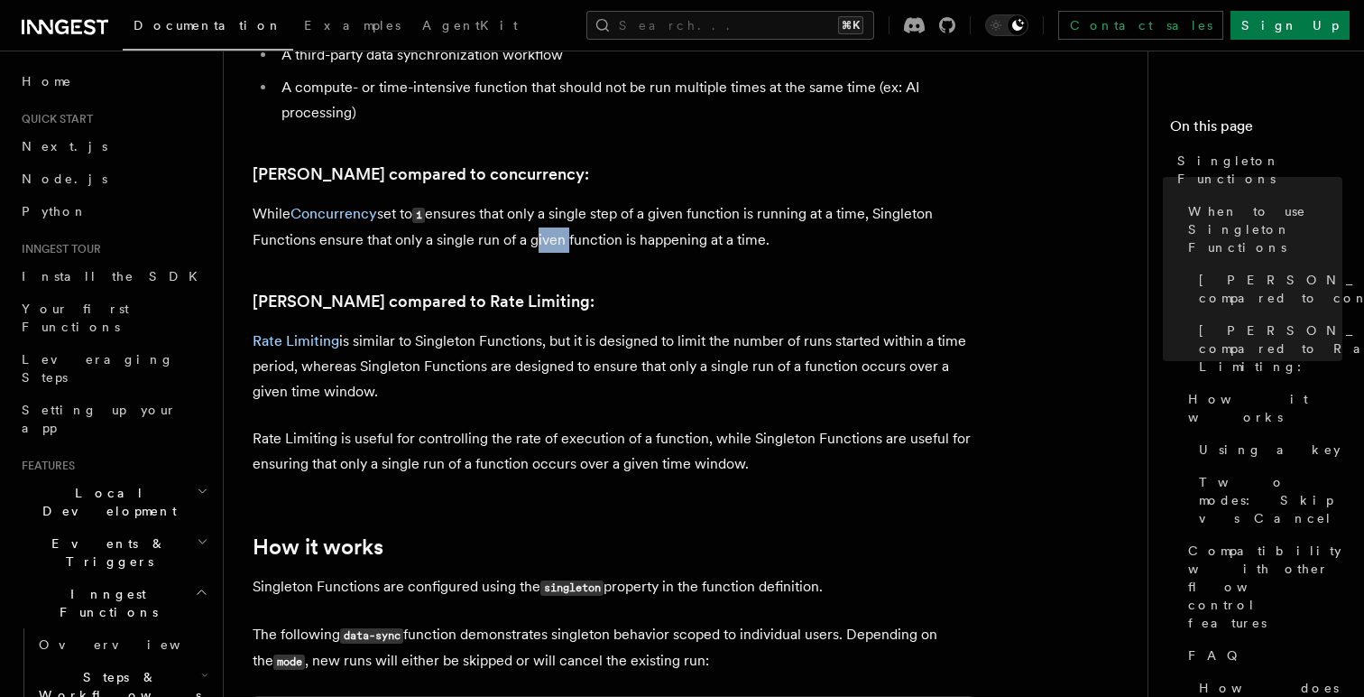
click at [540, 216] on p "While Concurrency set to 1 ensures that only a single step of a given function …" at bounding box center [614, 226] width 722 height 51
click at [599, 214] on p "While Concurrency set to 1 ensures that only a single step of a given function …" at bounding box center [614, 226] width 722 height 51
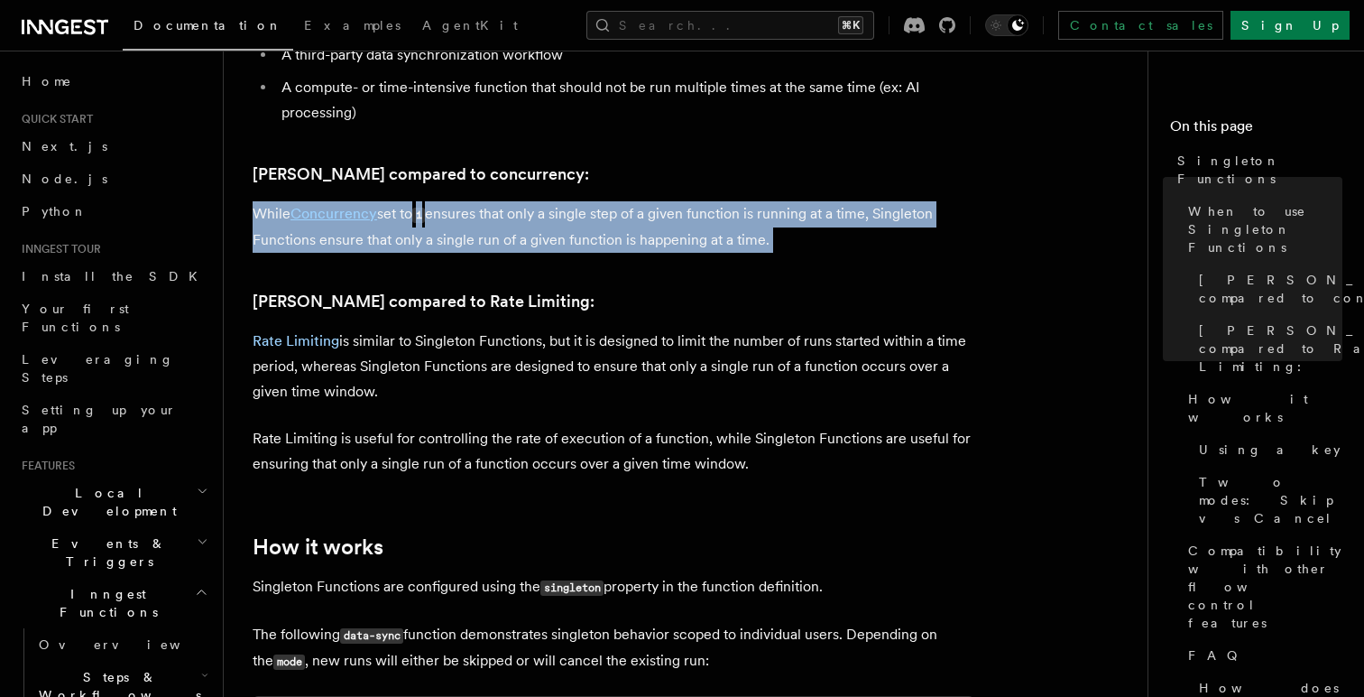
click at [599, 214] on p "While Concurrency set to 1 ensures that only a single step of a given function …" at bounding box center [614, 226] width 722 height 51
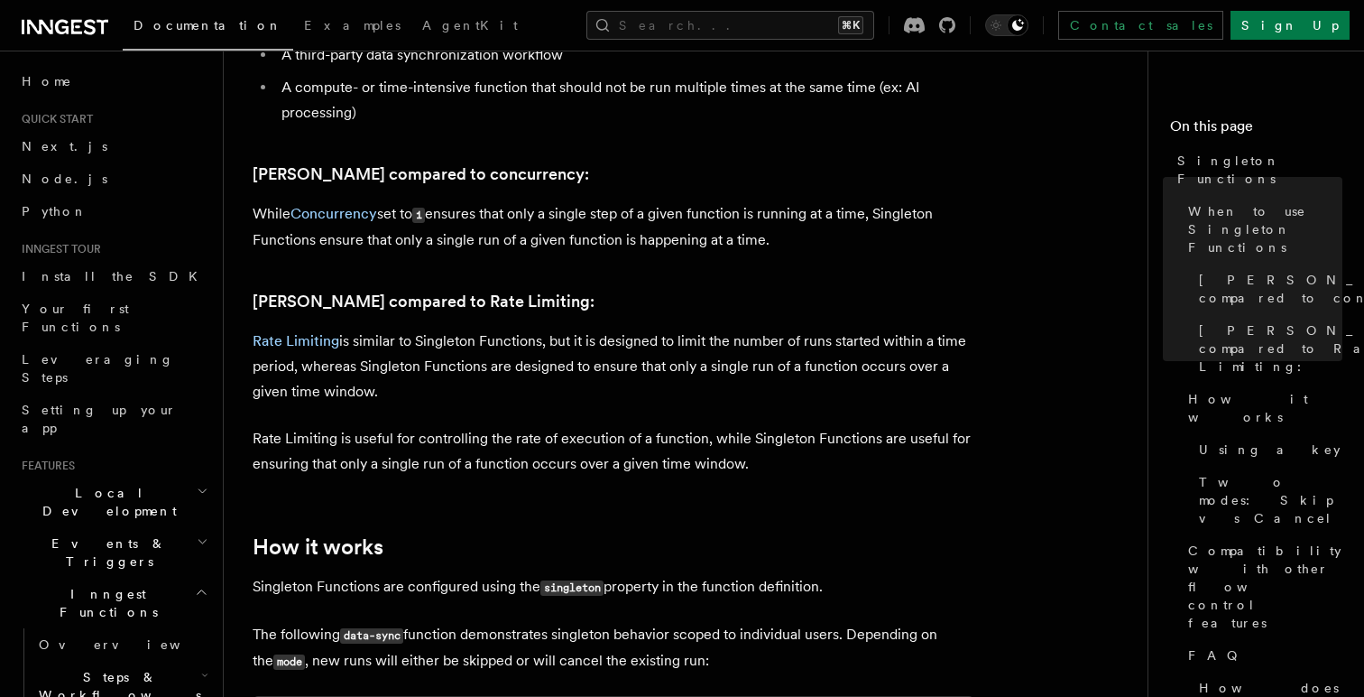
click at [594, 328] on p "Rate Limiting is similar to Singleton Functions, but it is designed to limit th…" at bounding box center [614, 366] width 722 height 76
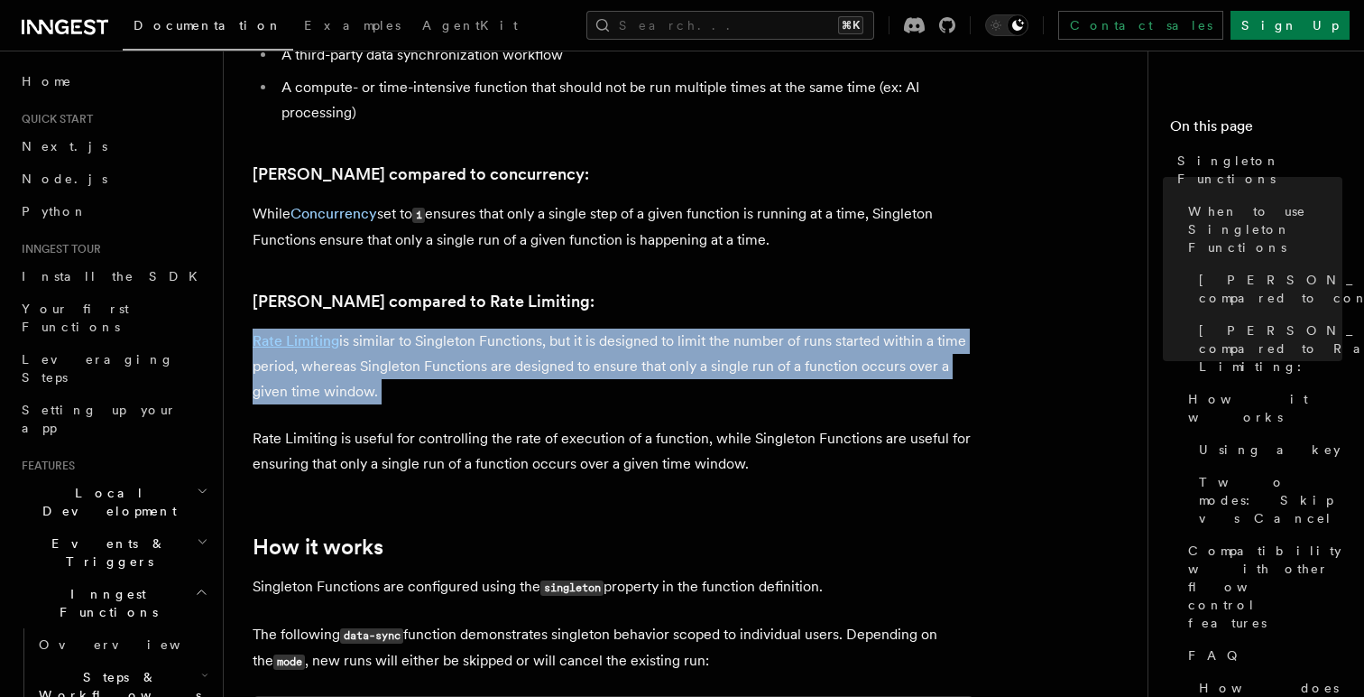
click at [594, 328] on p "Rate Limiting is similar to Singleton Functions, but it is designed to limit th…" at bounding box center [614, 366] width 722 height 76
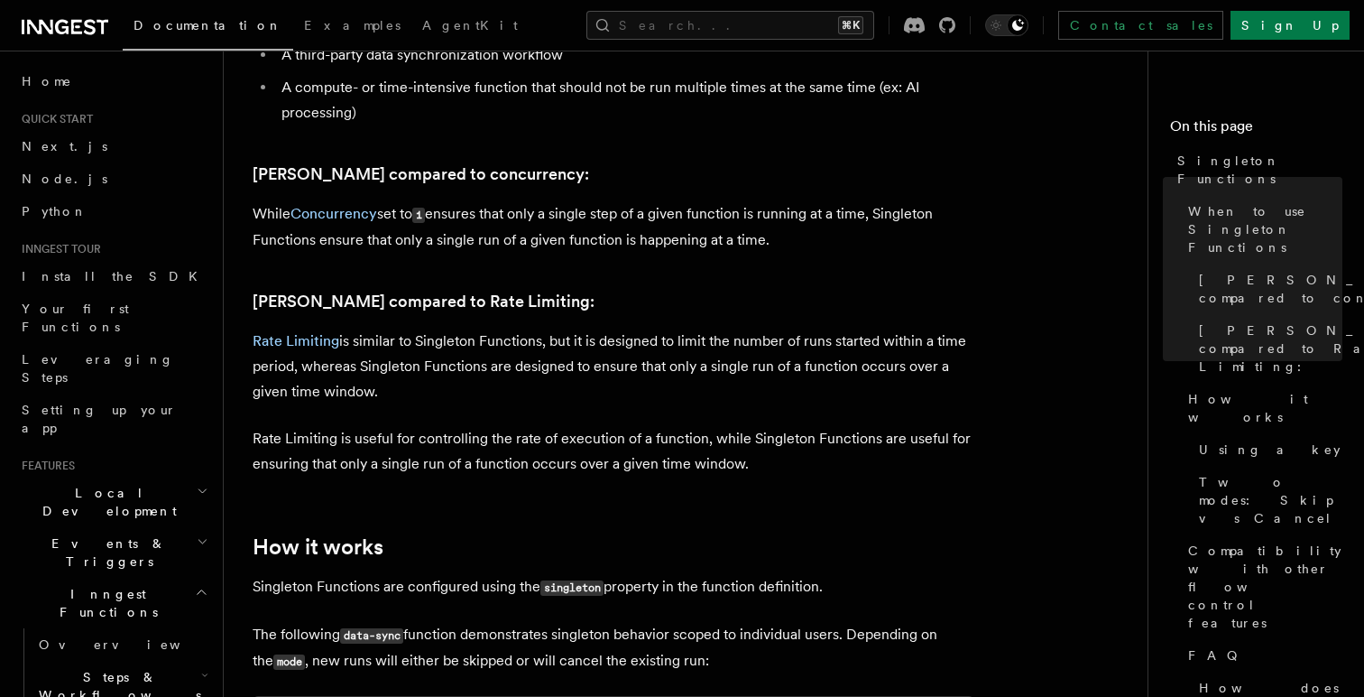
click at [459, 426] on p "Rate Limiting is useful for controlling the rate of execution of a function, wh…" at bounding box center [614, 451] width 722 height 51
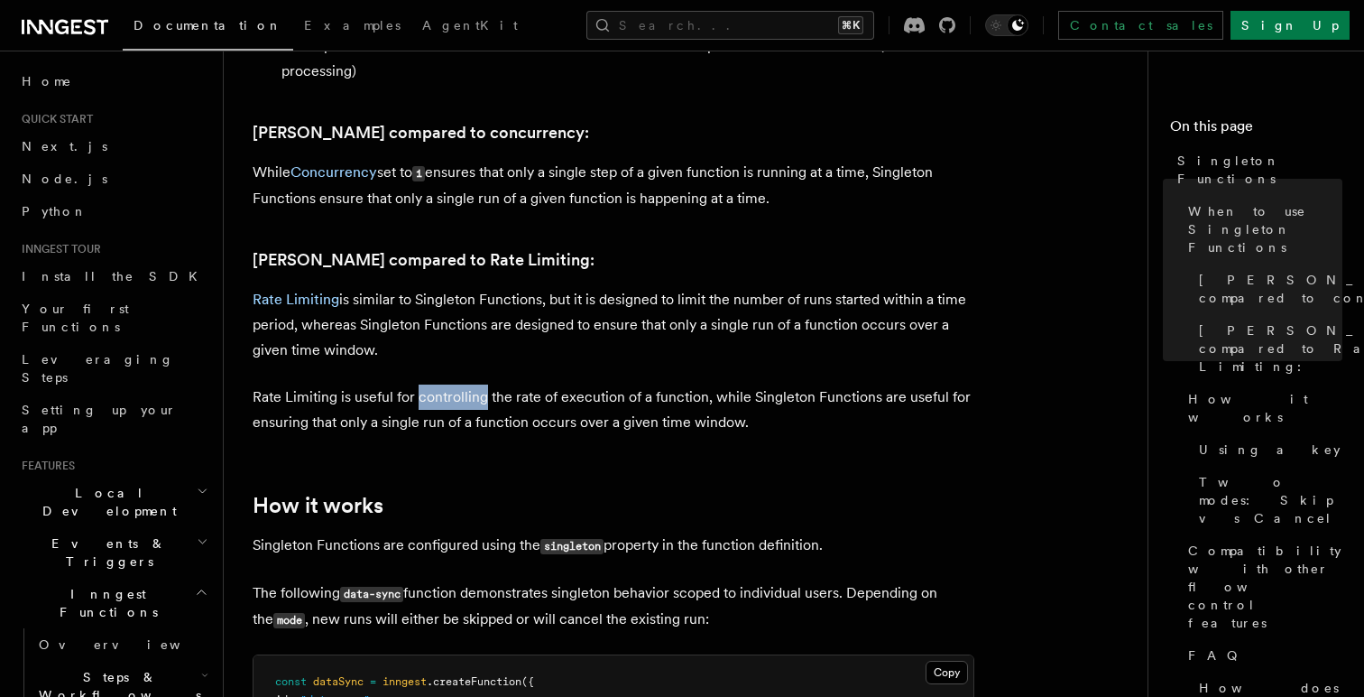
scroll to position [906, 0]
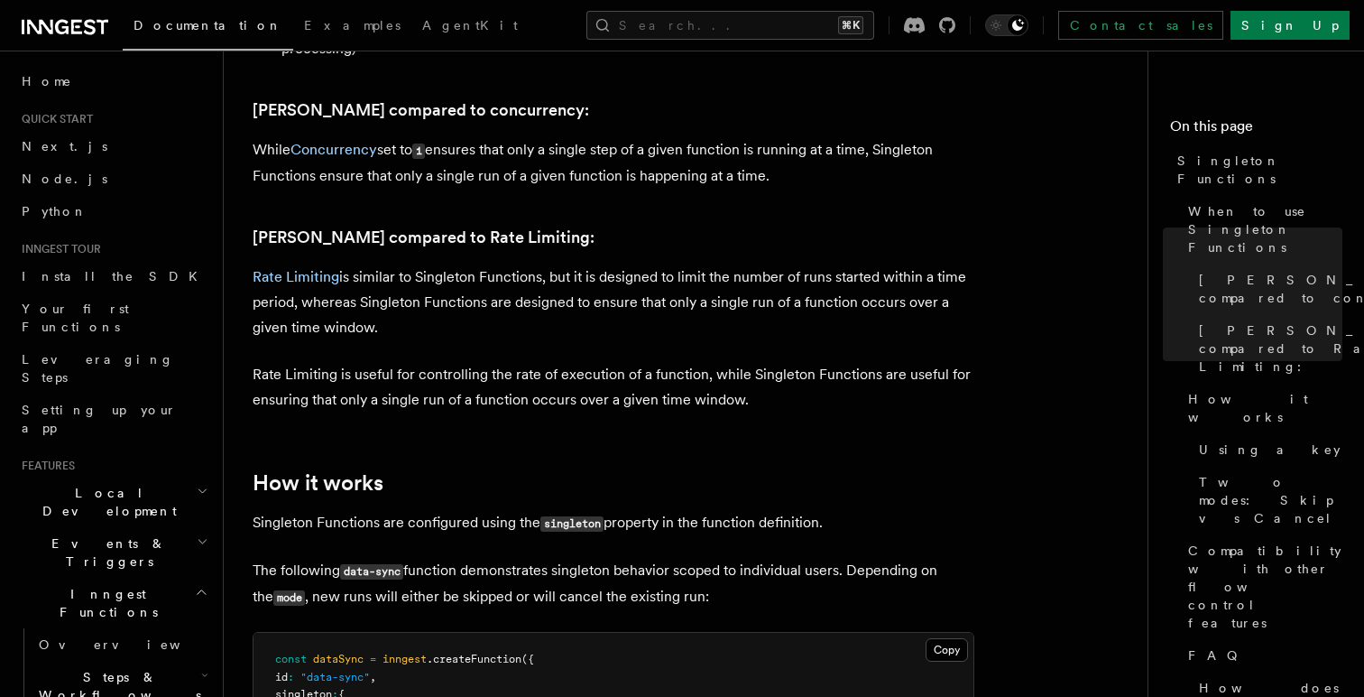
click at [493, 379] on p "Rate Limiting is useful for controlling the rate of execution of a function, wh…" at bounding box center [614, 387] width 722 height 51
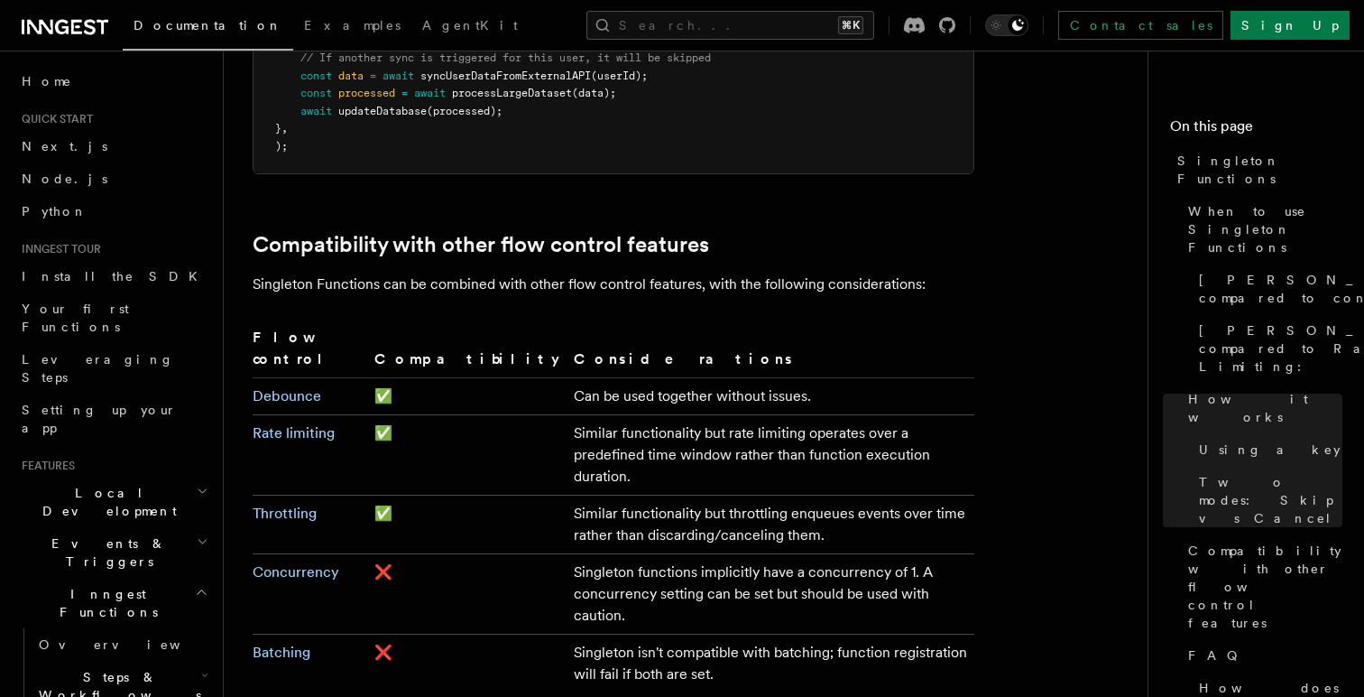
scroll to position [2826, 0]
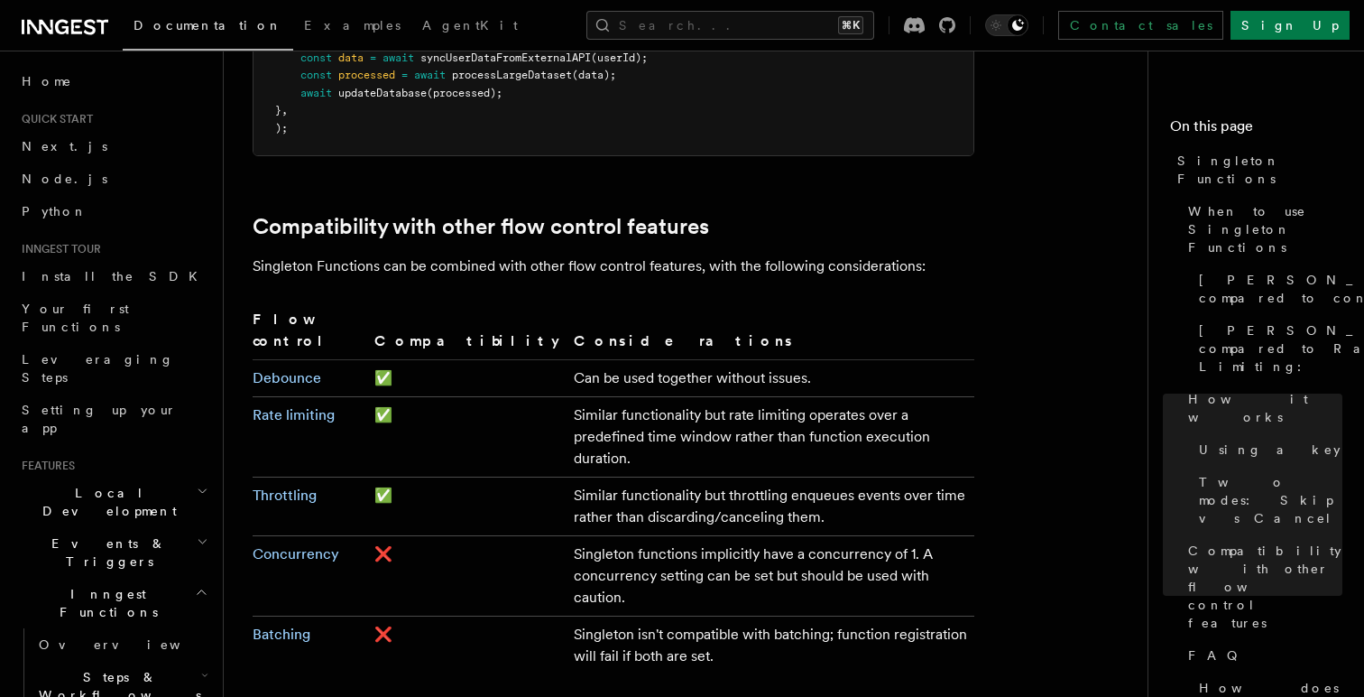
click at [567, 536] on td "Singleton functions implicitly have a concurrency of 1. A concurrency setting c…" at bounding box center [771, 576] width 408 height 80
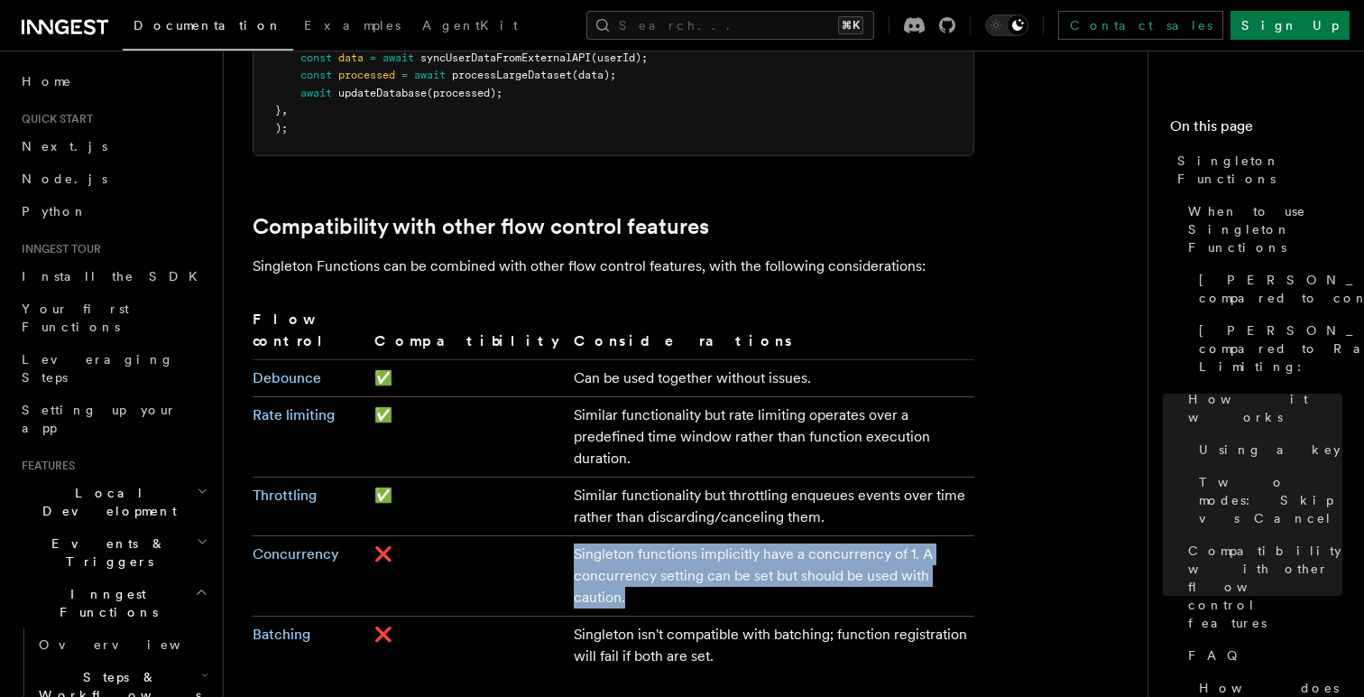
click at [567, 536] on td "Singleton functions implicitly have a concurrency of 1. A concurrency setting c…" at bounding box center [771, 576] width 408 height 80
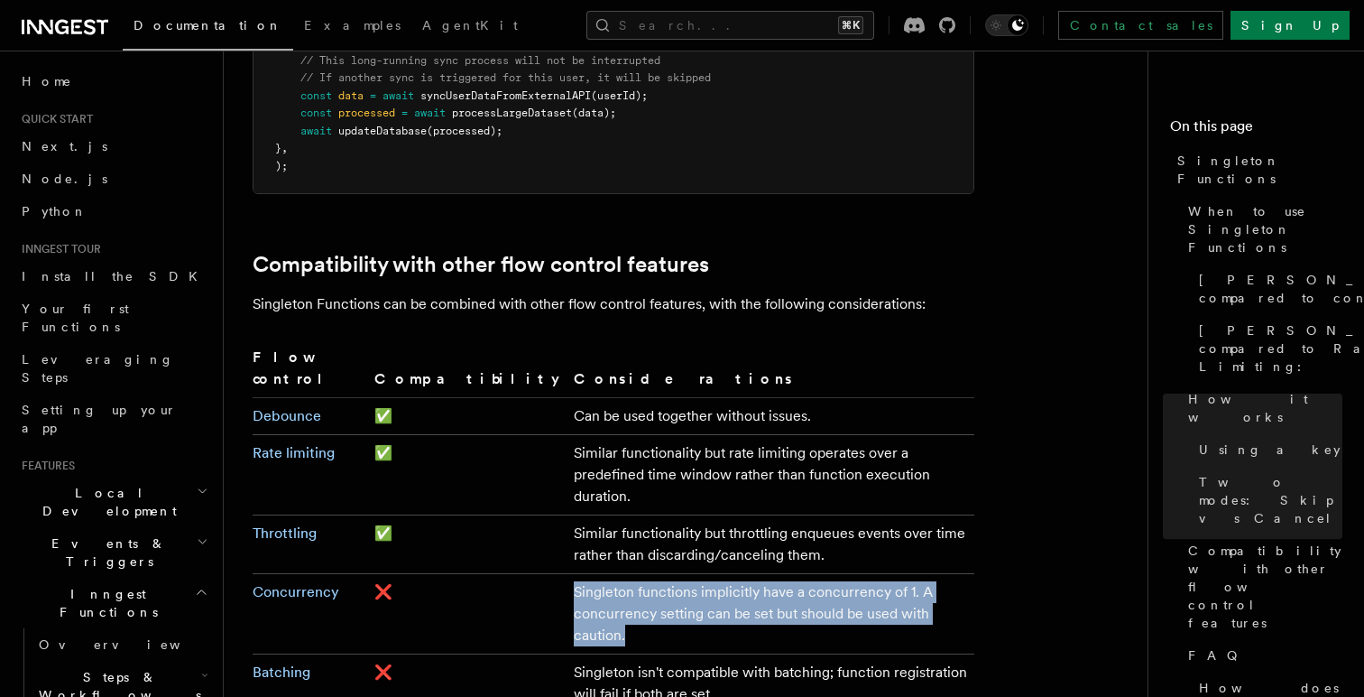
scroll to position [2792, 0]
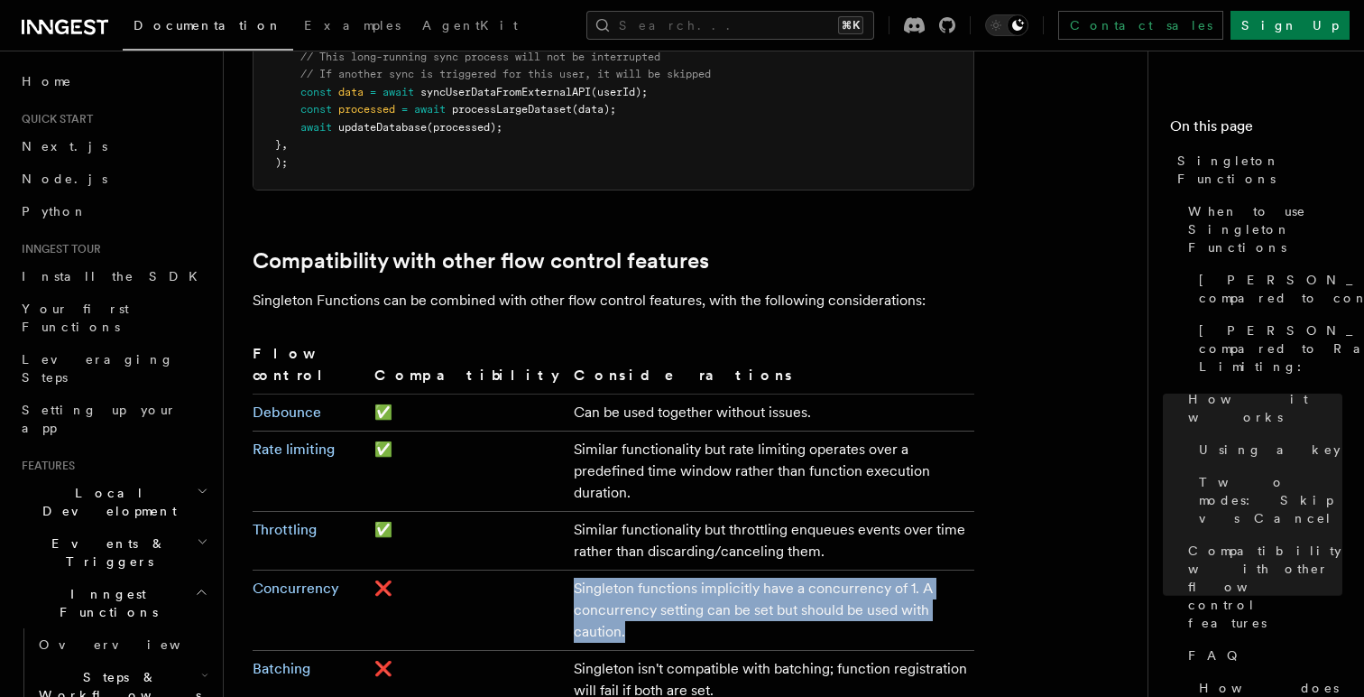
click at [698, 570] on td "Singleton functions implicitly have a concurrency of 1. A concurrency setting c…" at bounding box center [771, 610] width 408 height 80
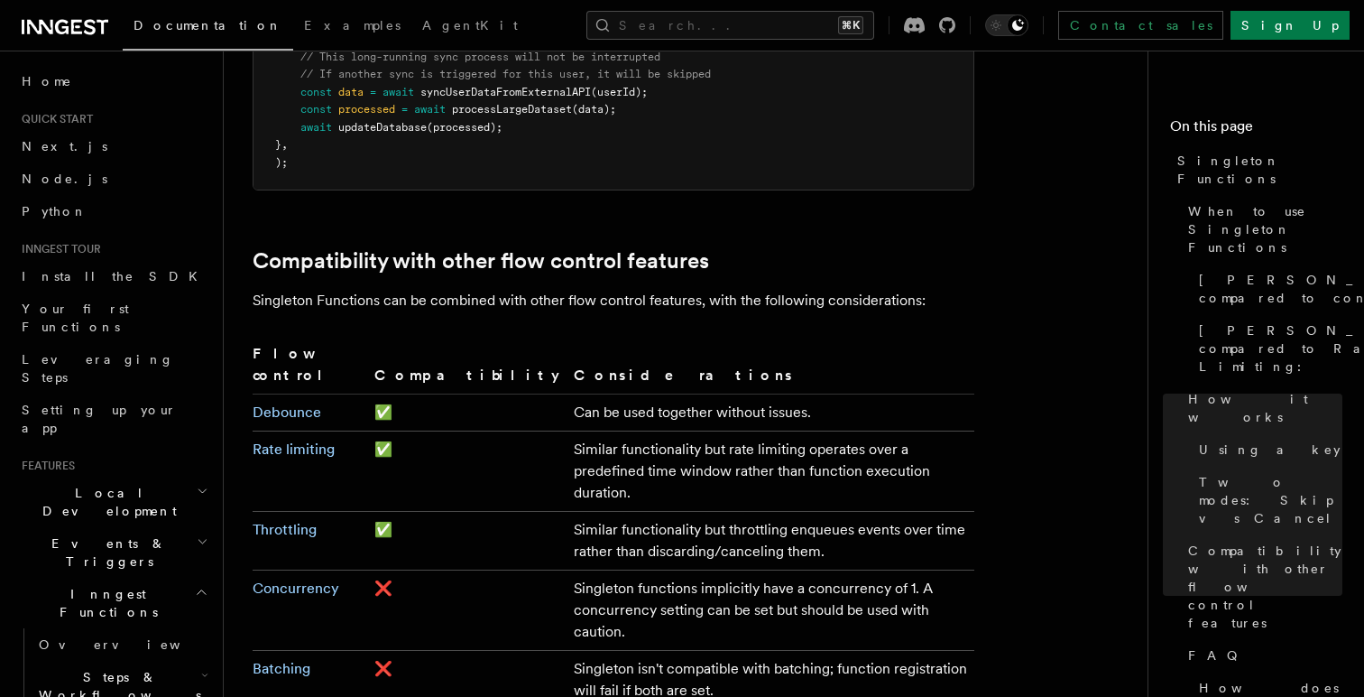
click at [663, 570] on td "Singleton functions implicitly have a concurrency of 1. A concurrency setting c…" at bounding box center [771, 610] width 408 height 80
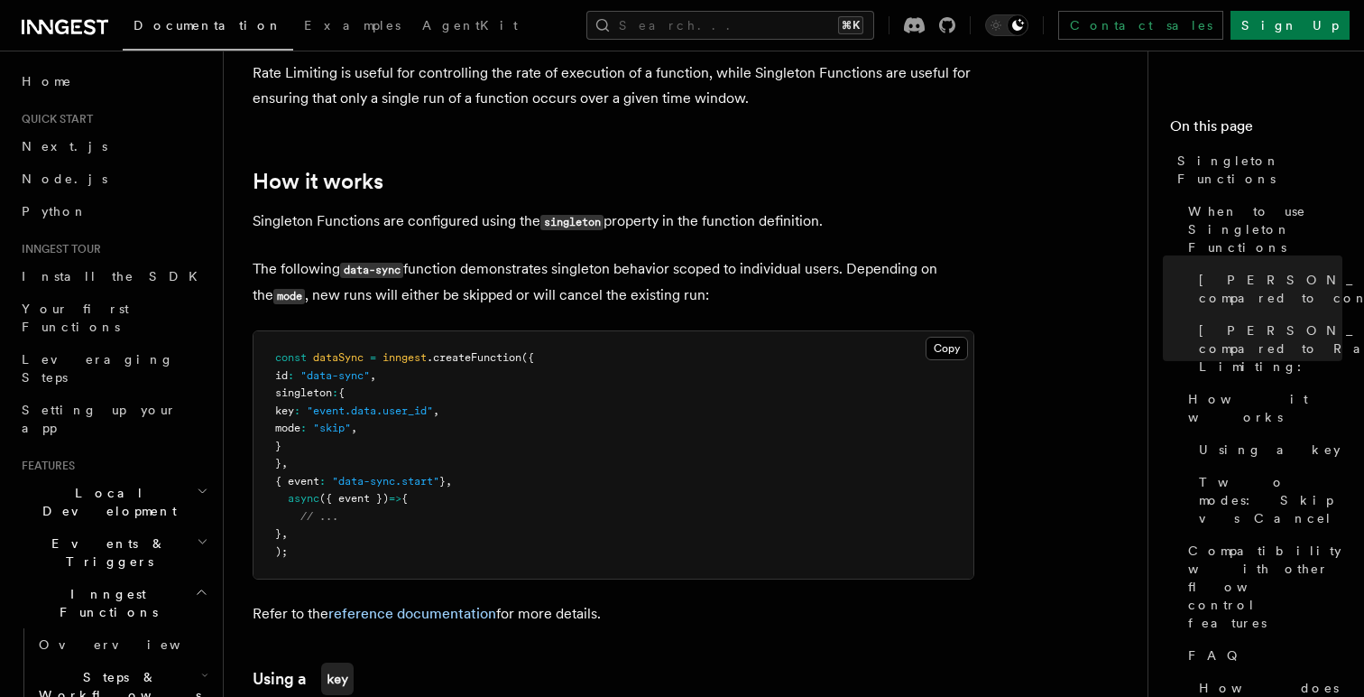
scroll to position [1282, 0]
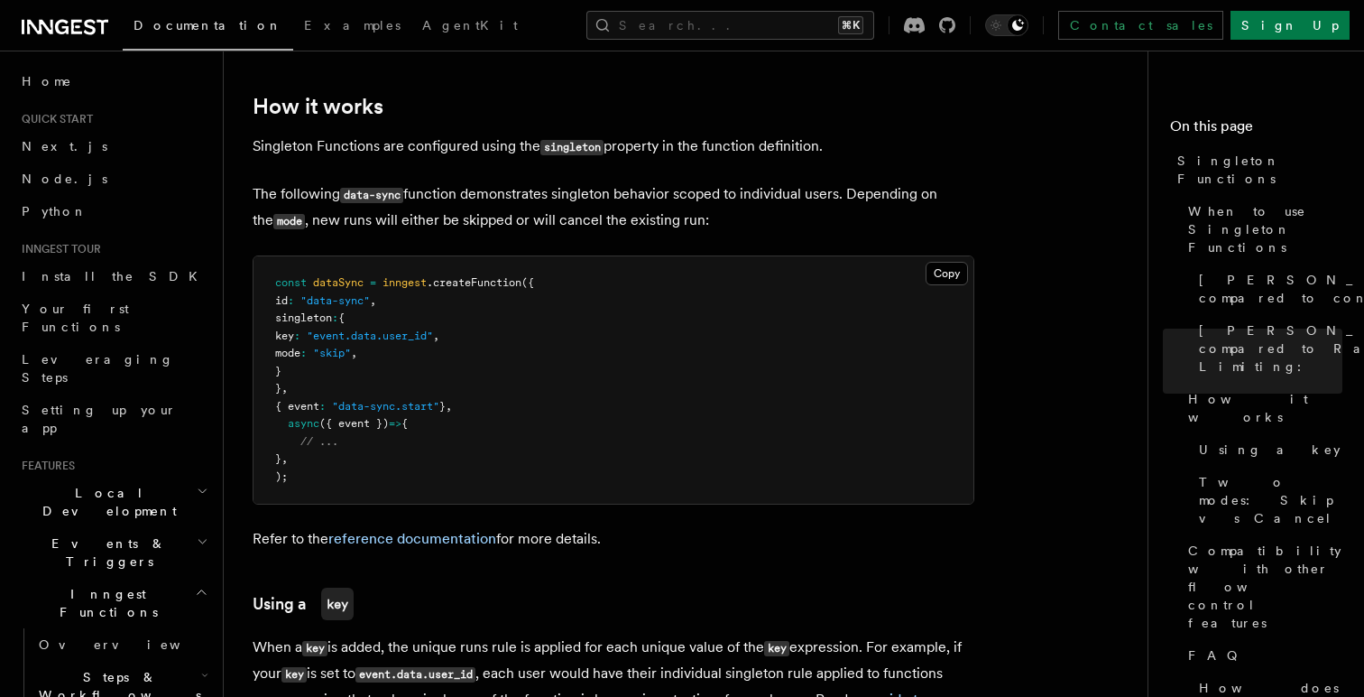
click at [441, 319] on pre "const dataSync = inngest .createFunction ({ id : "data-sync" , singleton : { ke…" at bounding box center [614, 379] width 720 height 247
click at [466, 333] on pre "const dataSync = inngest .createFunction ({ id : "data-sync" , singleton : { ke…" at bounding box center [614, 379] width 720 height 247
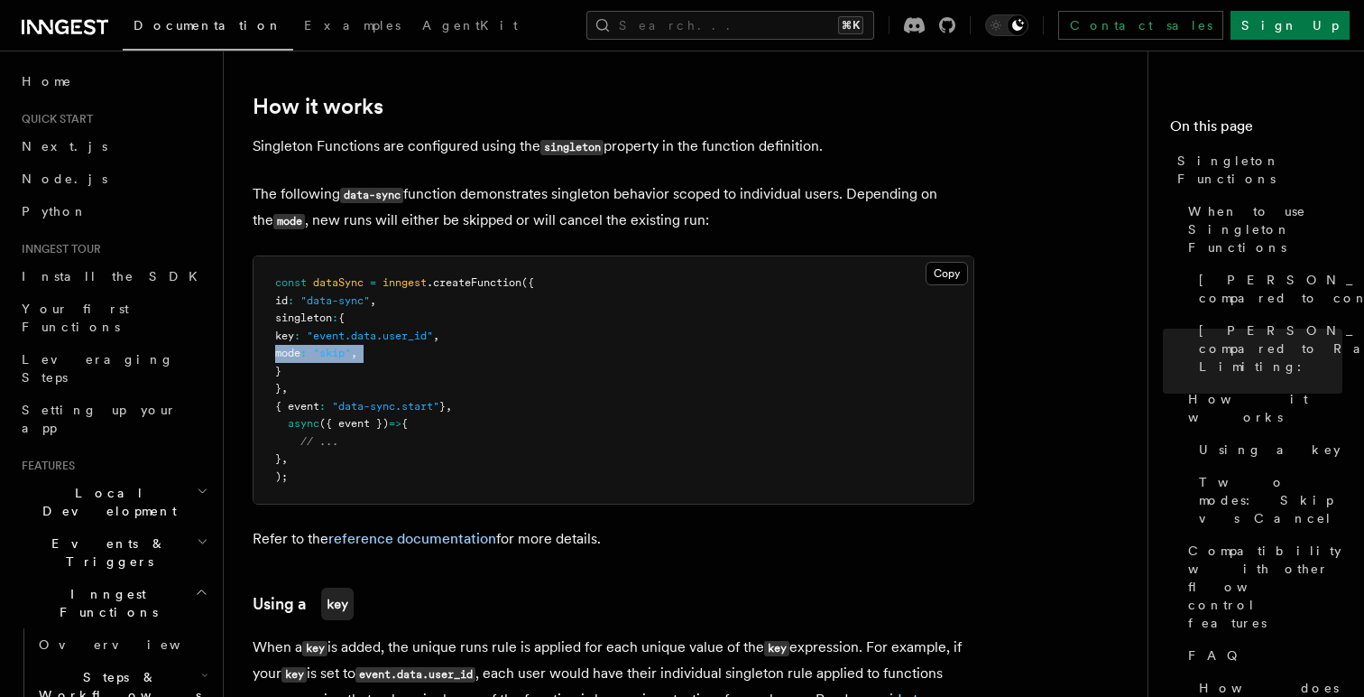
click at [466, 333] on pre "const dataSync = inngest .createFunction ({ id : "data-sync" , singleton : { ke…" at bounding box center [614, 379] width 720 height 247
click at [374, 338] on pre "const dataSync = inngest .createFunction ({ id : "data-sync" , singleton : { ke…" at bounding box center [614, 379] width 720 height 247
drag, startPoint x: 342, startPoint y: 351, endPoint x: 296, endPoint y: 288, distance: 78.1
click at [296, 288] on pre "const dataSync = inngest .createFunction ({ id : "data-sync" , singleton : { ke…" at bounding box center [614, 379] width 720 height 247
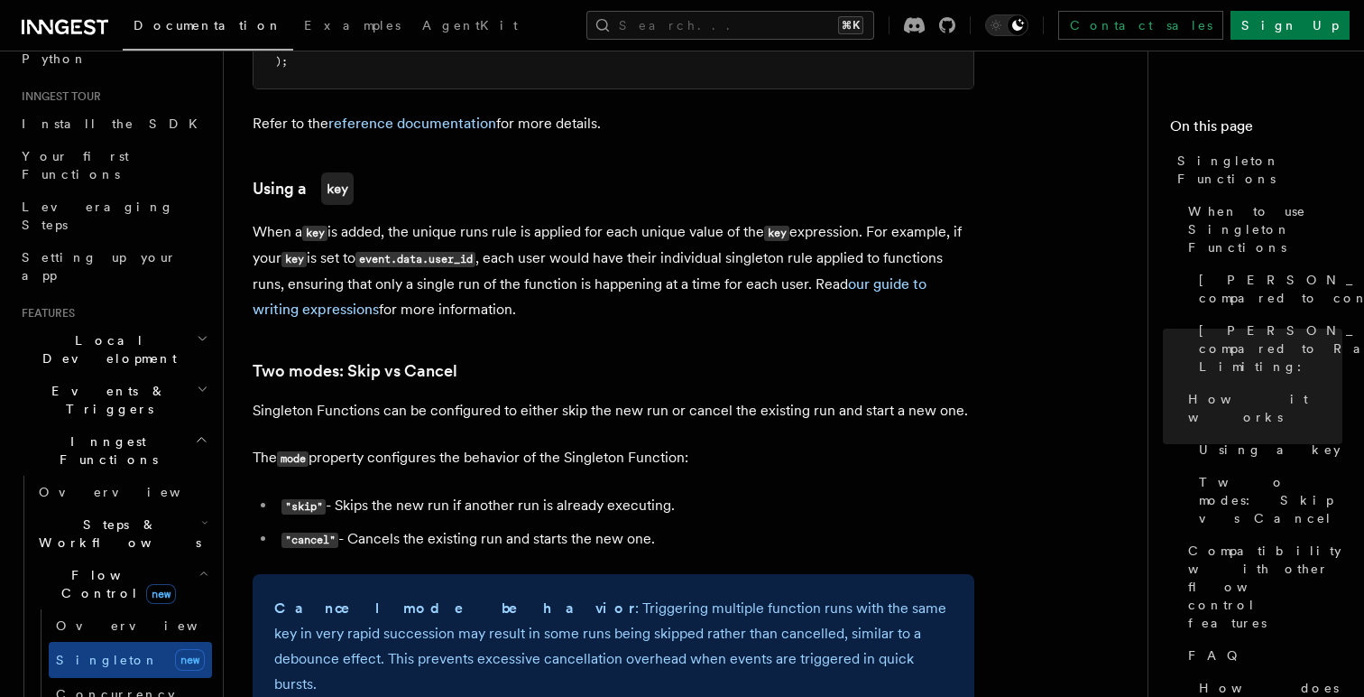
scroll to position [183, 0]
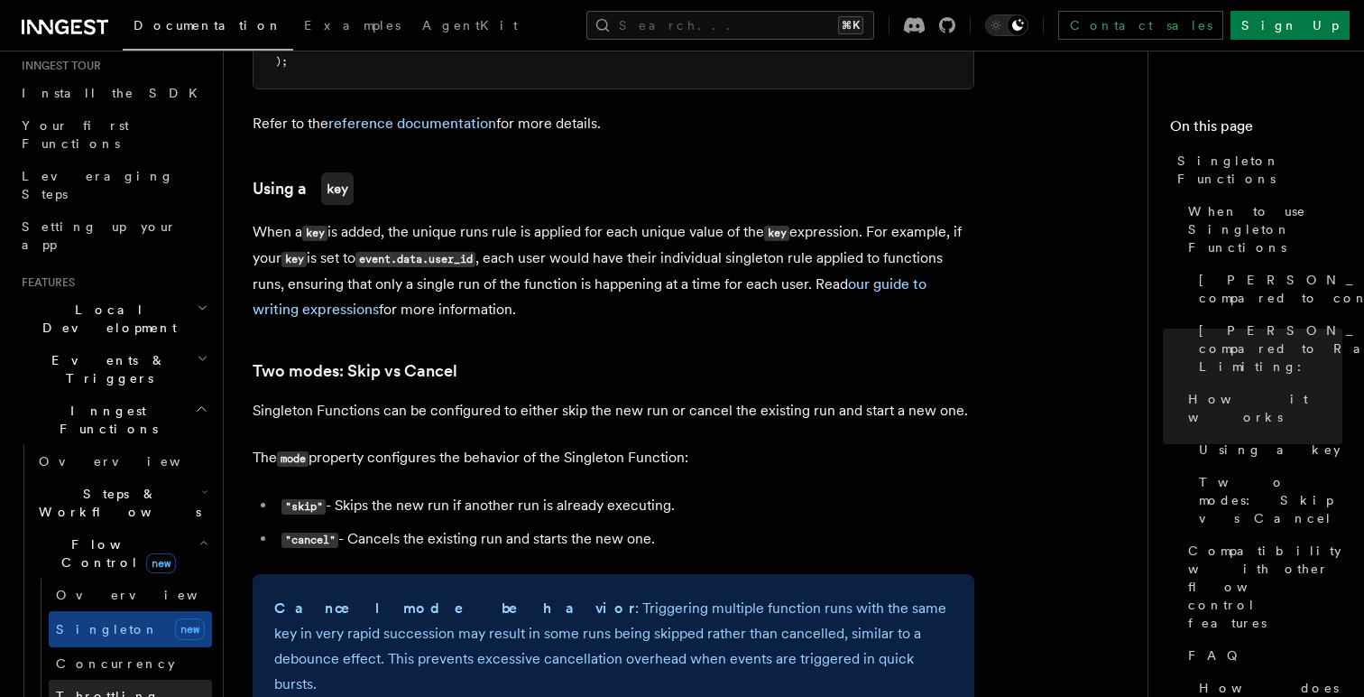
click at [127, 679] on link "Throttling" at bounding box center [130, 695] width 163 height 32
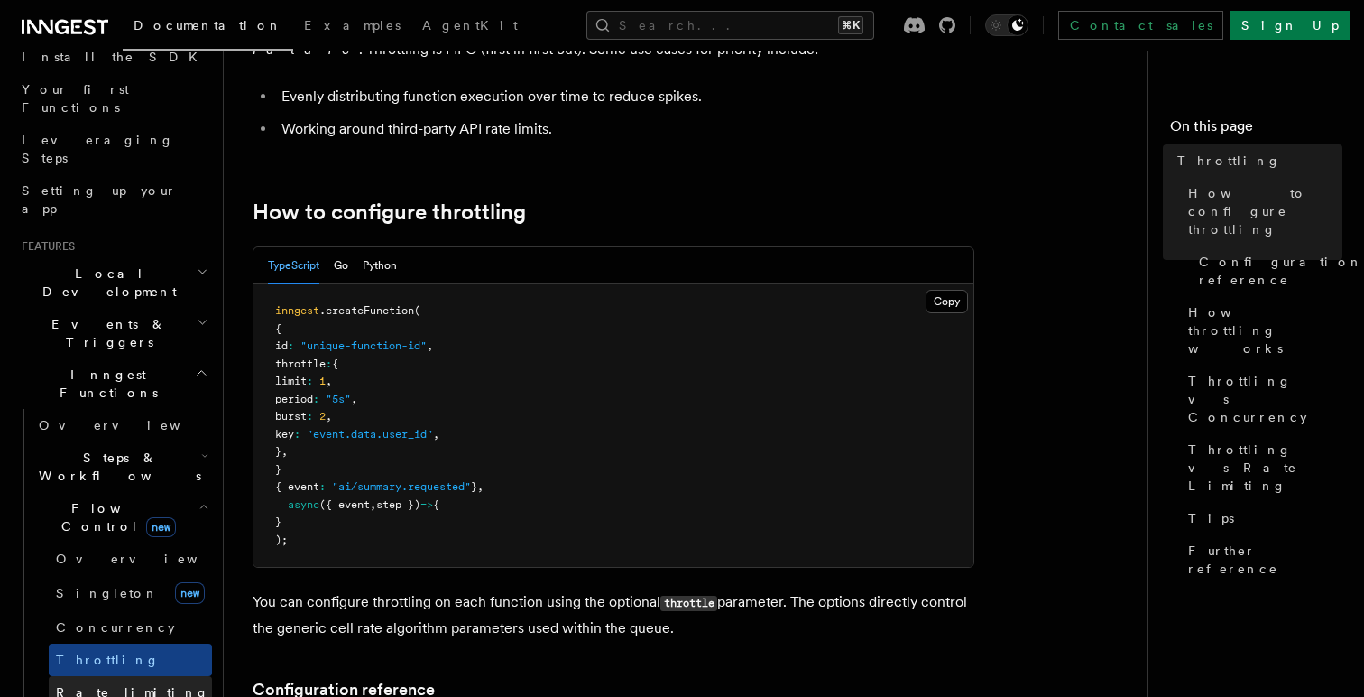
scroll to position [220, 0]
click at [112, 541] on link "Overview" at bounding box center [130, 557] width 163 height 32
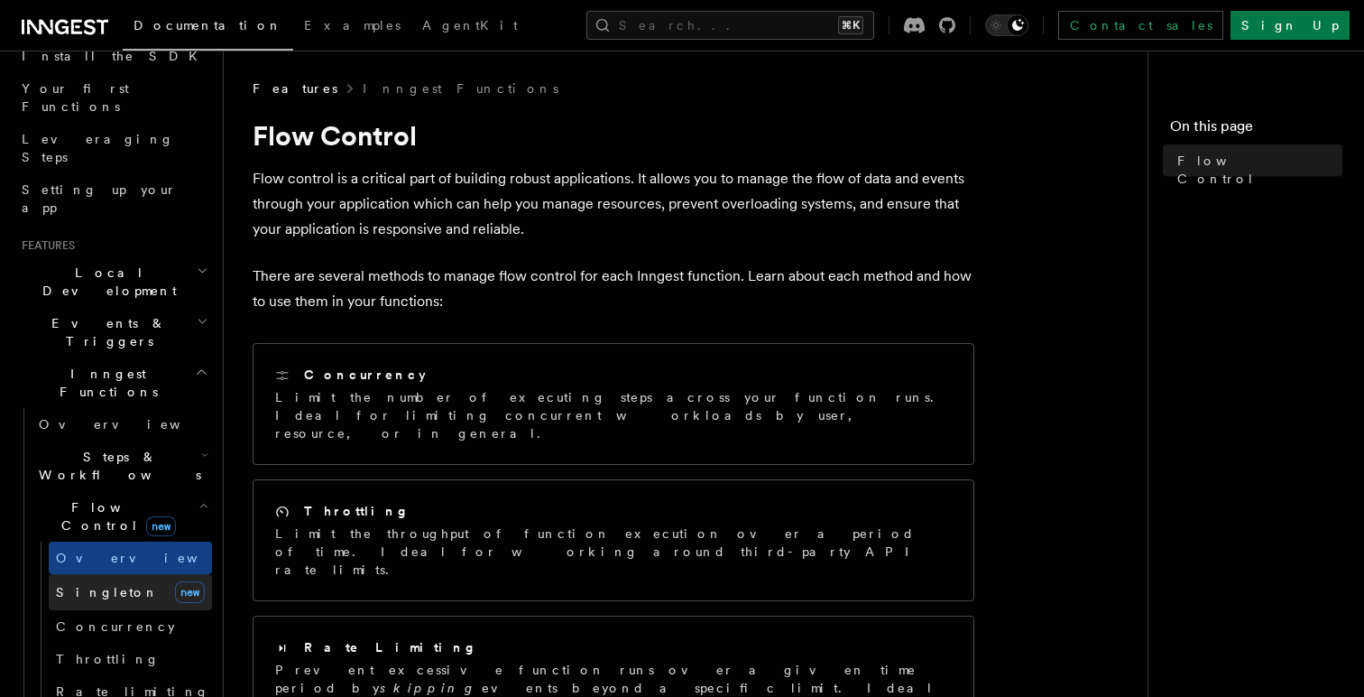
click at [116, 574] on link "Singleton new" at bounding box center [130, 592] width 163 height 36
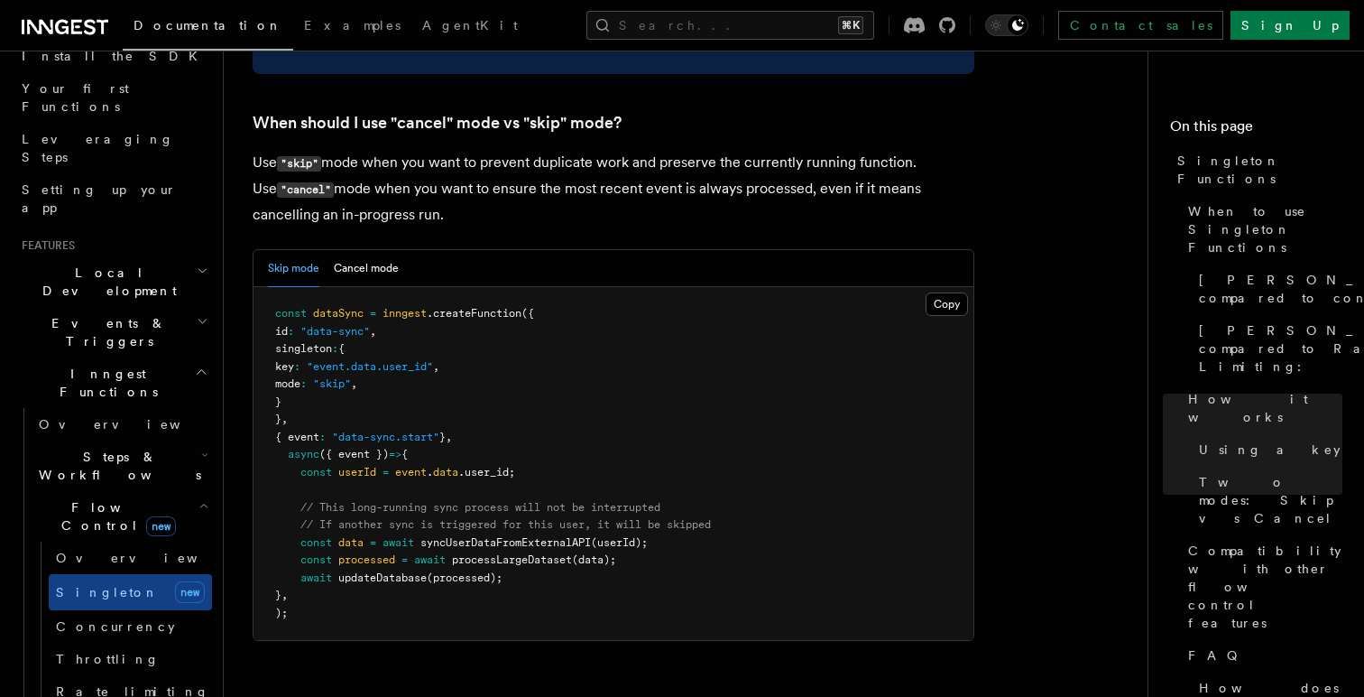
scroll to position [2343, 0]
click at [303, 154] on code ""skip"" at bounding box center [299, 161] width 44 height 15
copy code "skip"
drag, startPoint x: 326, startPoint y: 348, endPoint x: 302, endPoint y: 306, distance: 48.5
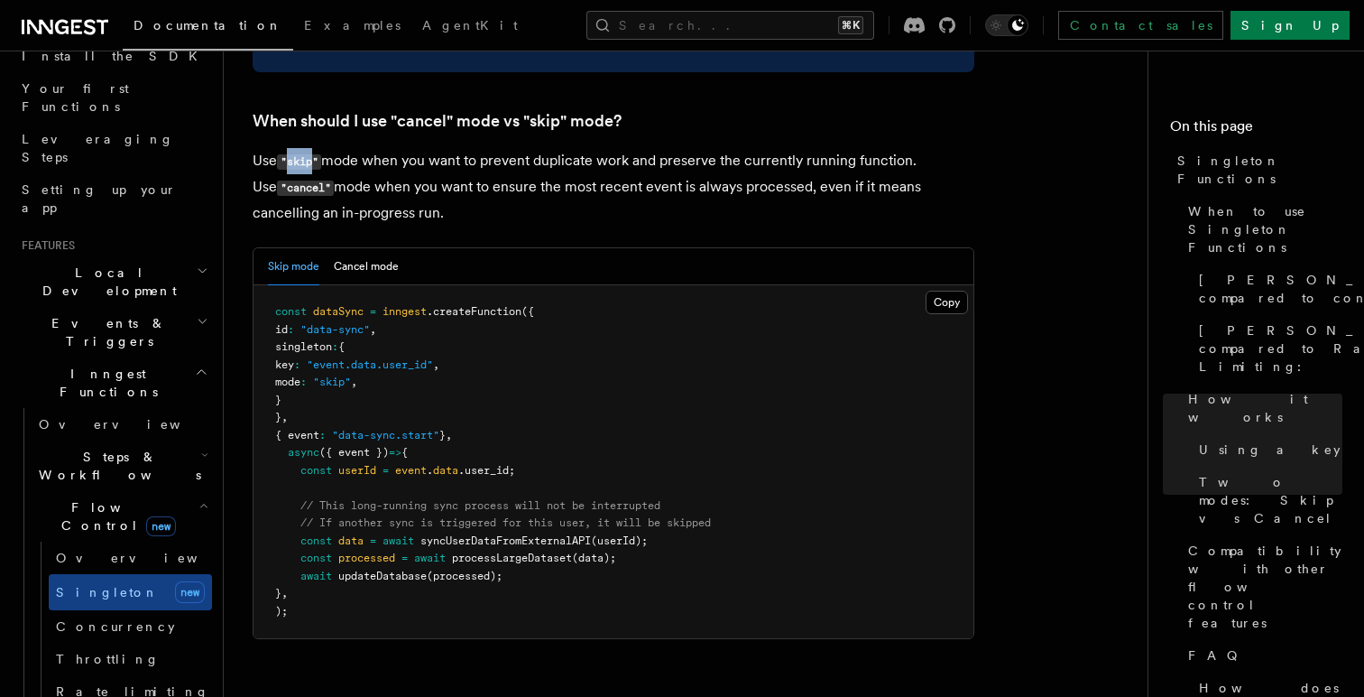
click at [302, 306] on pre "const dataSync = inngest .createFunction ({ id : "data-sync" , singleton : { ke…" at bounding box center [614, 461] width 720 height 353
copy code "singleton : { key : "event.data.user_id" , mode : "skip" , }"
